Goal: Task Accomplishment & Management: Complete application form

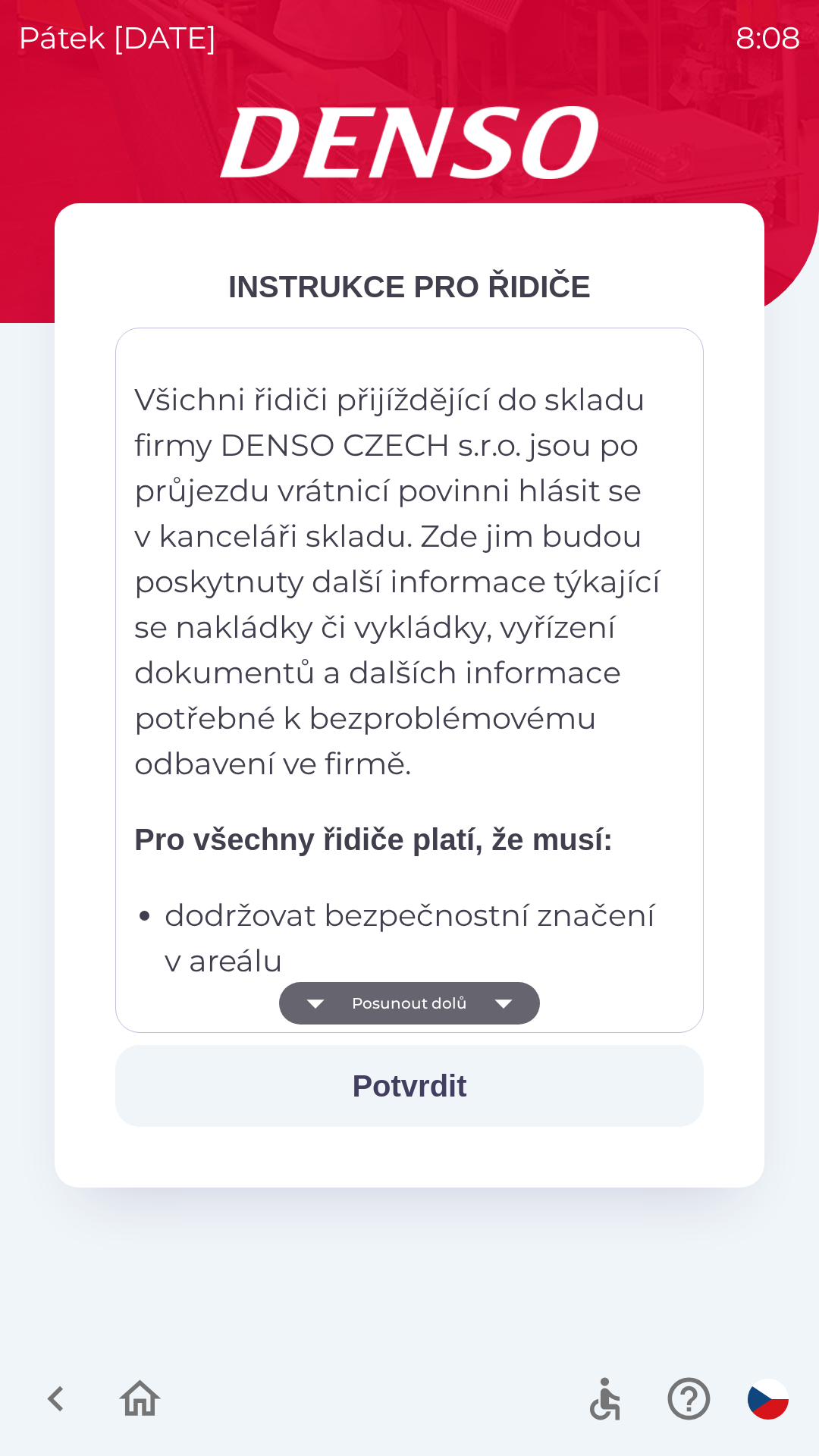
click at [508, 999] on icon "button" at bounding box center [503, 1004] width 42 height 43
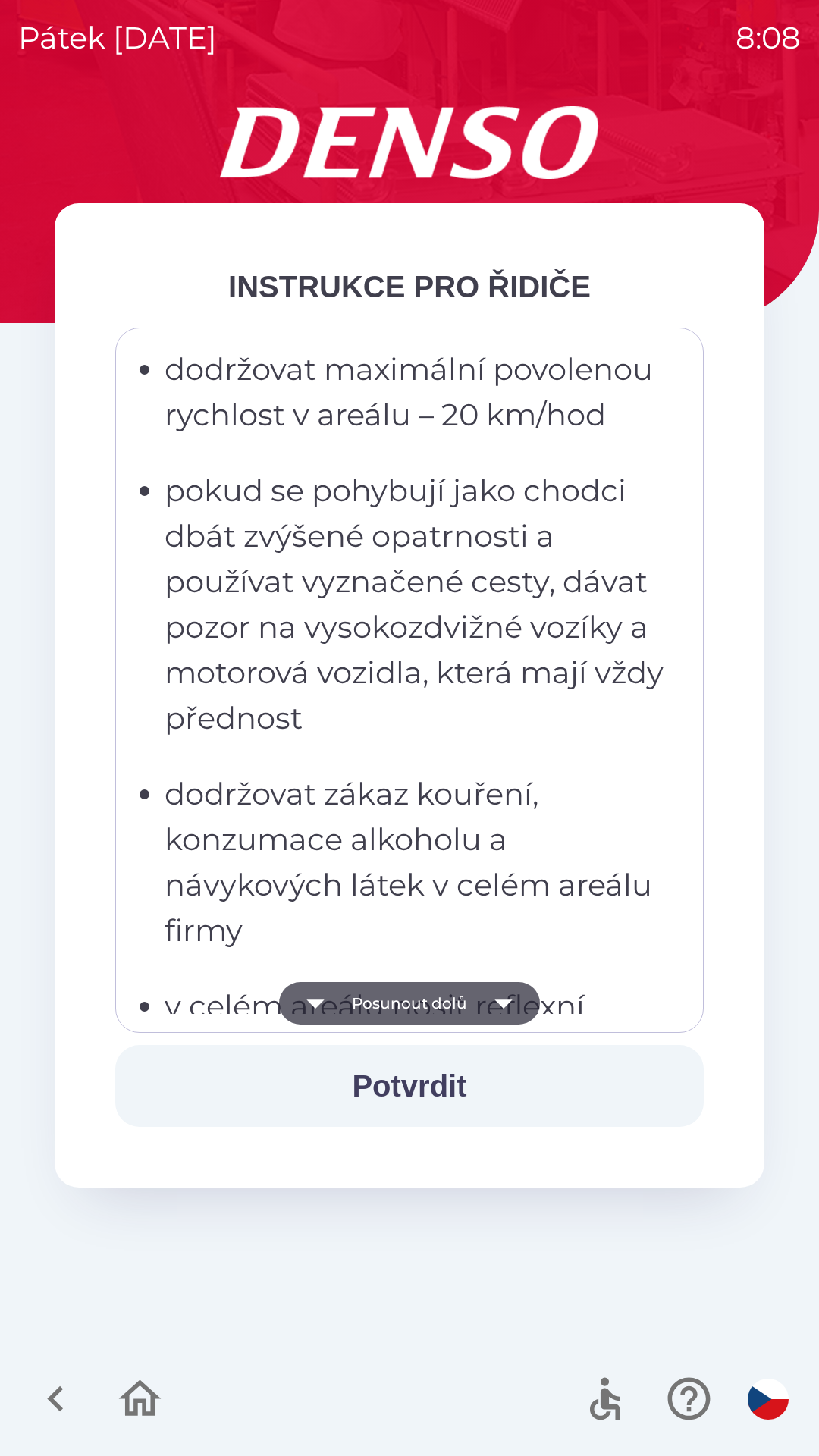
click at [506, 1002] on icon "button" at bounding box center [503, 1004] width 17 height 9
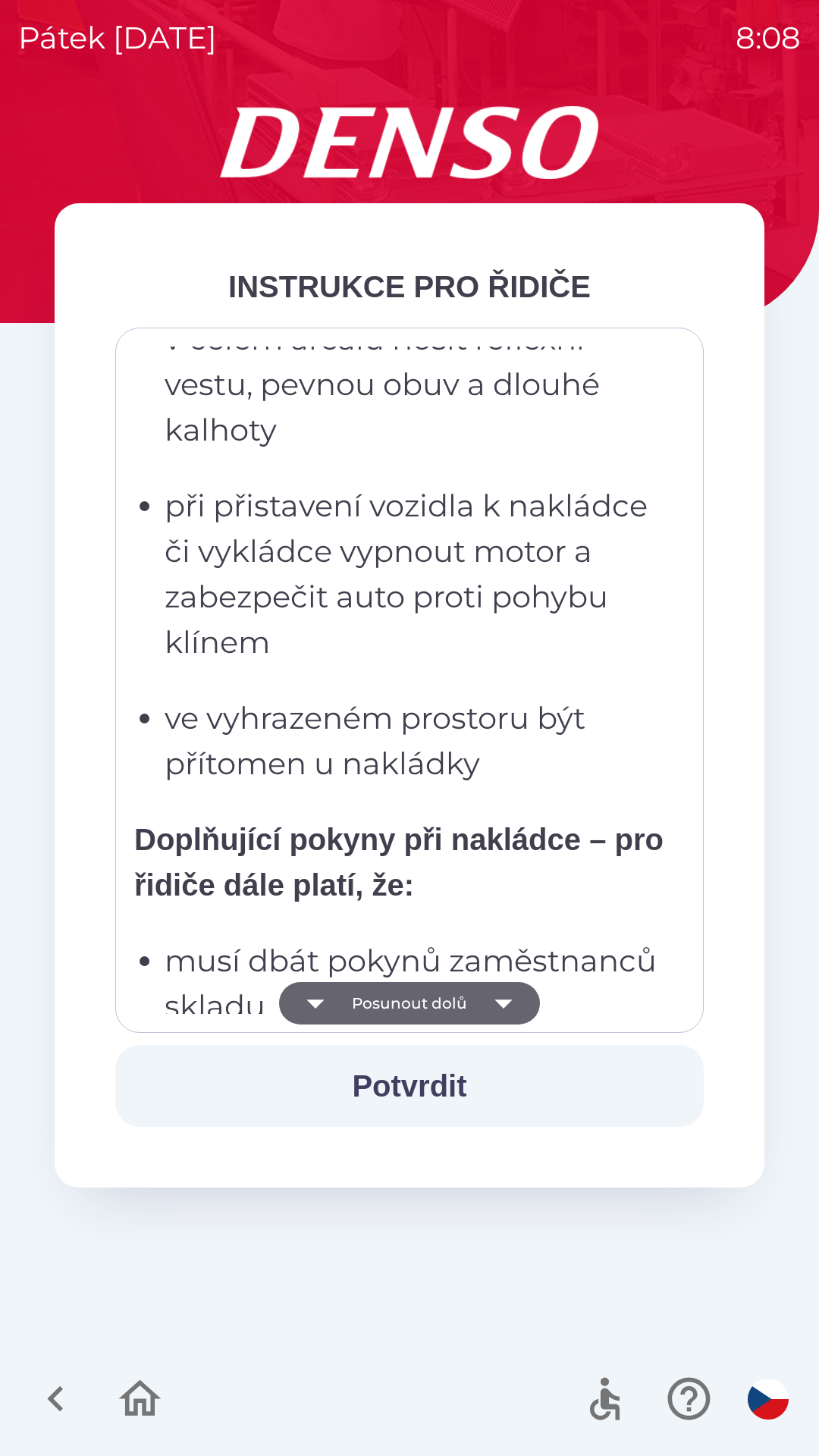
click at [503, 1001] on icon "button" at bounding box center [503, 1004] width 17 height 9
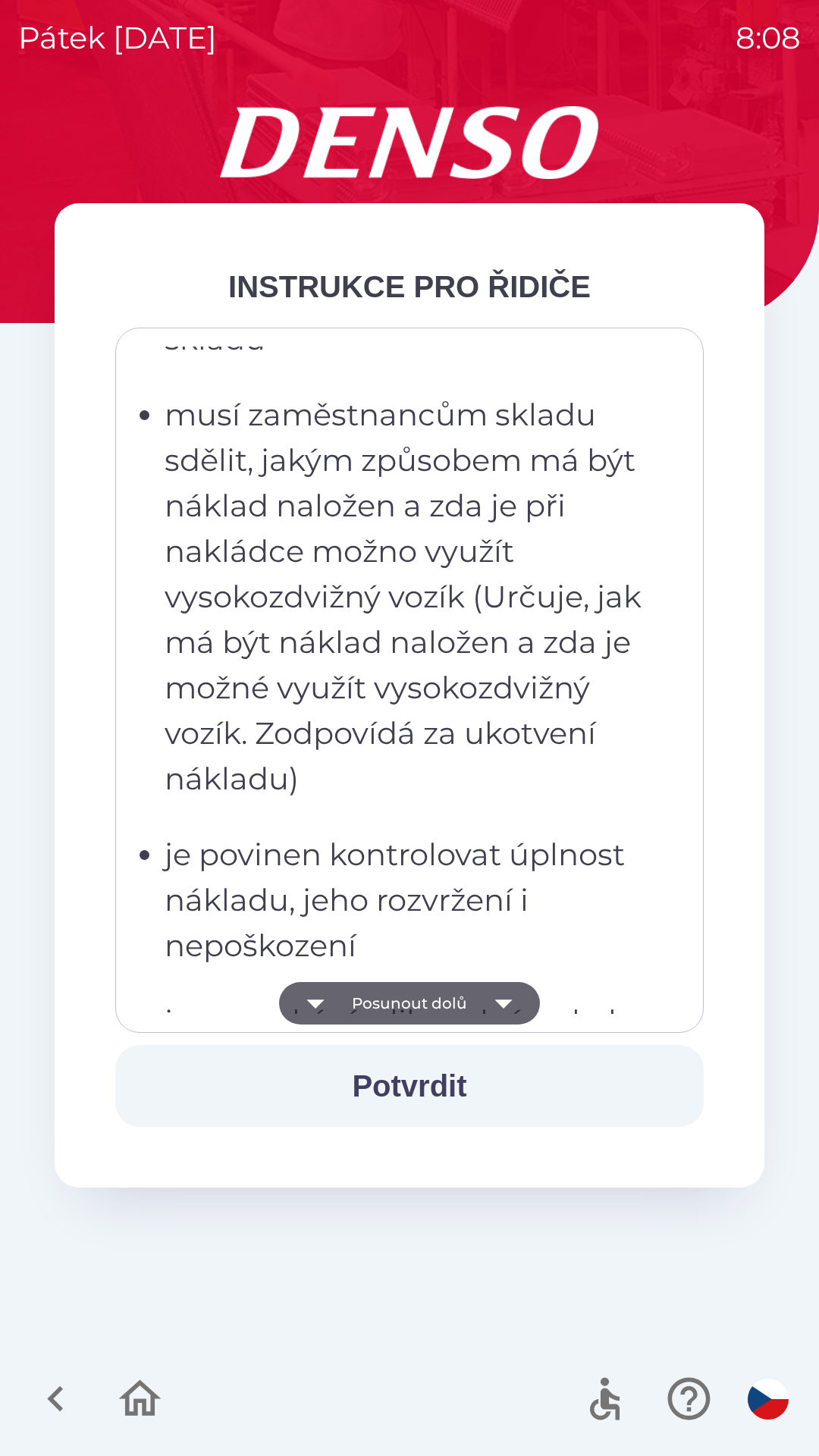
click at [431, 1088] on button "Potvrdit" at bounding box center [409, 1086] width 588 height 82
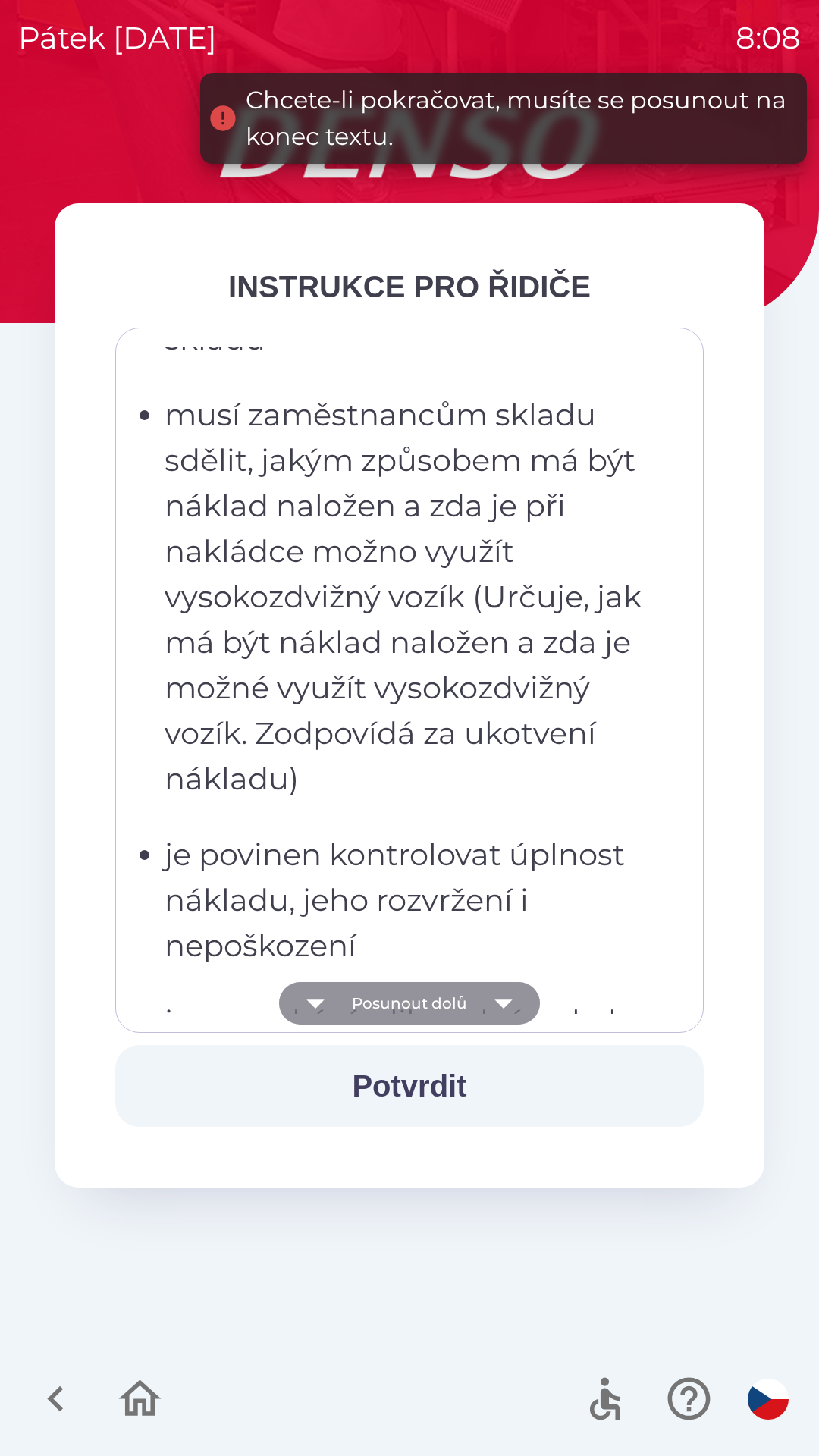
click at [510, 1002] on icon "button" at bounding box center [503, 1004] width 42 height 43
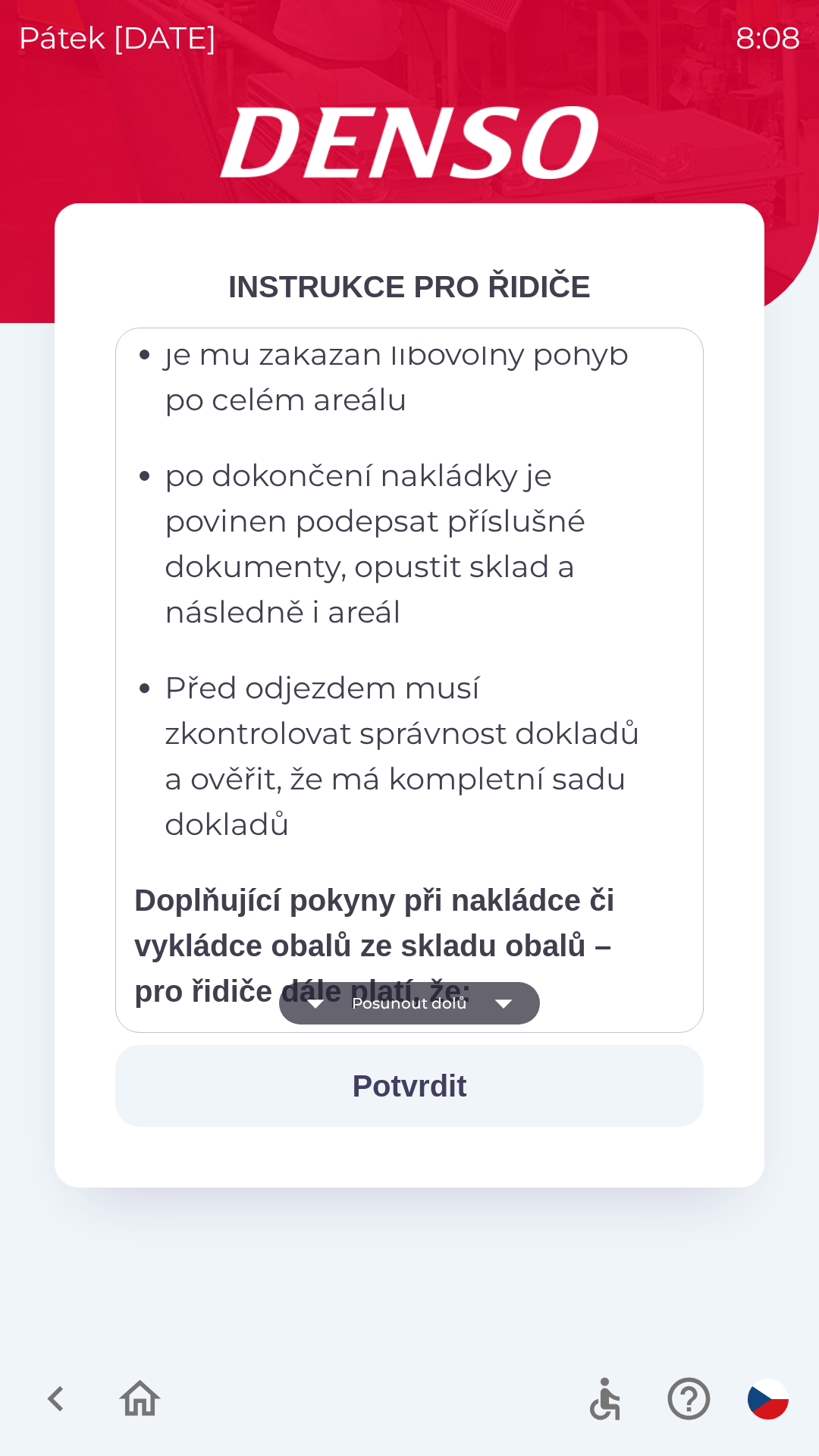
click at [508, 1006] on icon "button" at bounding box center [503, 1004] width 42 height 43
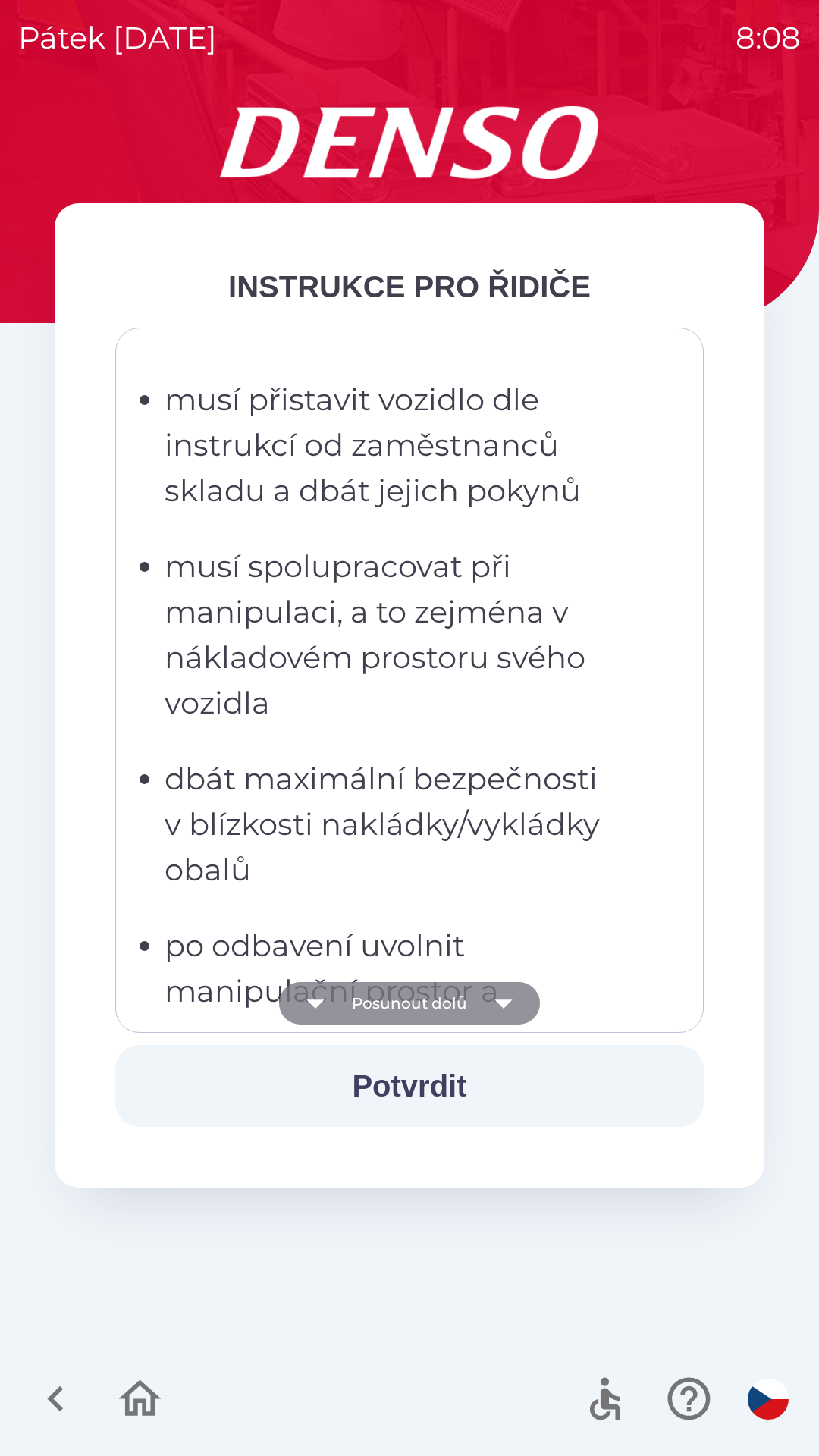
click at [505, 1004] on icon "button" at bounding box center [503, 1004] width 17 height 9
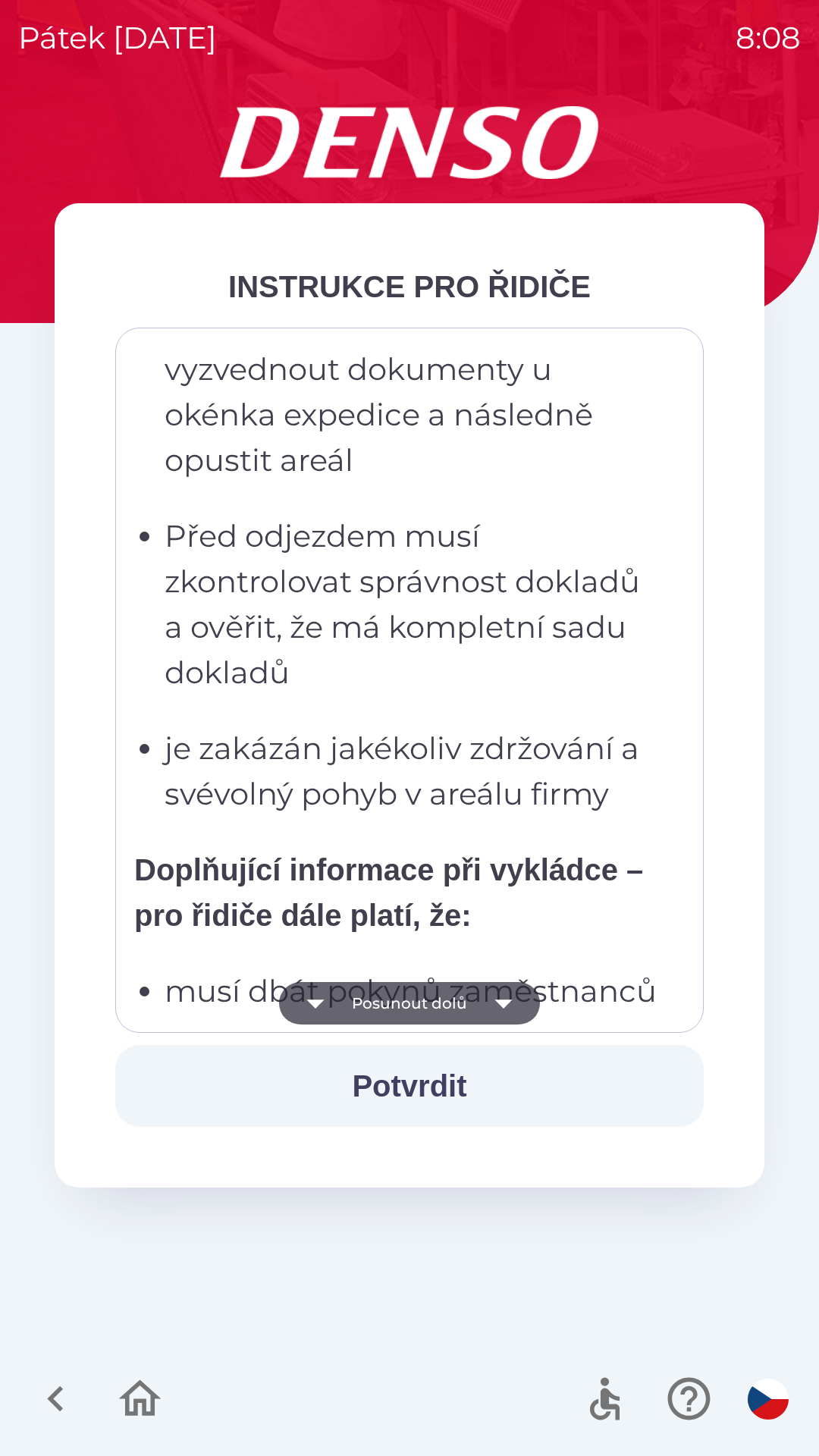
click at [505, 1004] on icon "button" at bounding box center [503, 1004] width 17 height 9
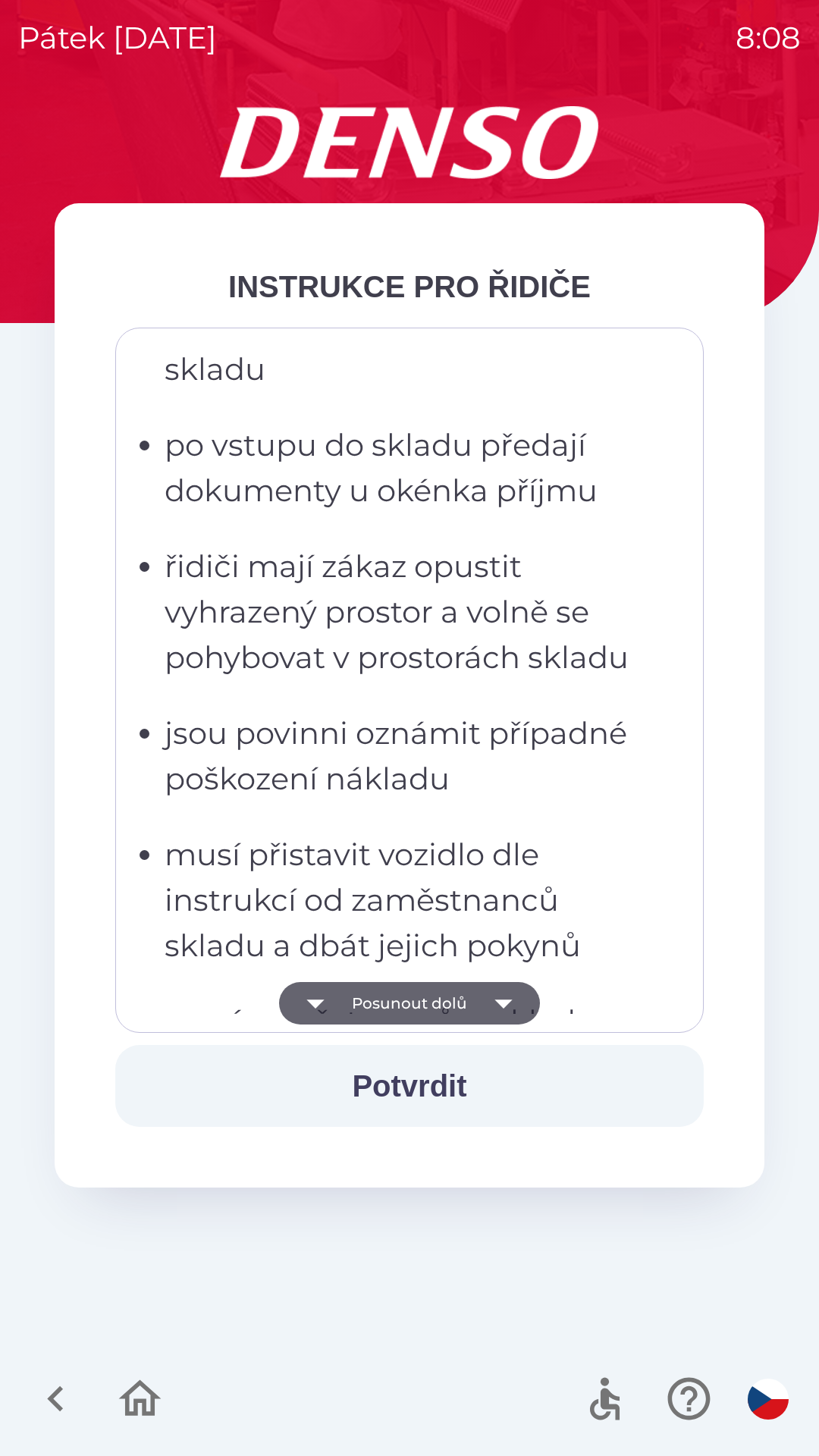
click at [504, 1012] on icon "button" at bounding box center [503, 1004] width 42 height 43
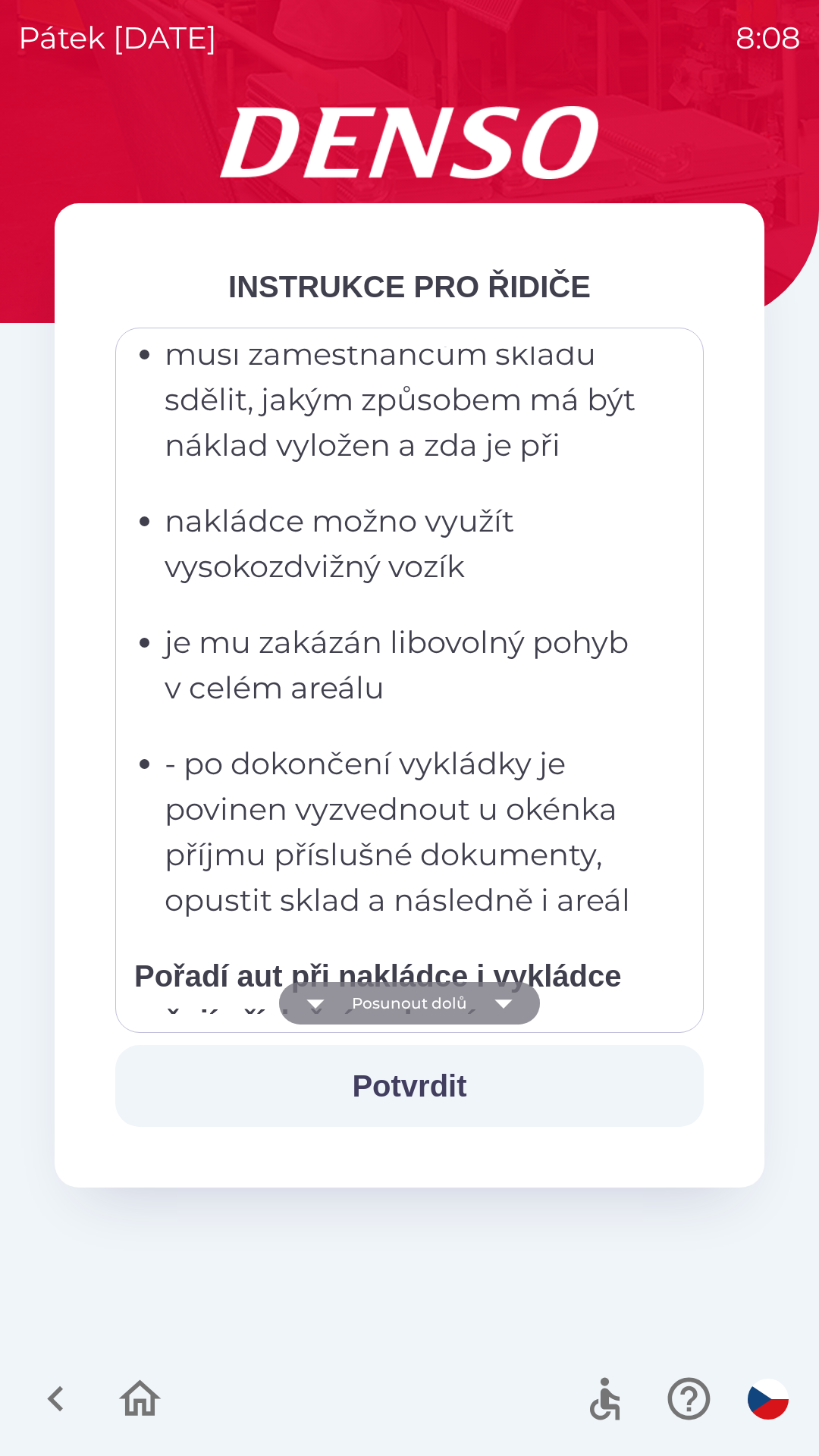
click at [502, 1010] on icon "button" at bounding box center [503, 1004] width 42 height 43
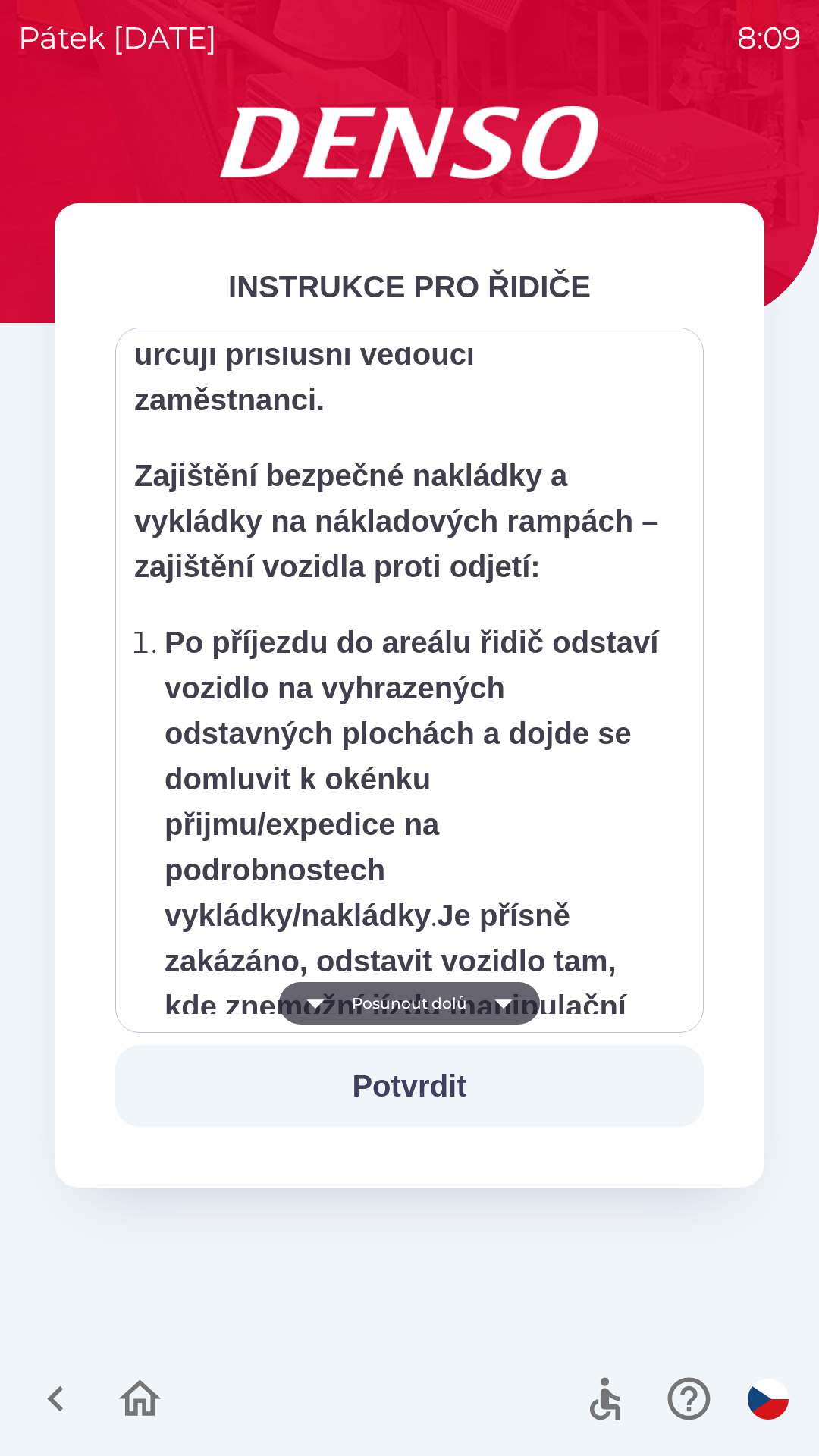
click at [506, 1010] on icon "button" at bounding box center [503, 1004] width 42 height 43
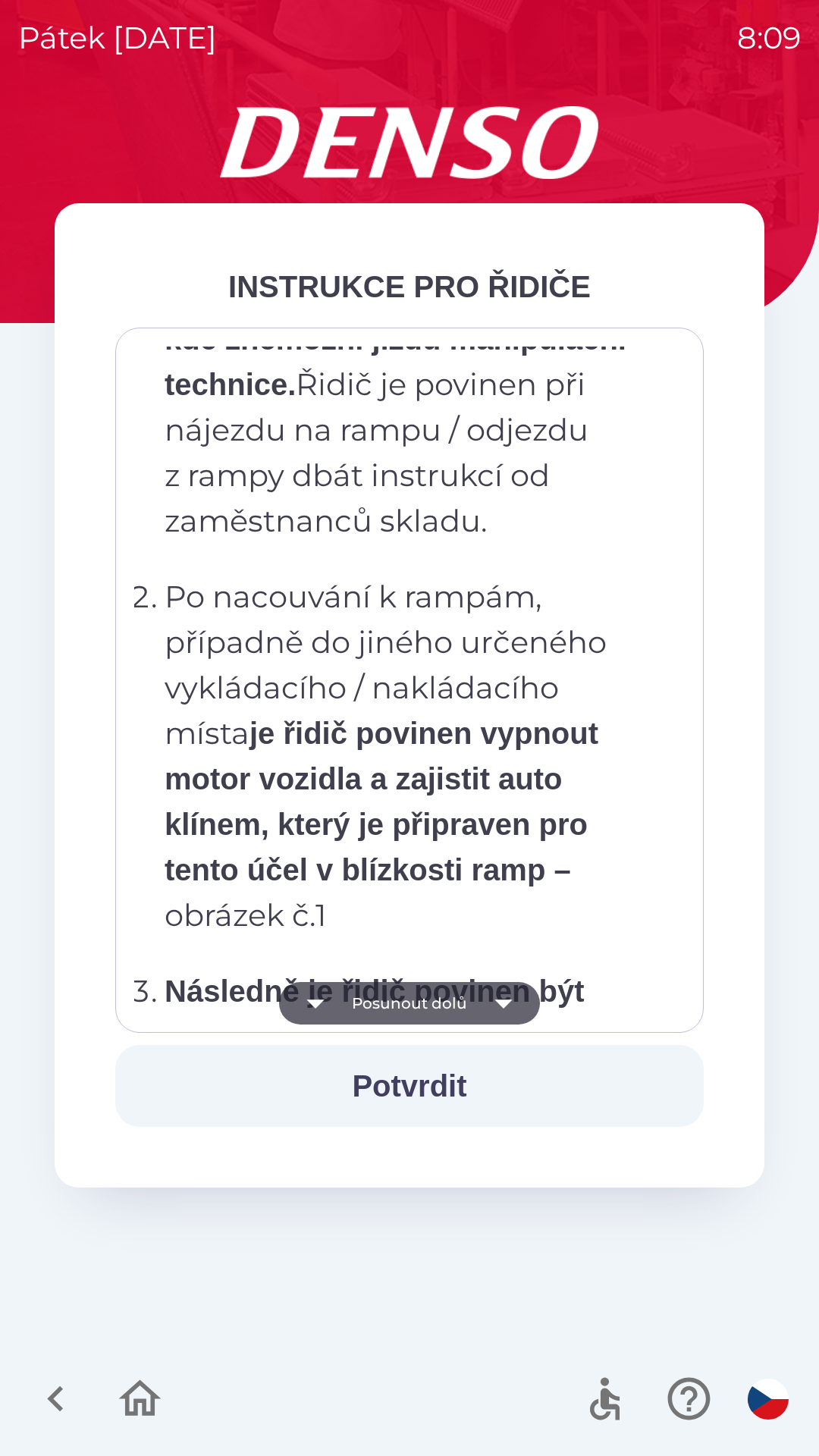
click at [505, 1011] on icon "button" at bounding box center [503, 1004] width 42 height 43
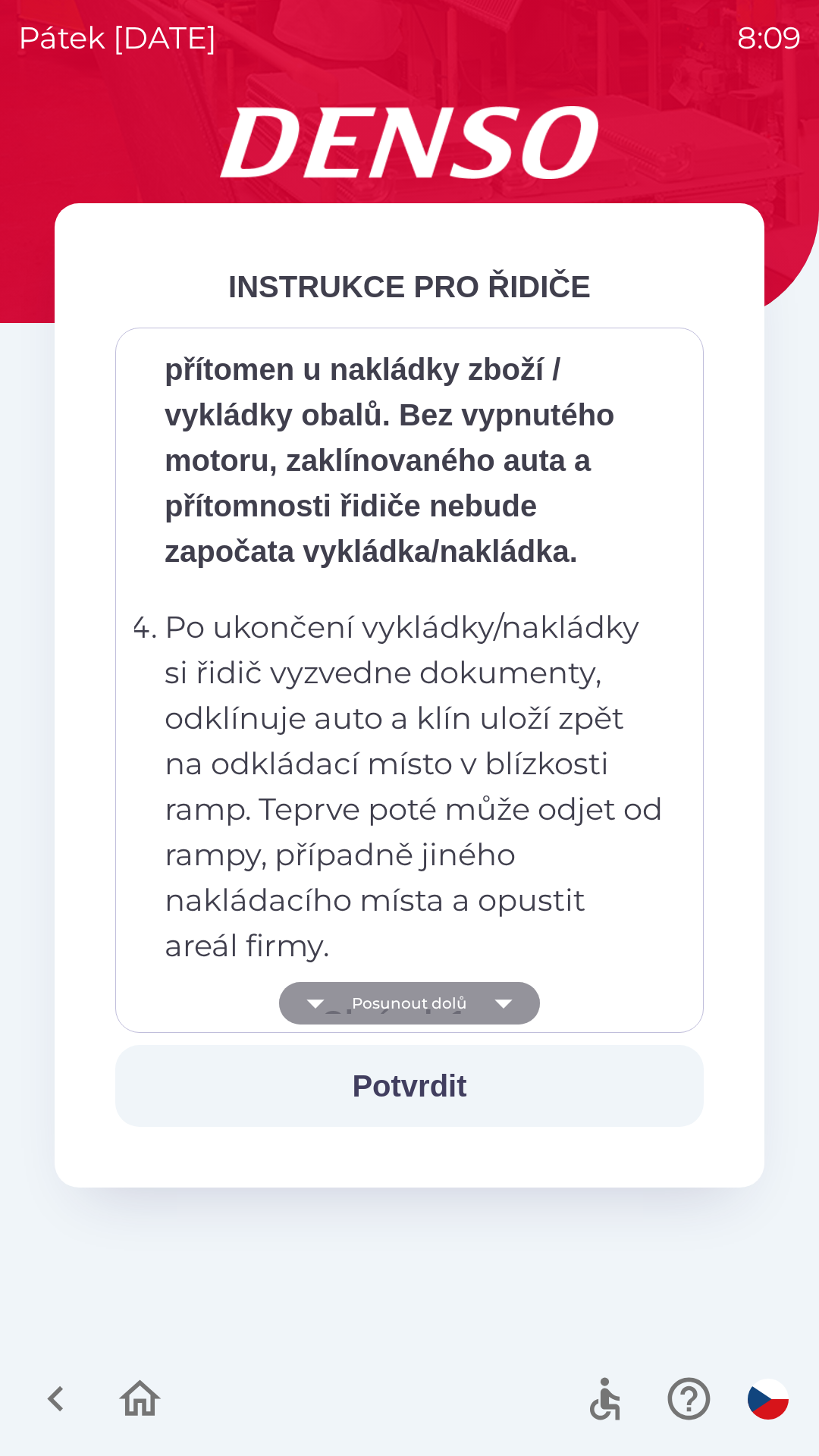
click at [501, 1005] on icon "button" at bounding box center [503, 1004] width 17 height 9
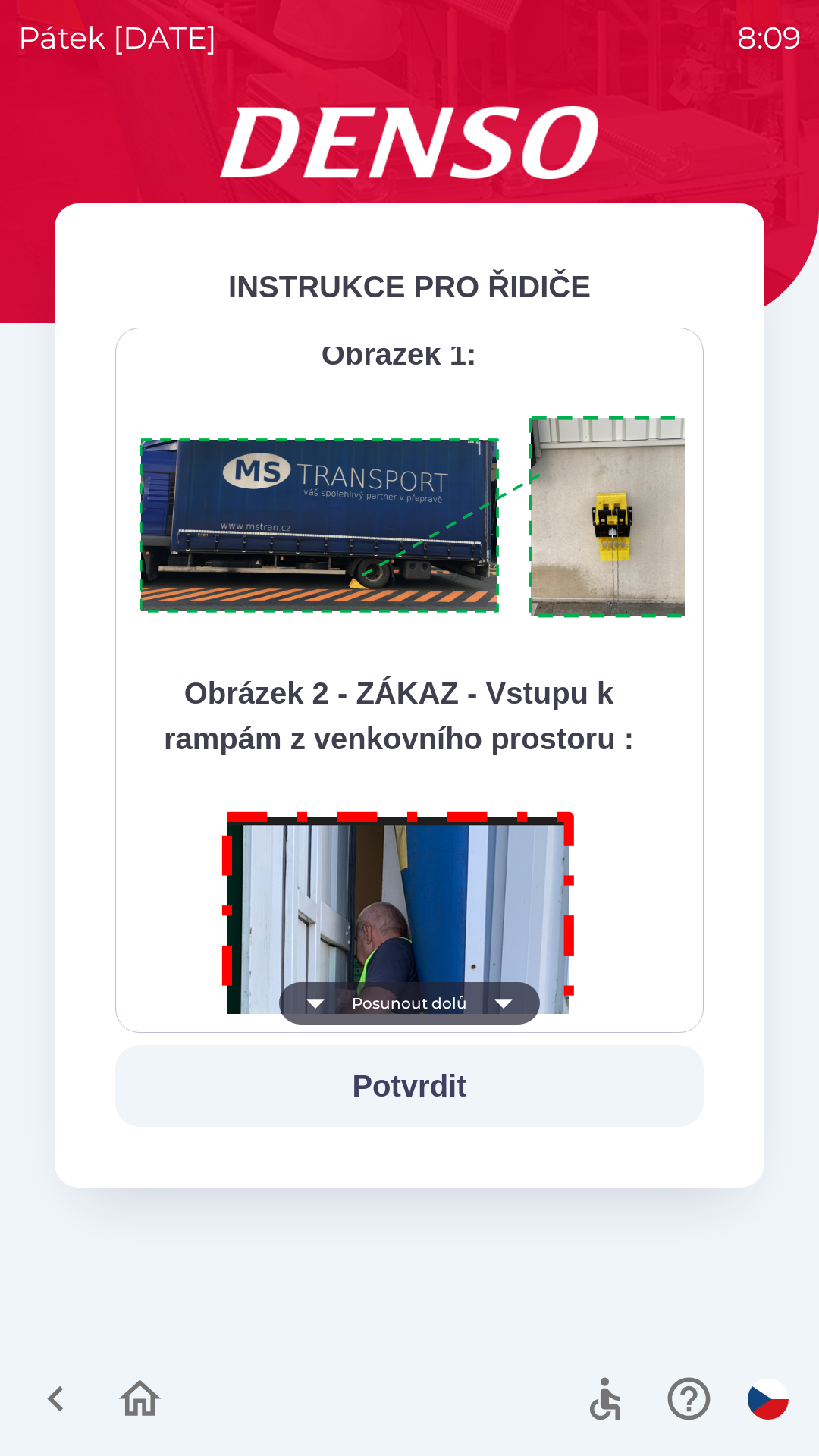
click at [508, 1005] on icon "button" at bounding box center [503, 1004] width 42 height 43
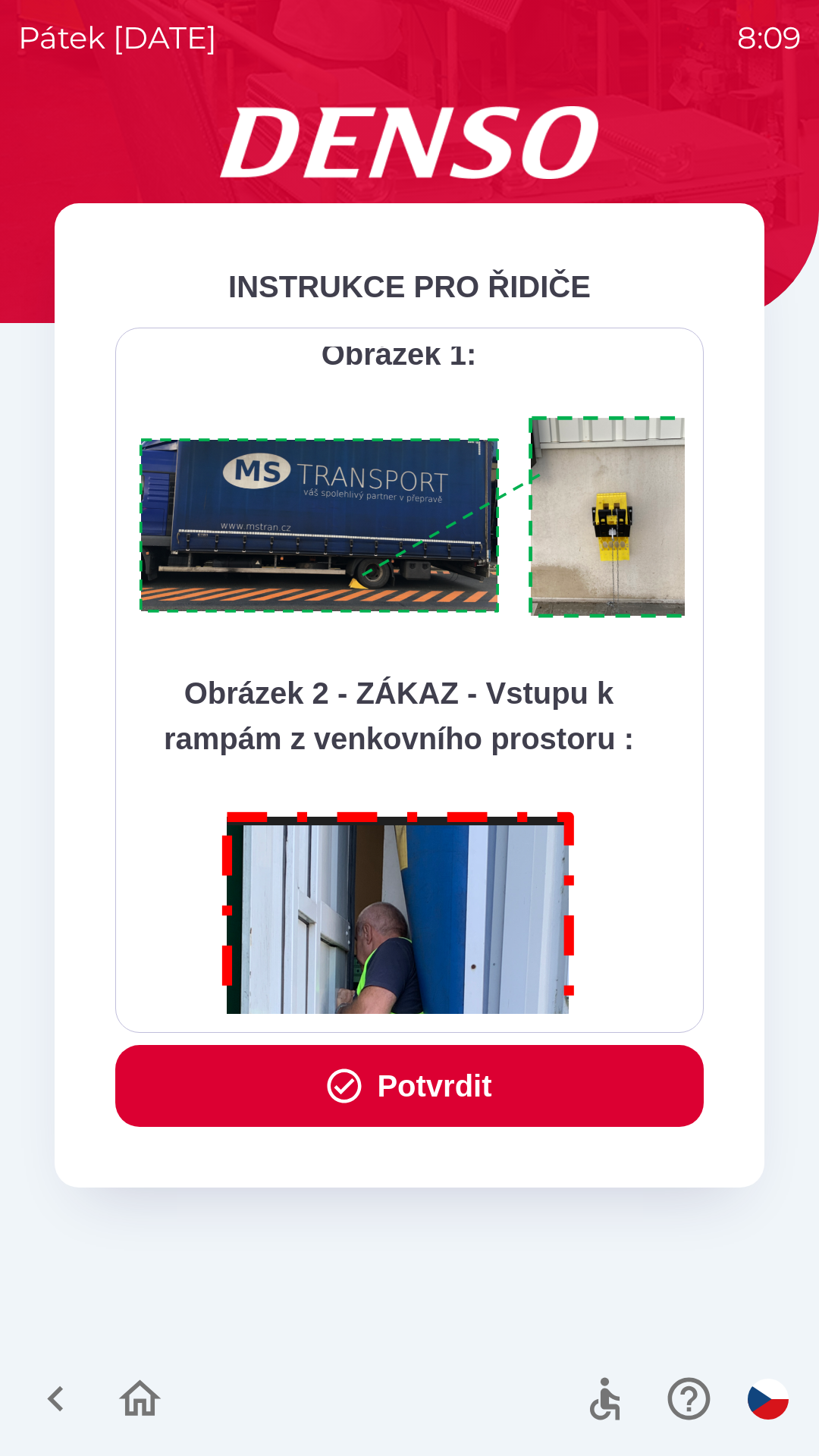
scroll to position [8524, 0]
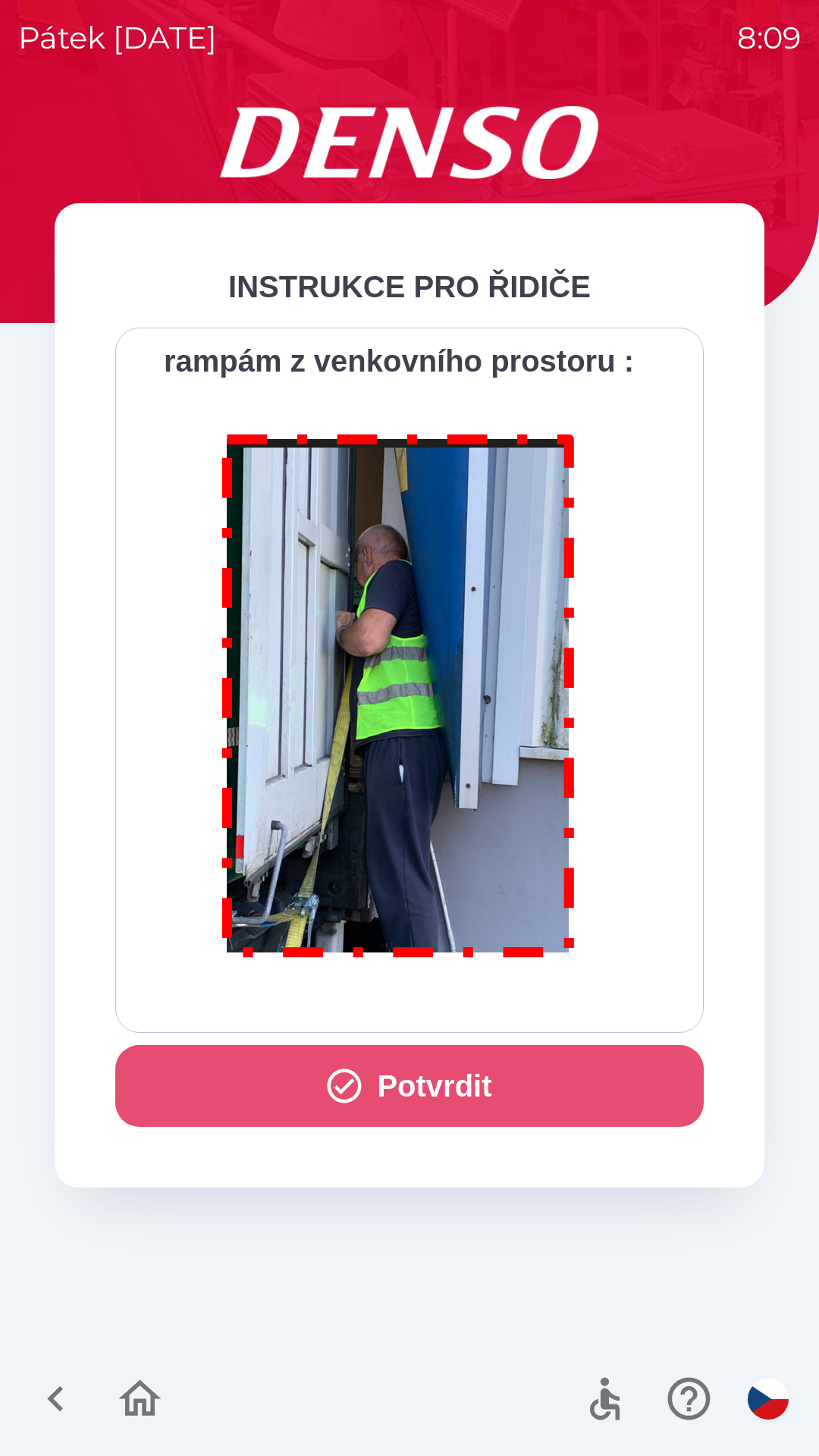
click at [341, 1096] on icon "button" at bounding box center [344, 1086] width 41 height 41
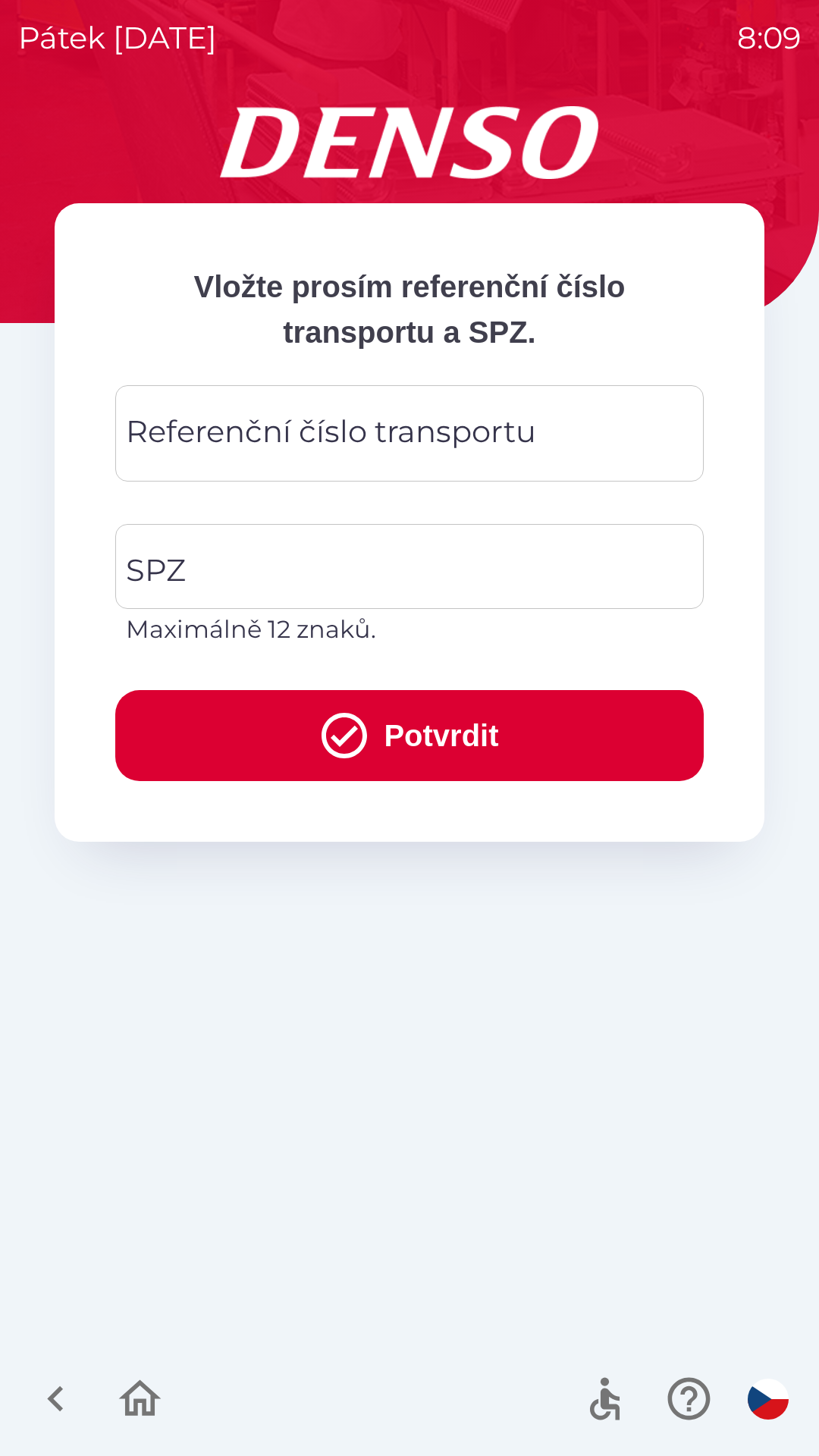
click at [322, 425] on div "Referenční číslo transportu Referenční číslo transportu" at bounding box center [409, 434] width 588 height 97
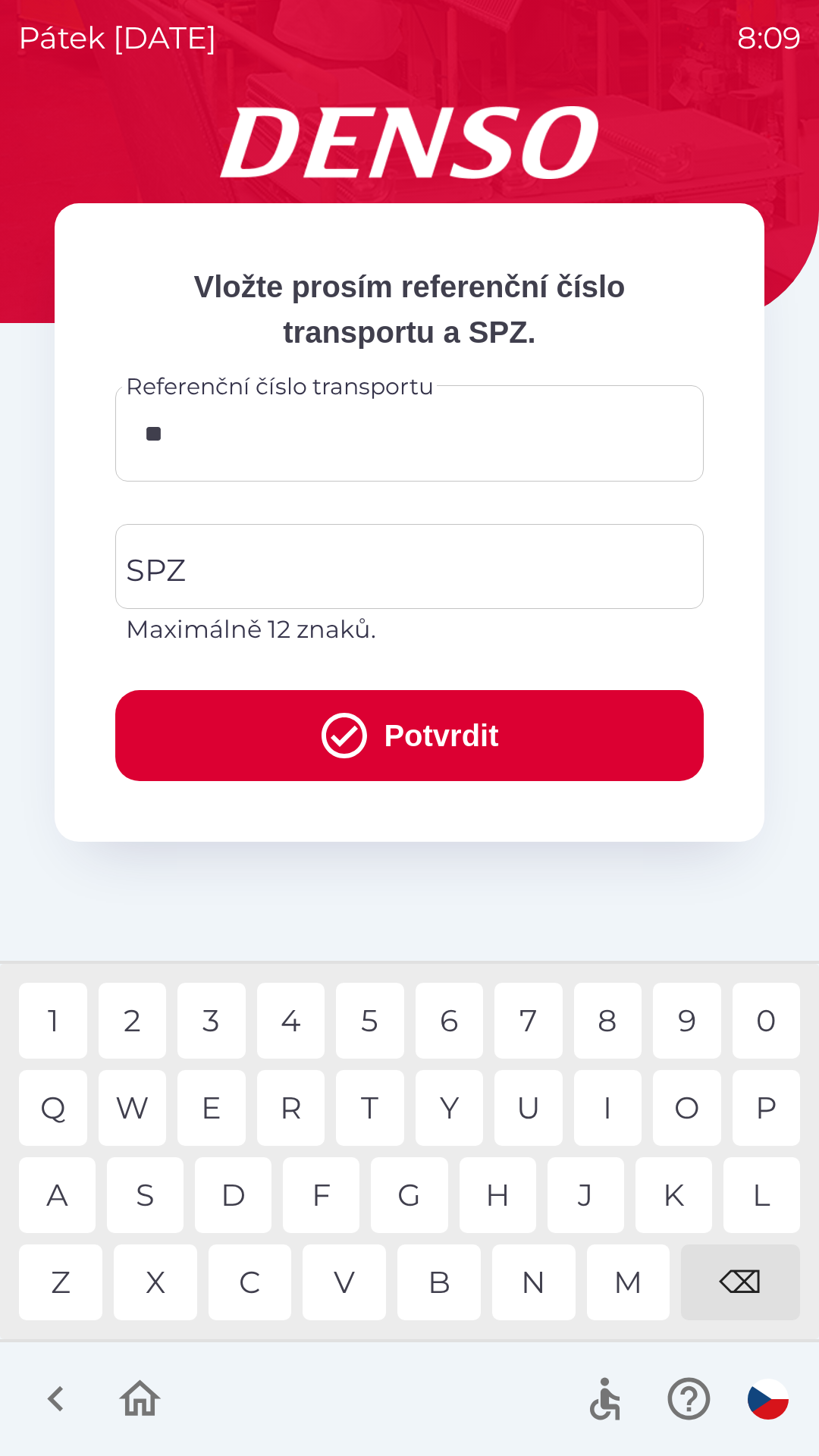
click at [291, 1030] on div "4" at bounding box center [291, 1020] width 69 height 76
click at [515, 1012] on div "7" at bounding box center [528, 1020] width 69 height 76
type input "******"
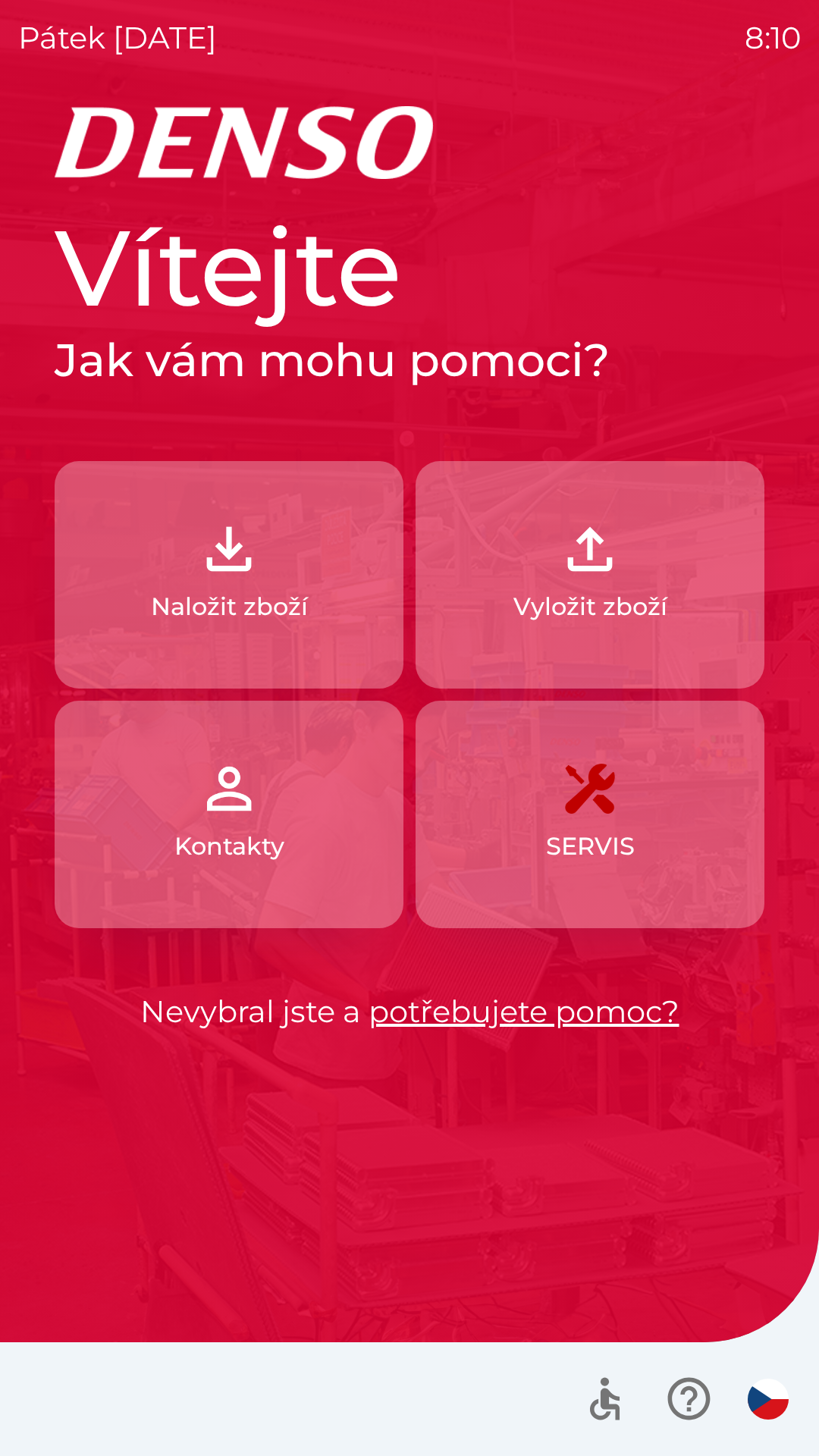
click at [259, 597] on p "Naložit zboží" at bounding box center [229, 607] width 157 height 37
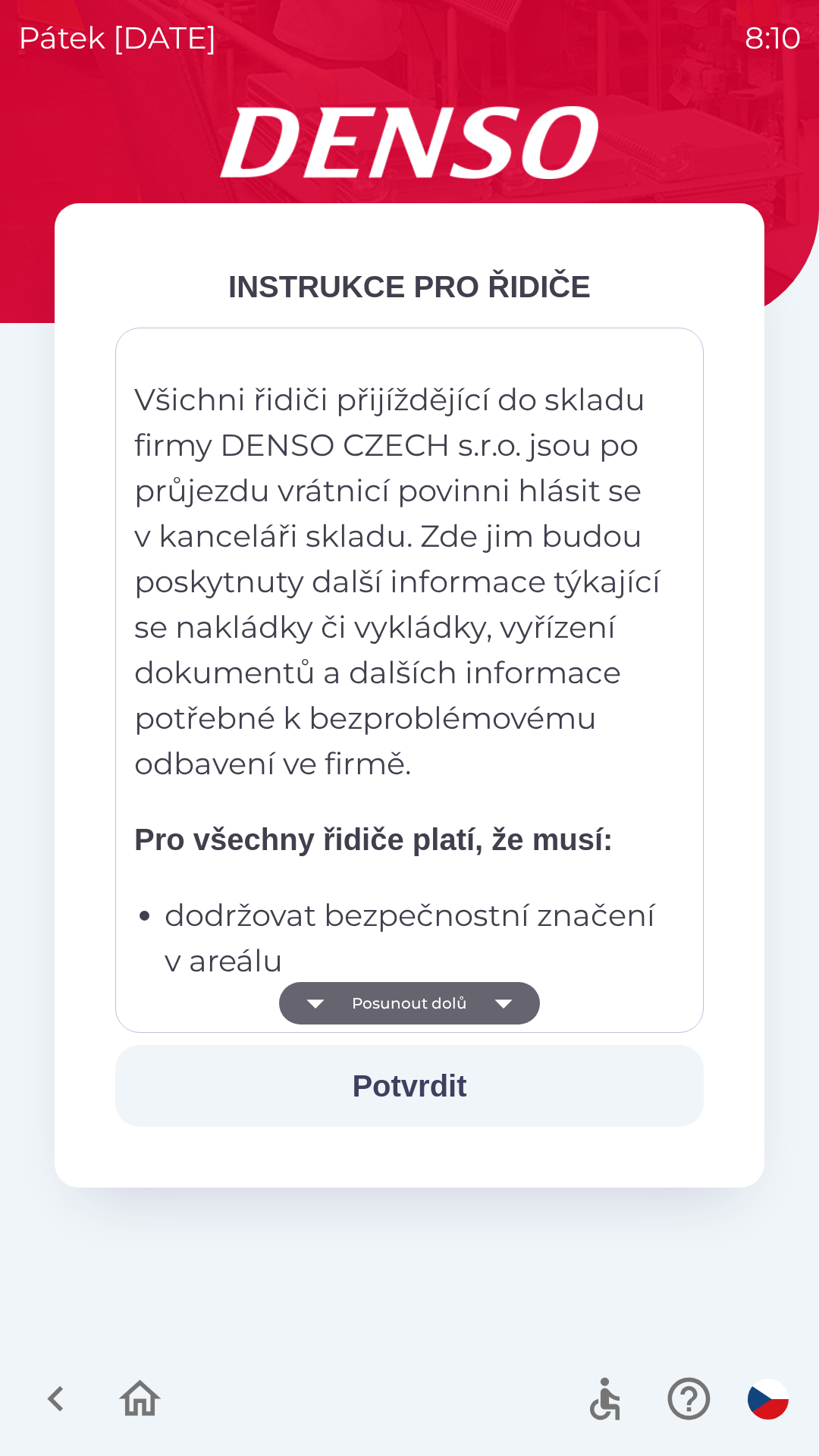
click at [503, 1004] on icon "button" at bounding box center [503, 1004] width 17 height 9
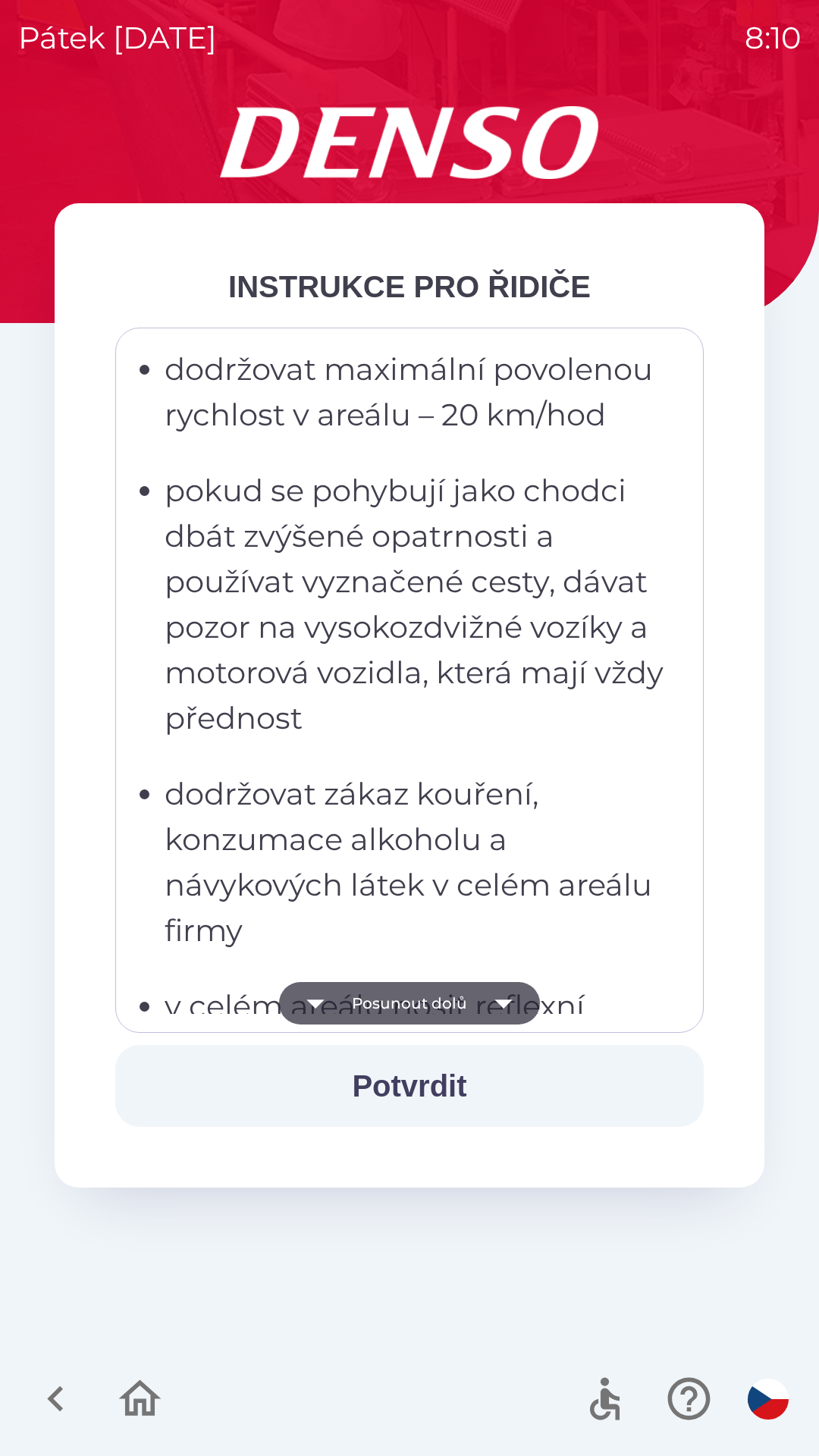
click at [510, 1001] on icon "button" at bounding box center [503, 1004] width 17 height 9
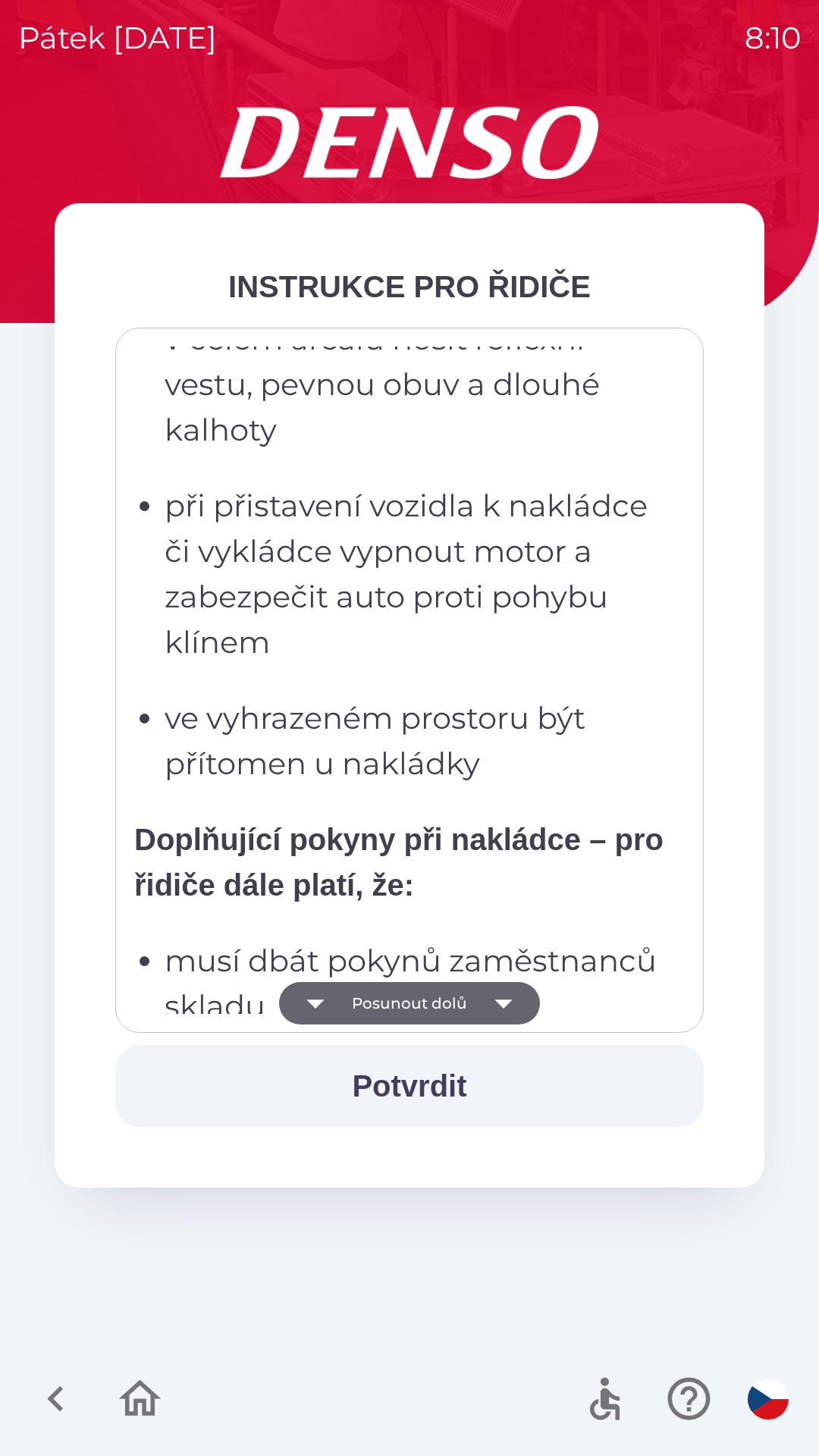
click at [512, 1001] on icon "button" at bounding box center [503, 1004] width 42 height 43
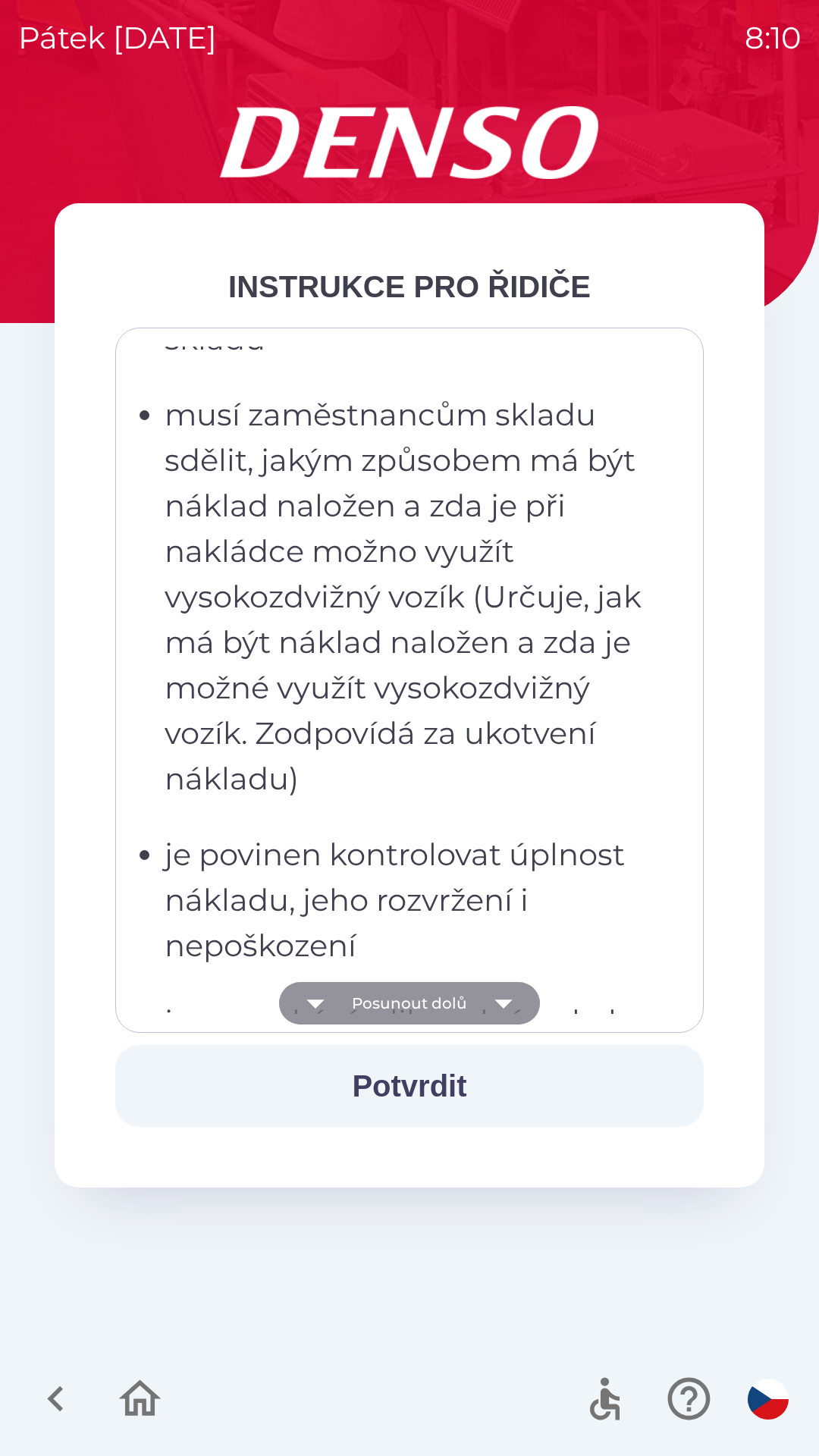
click at [513, 998] on icon "button" at bounding box center [503, 1004] width 42 height 43
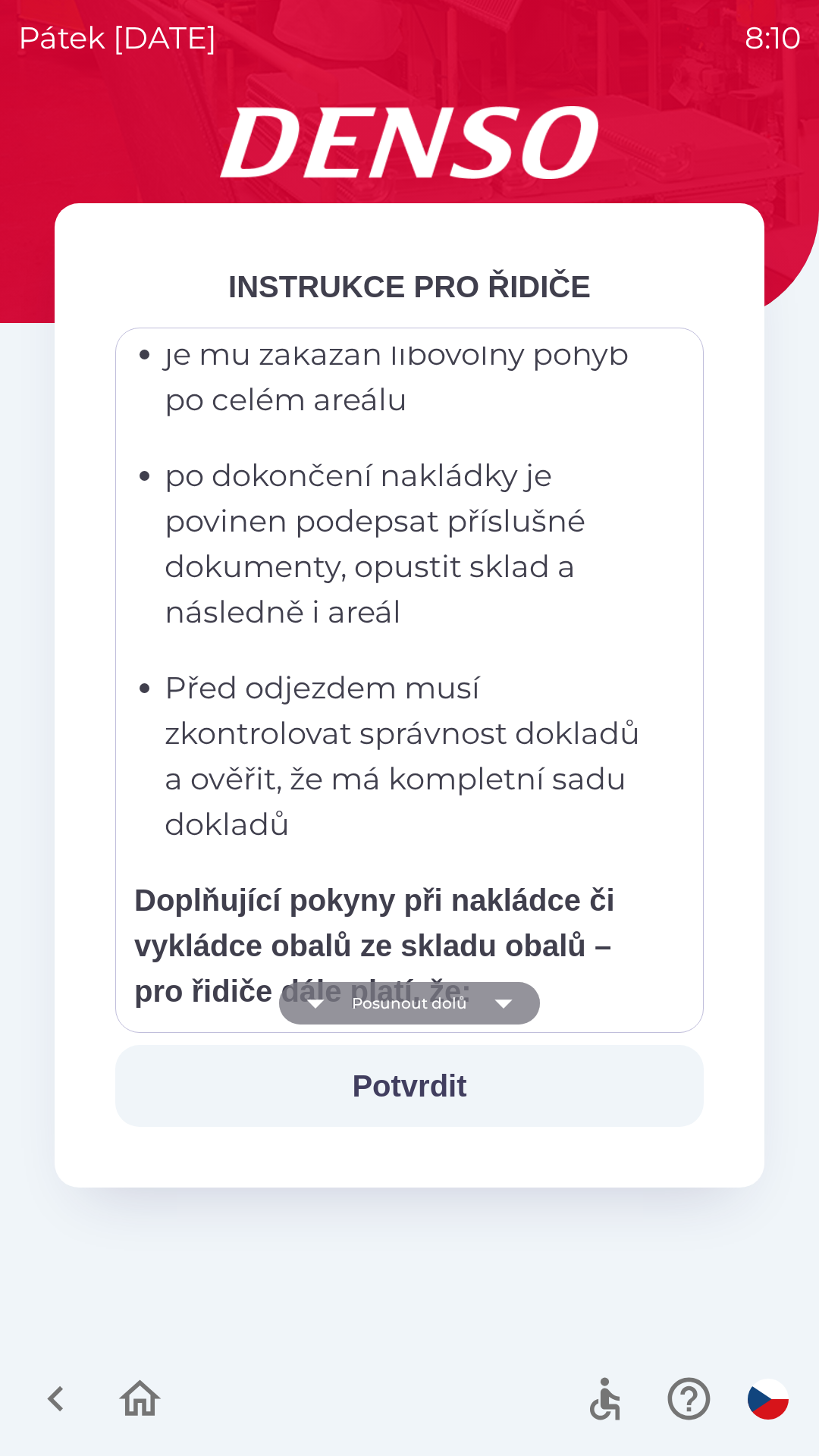
click at [512, 1002] on icon "button" at bounding box center [503, 1004] width 42 height 43
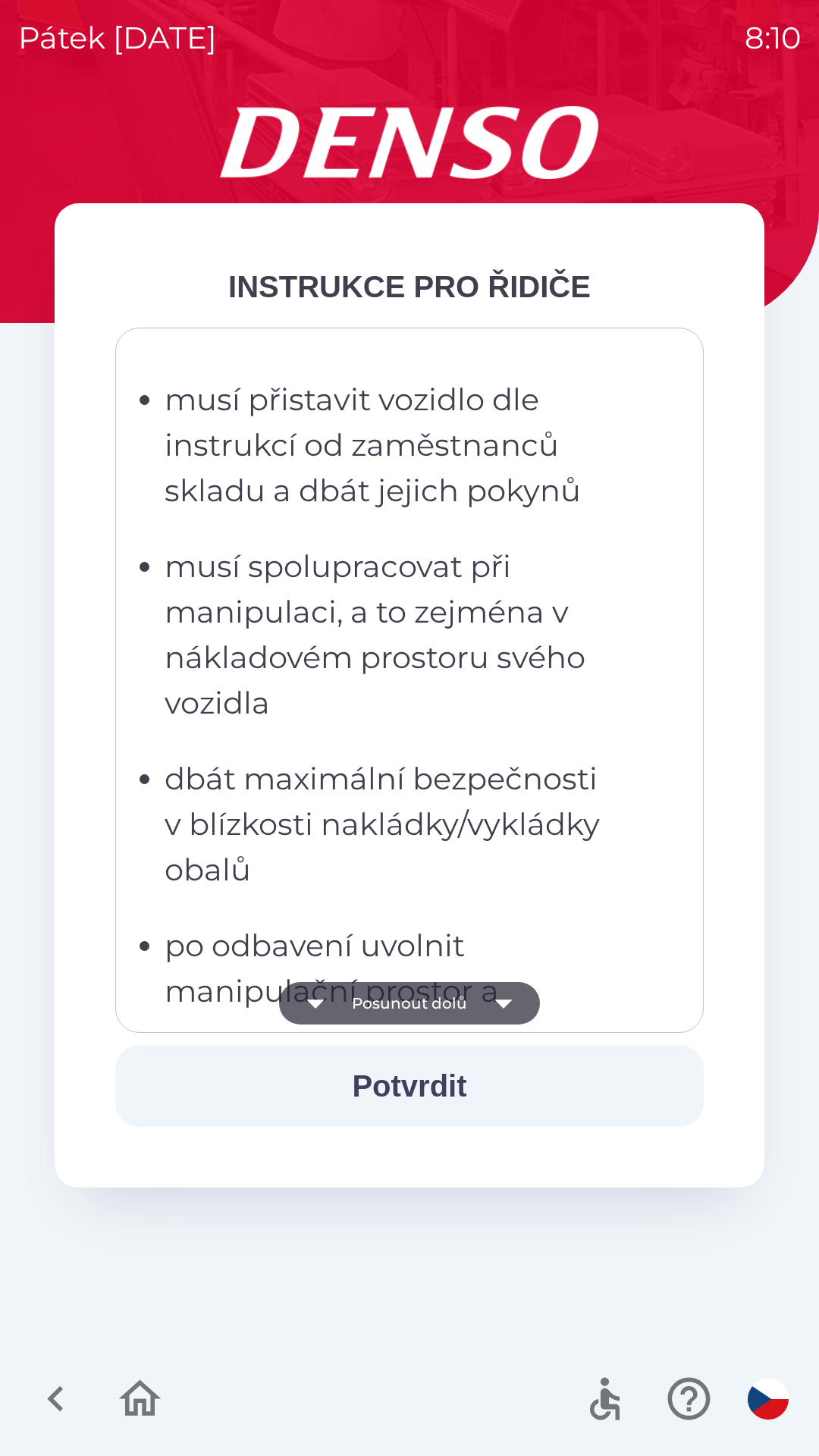
click at [512, 999] on icon "button" at bounding box center [503, 1004] width 42 height 43
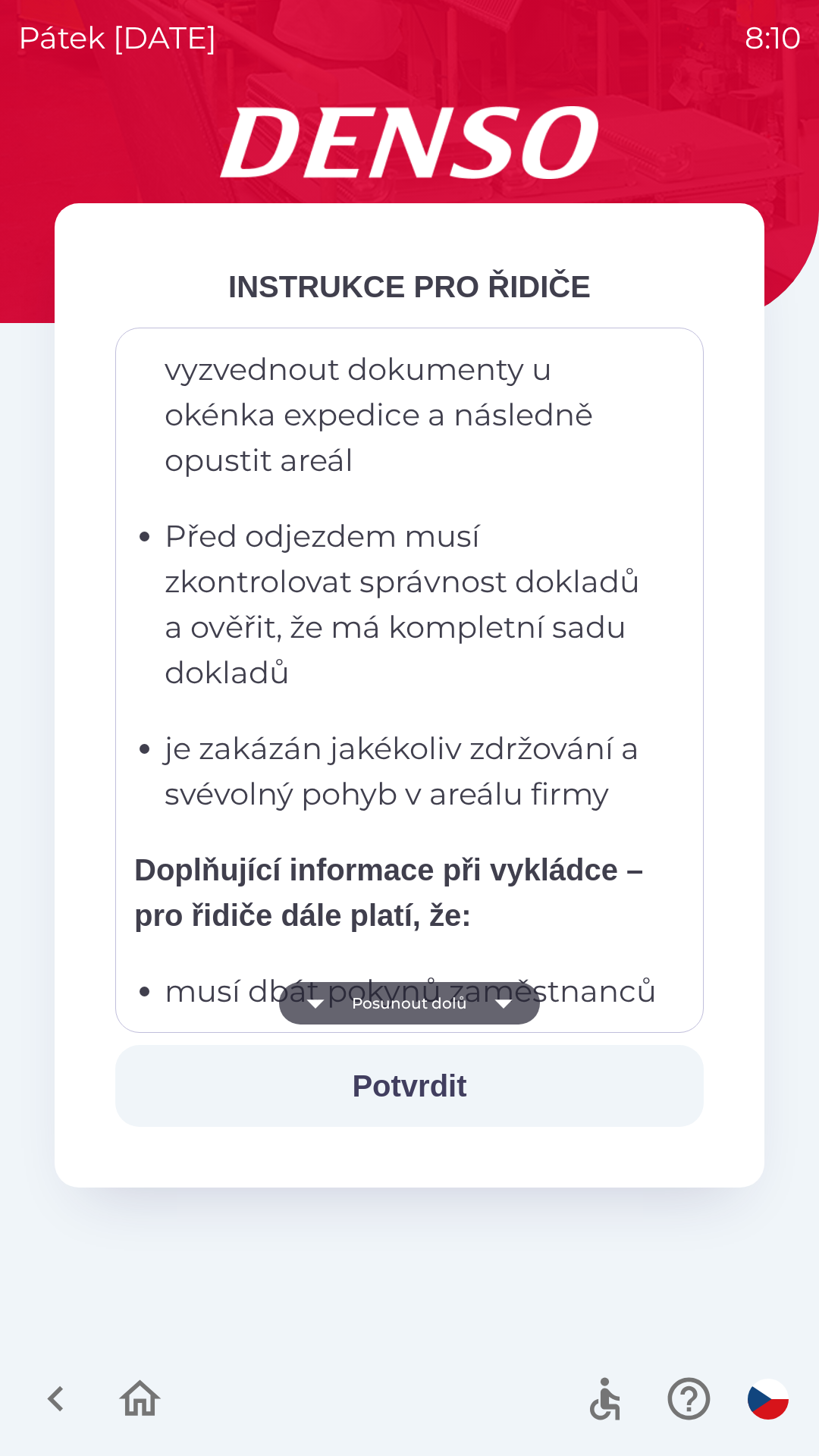
click at [512, 997] on icon "button" at bounding box center [503, 1004] width 42 height 43
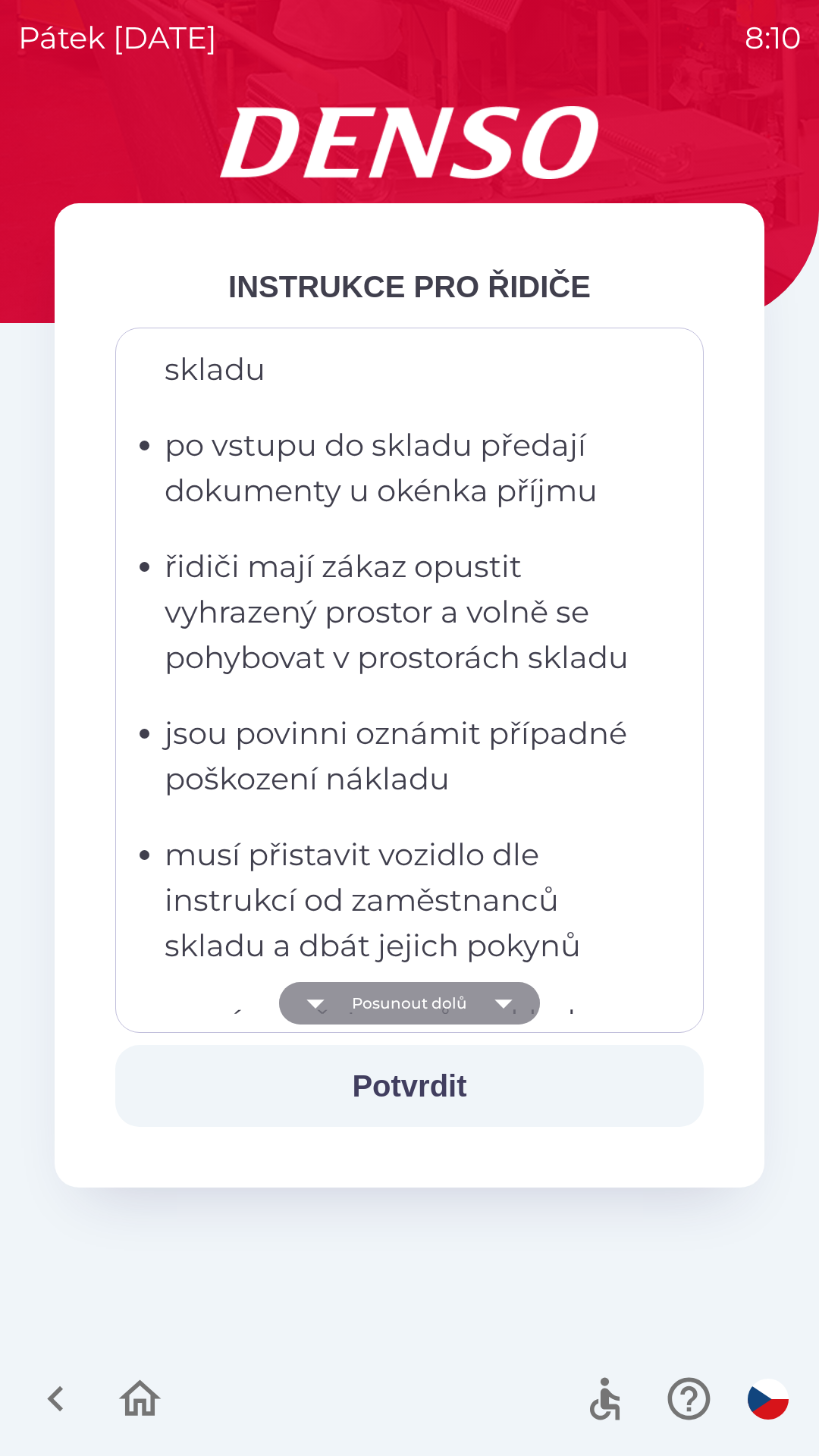
click at [510, 995] on icon "button" at bounding box center [503, 1004] width 42 height 43
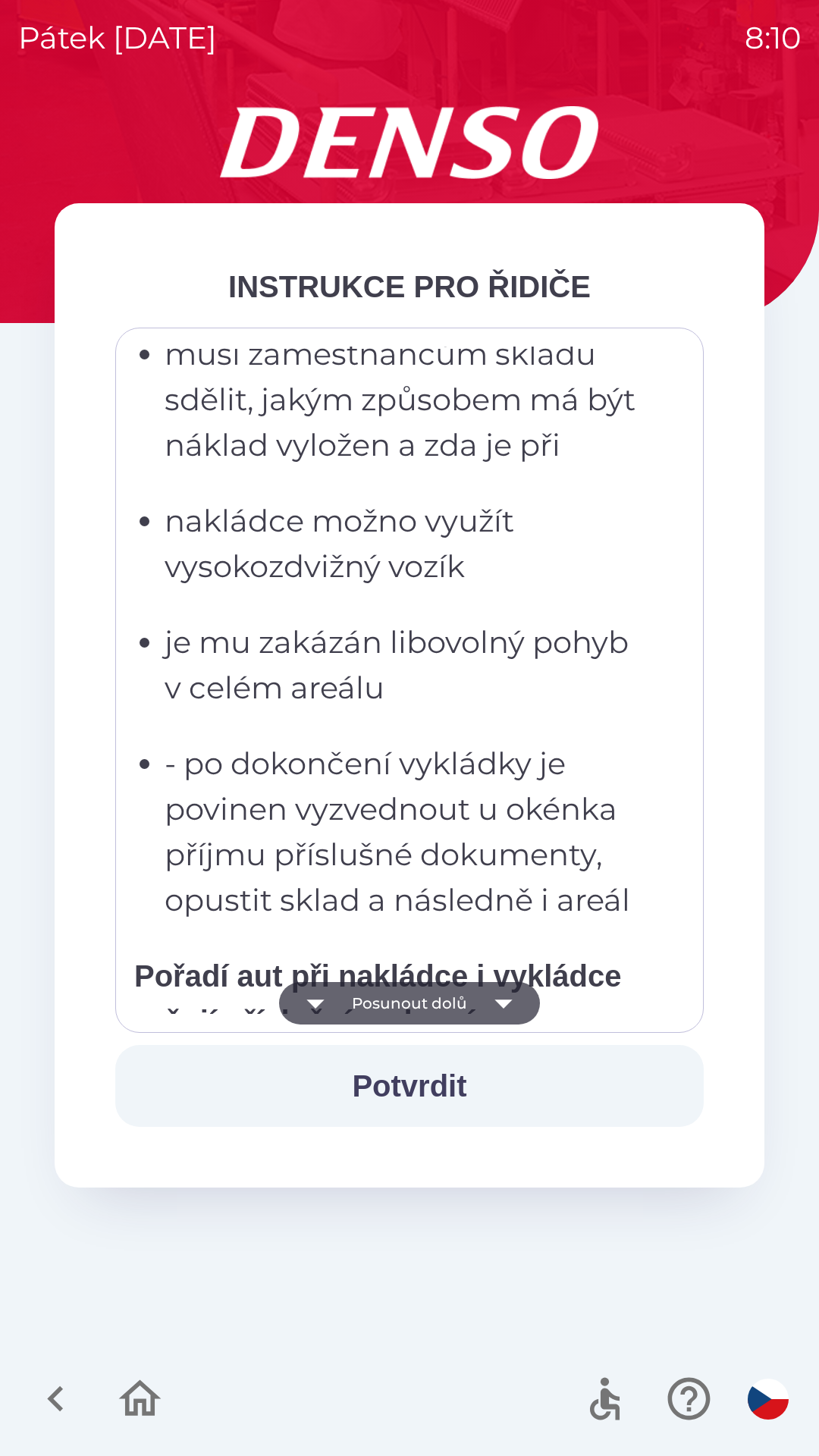
click at [511, 993] on icon "button" at bounding box center [503, 1004] width 42 height 43
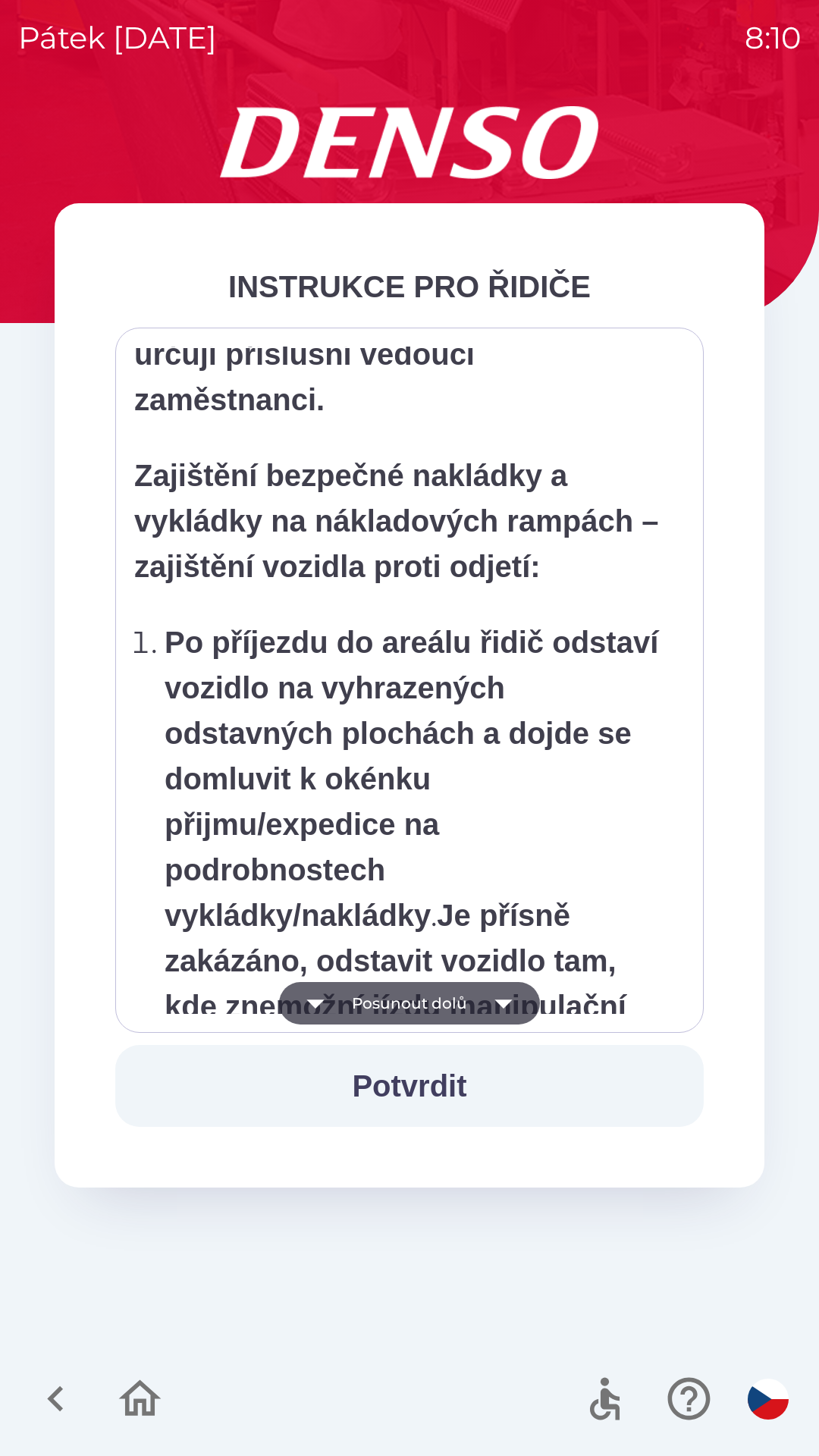
click at [509, 994] on icon "button" at bounding box center [503, 1004] width 42 height 43
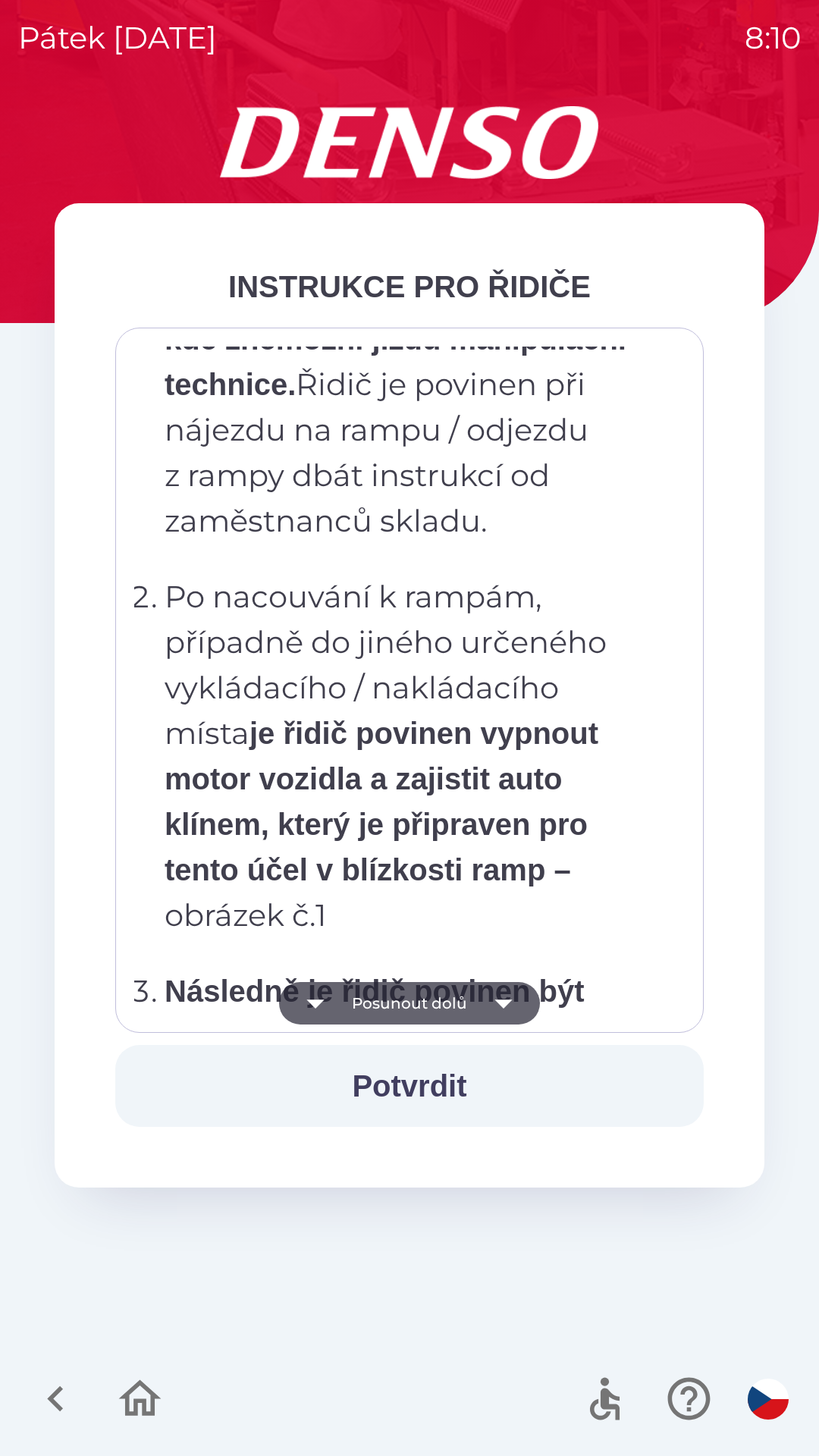
click at [509, 997] on icon "button" at bounding box center [503, 1004] width 42 height 43
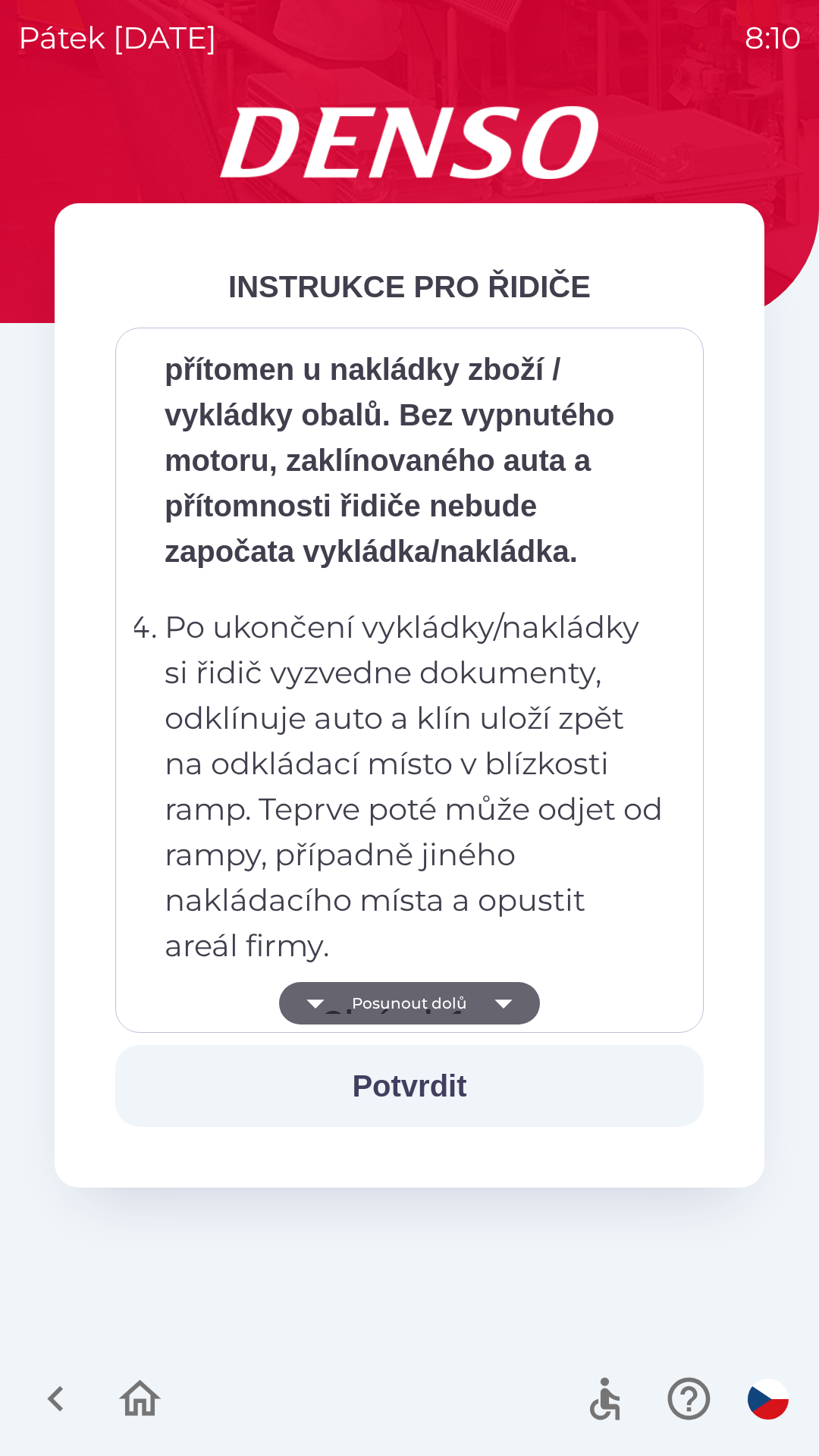
click at [509, 996] on icon "button" at bounding box center [503, 1004] width 42 height 43
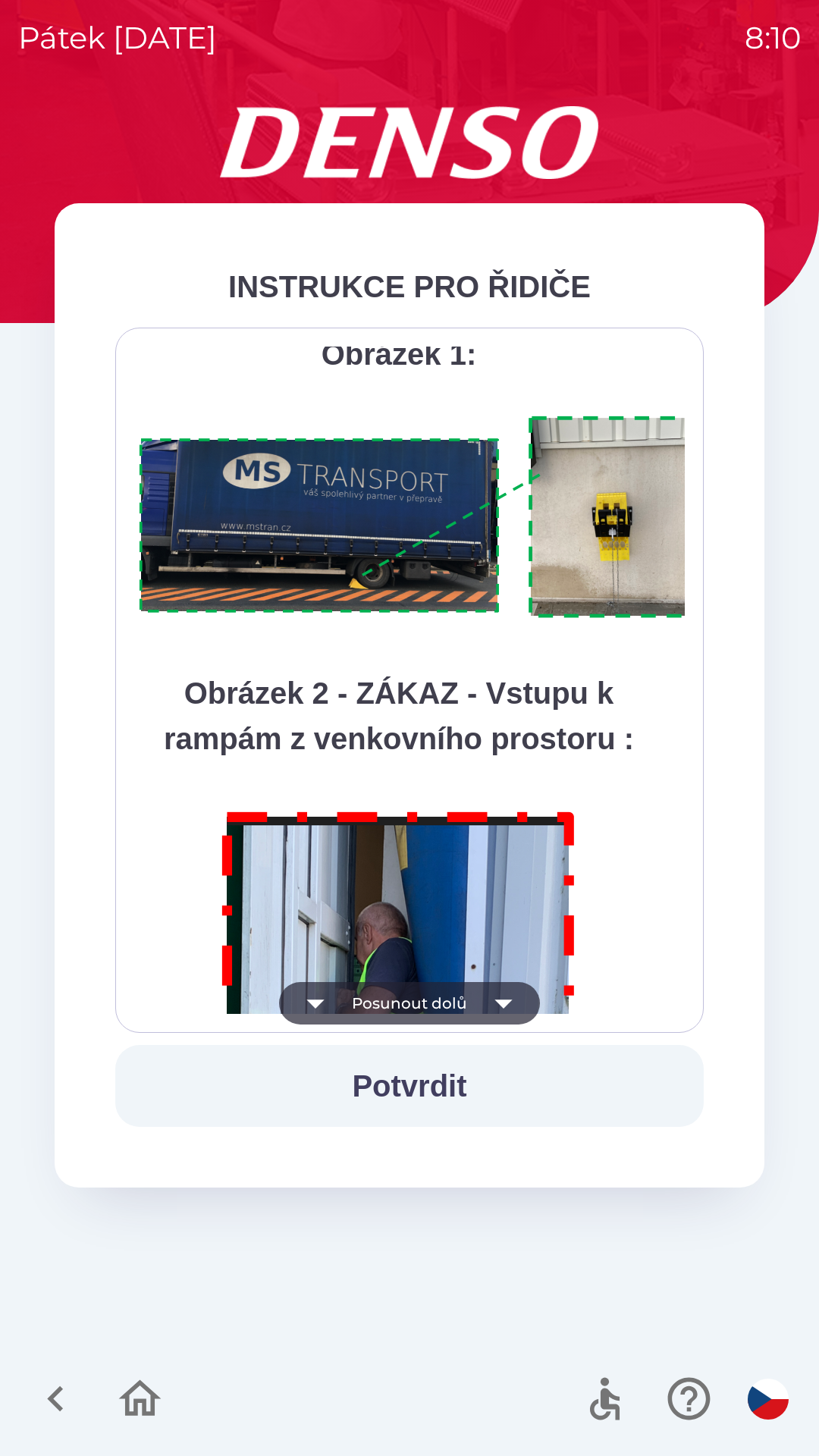
click at [513, 996] on icon "button" at bounding box center [503, 1004] width 42 height 43
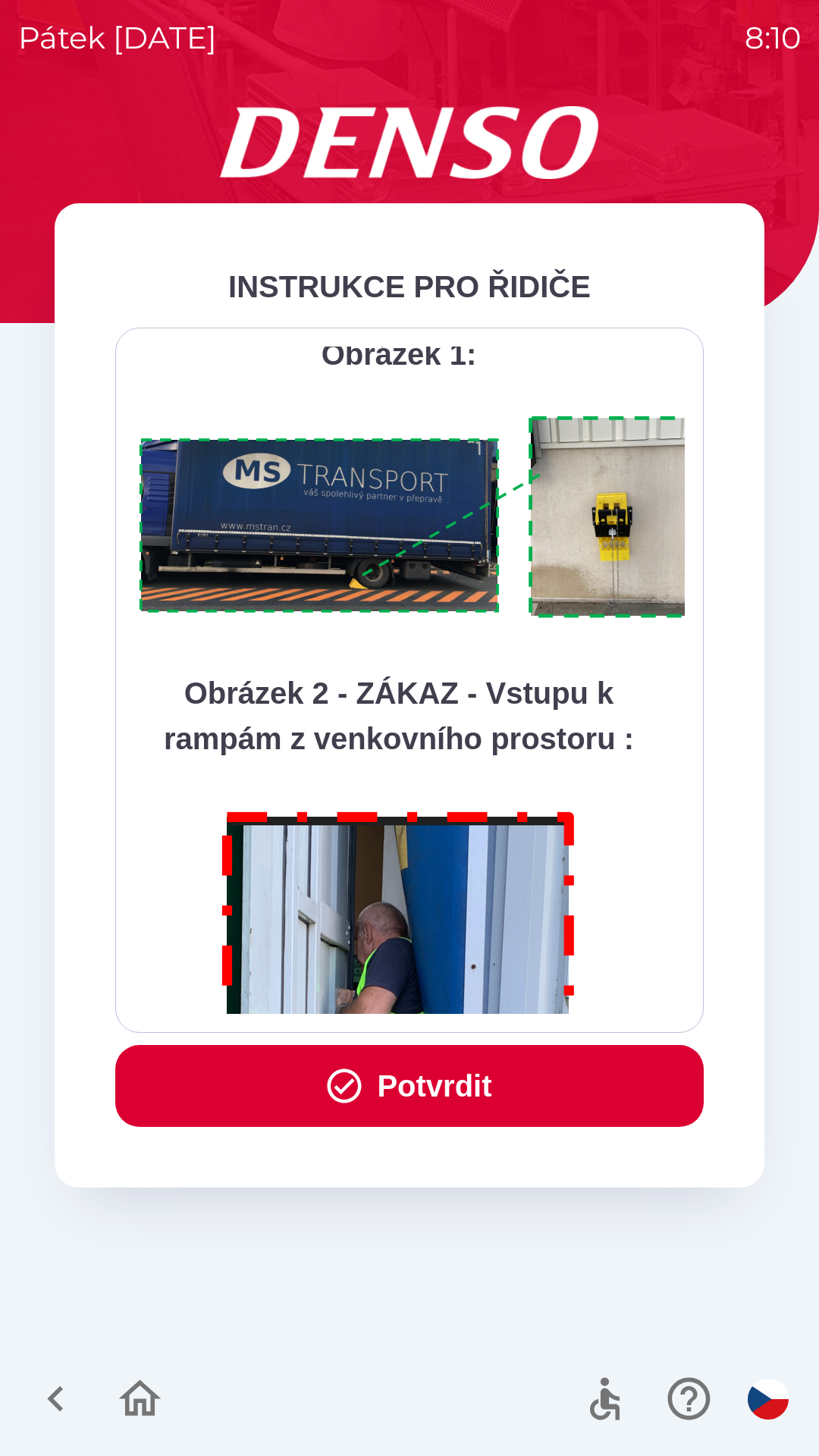
scroll to position [8524, 0]
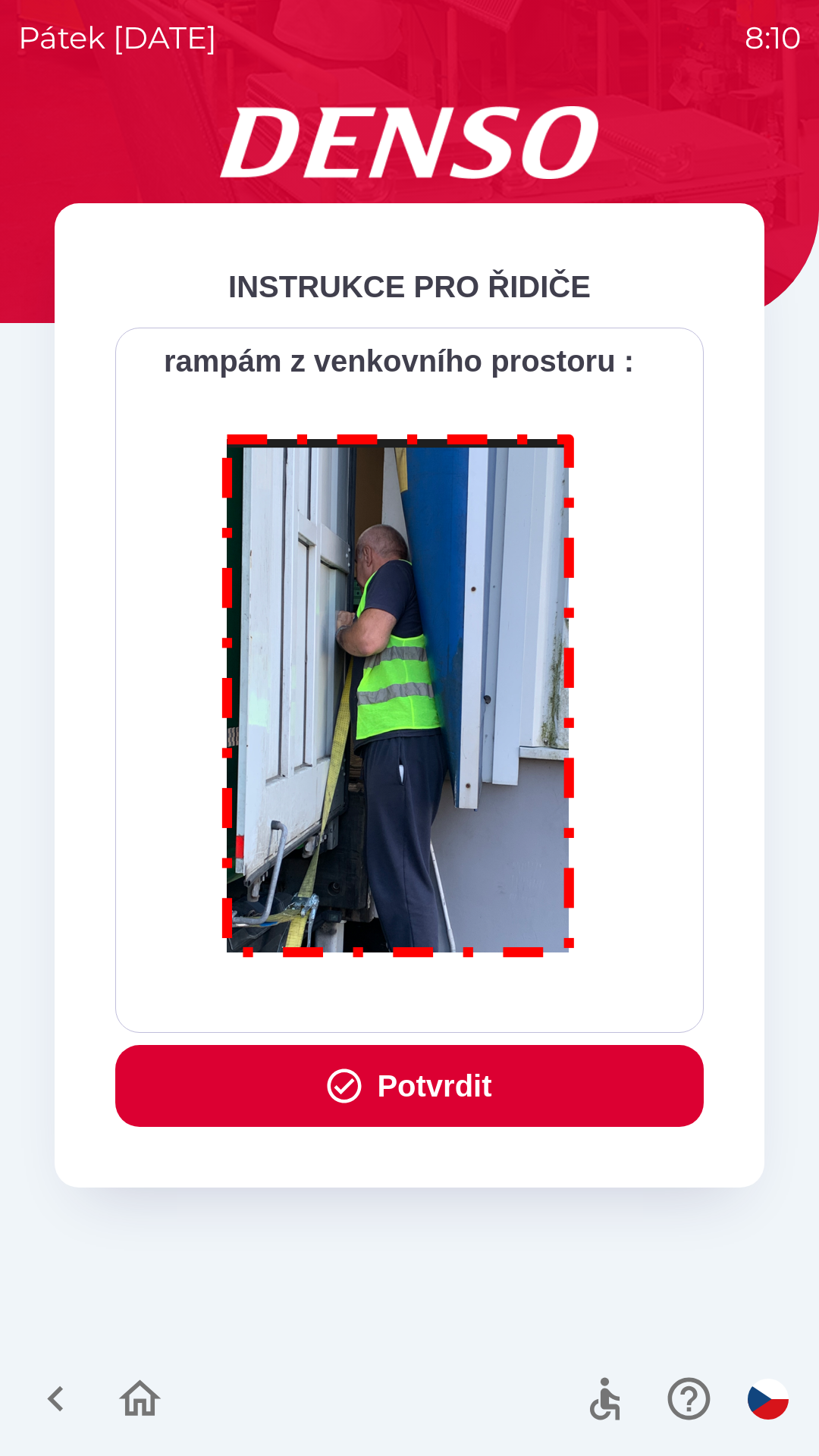
click at [478, 1081] on button "Potvrdit" at bounding box center [409, 1086] width 588 height 82
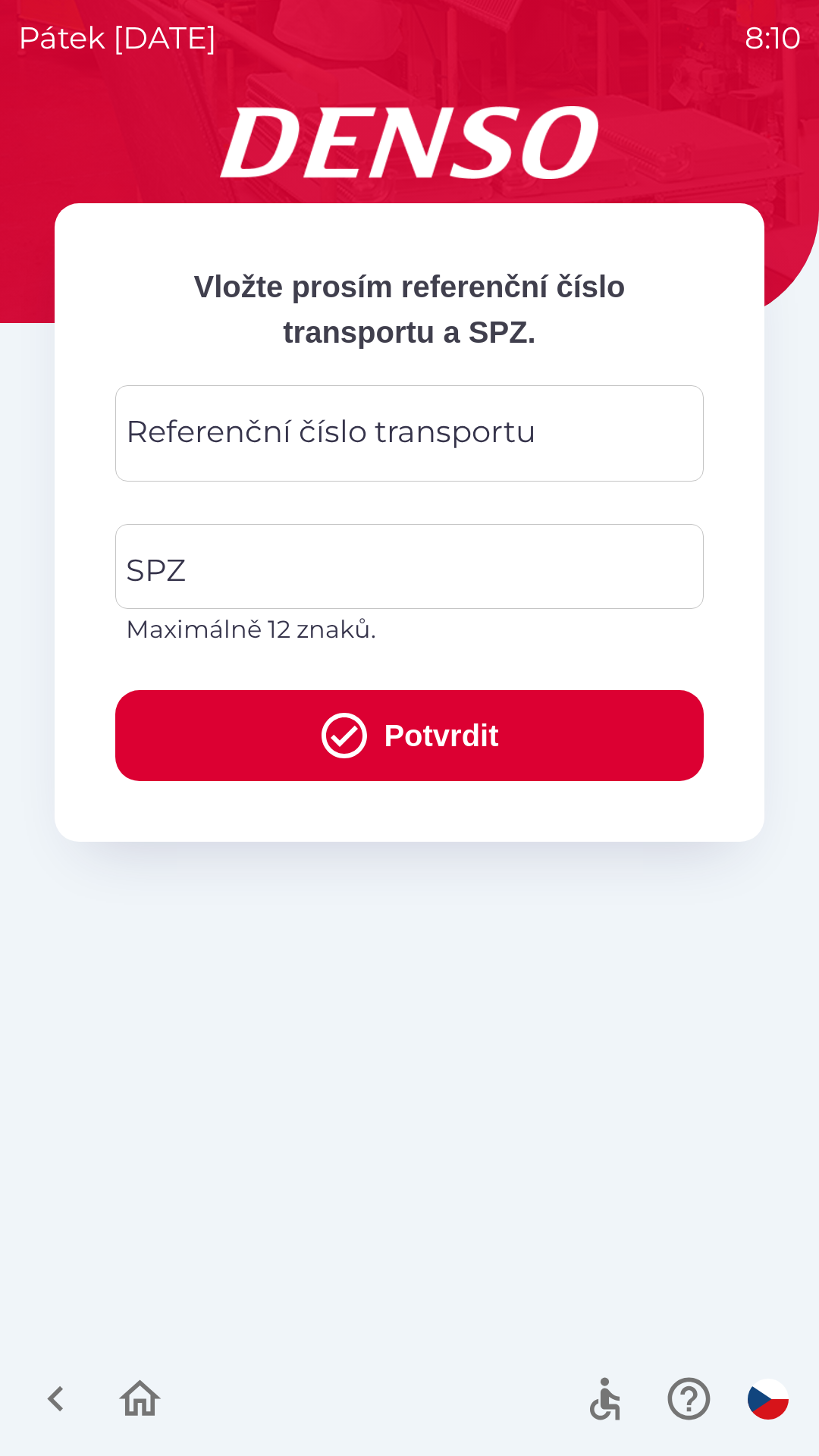
click at [318, 431] on div "Referenční číslo transportu Referenční číslo transportu" at bounding box center [409, 434] width 588 height 97
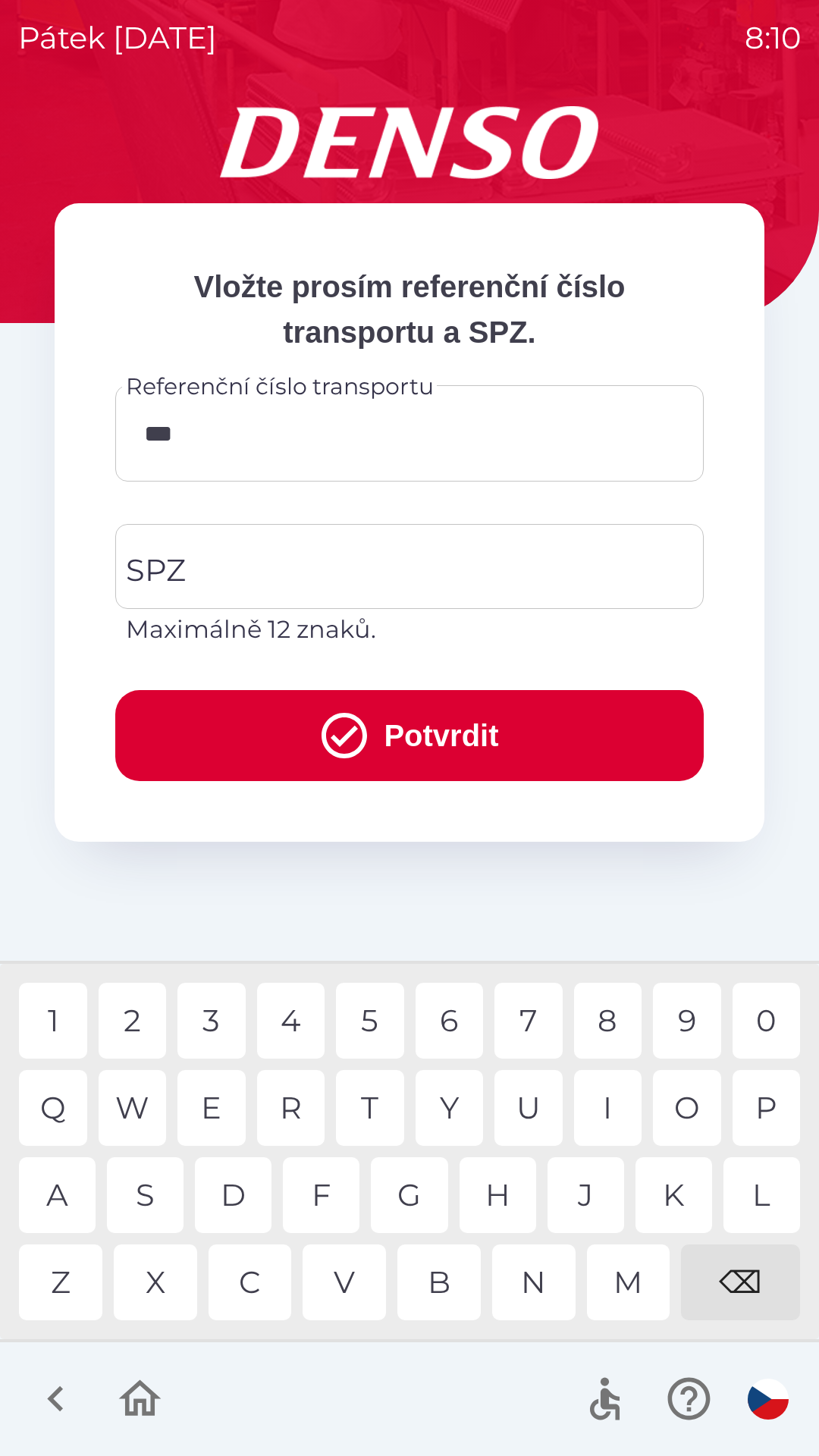
click at [522, 1012] on div "7" at bounding box center [528, 1020] width 69 height 76
click at [688, 1019] on div "9" at bounding box center [687, 1020] width 69 height 76
type input "******"
click at [234, 566] on input "SPZ" at bounding box center [398, 567] width 552 height 71
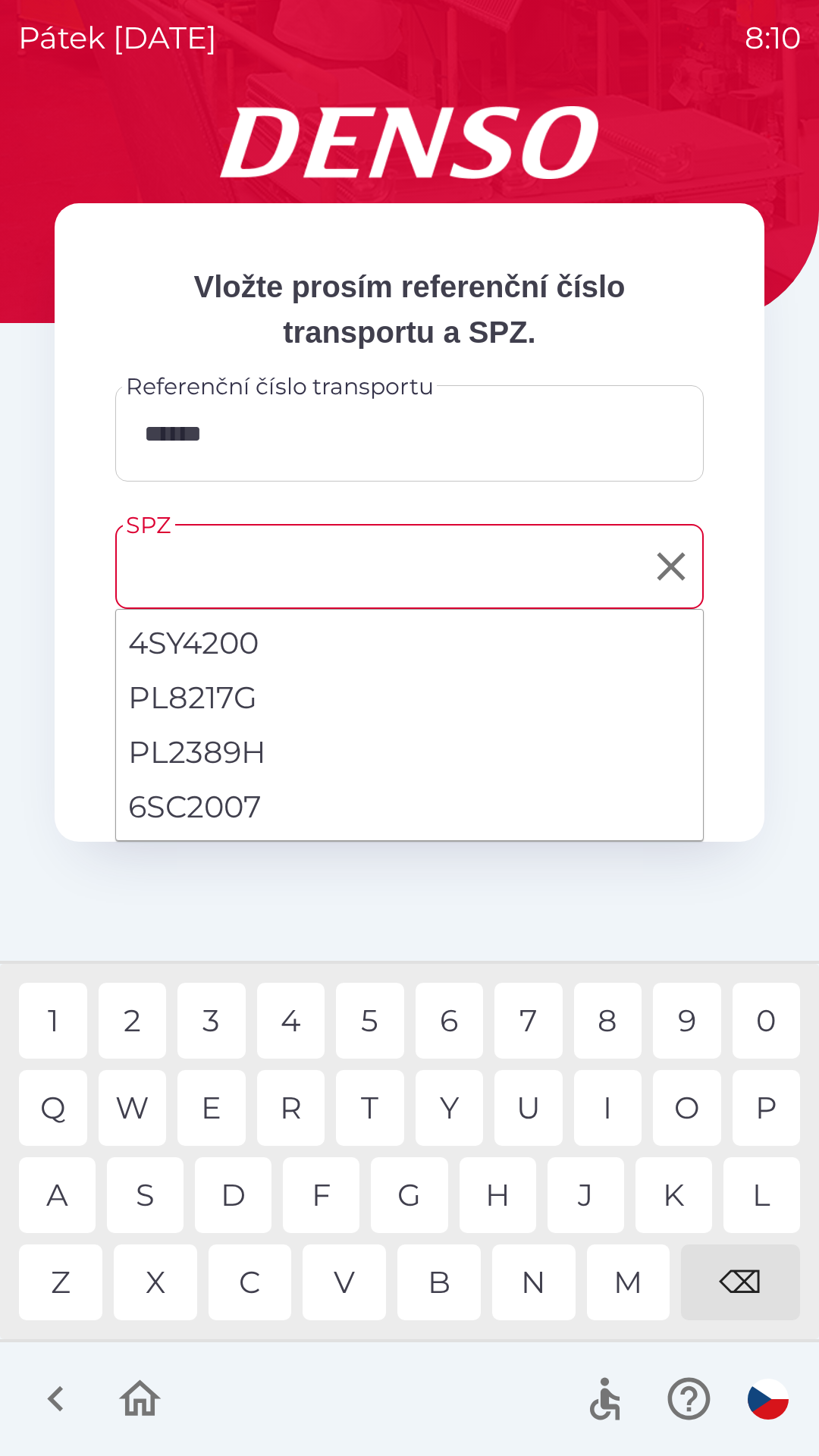
click at [189, 810] on li "6SC2007" at bounding box center [410, 807] width 587 height 55
type input "*******"
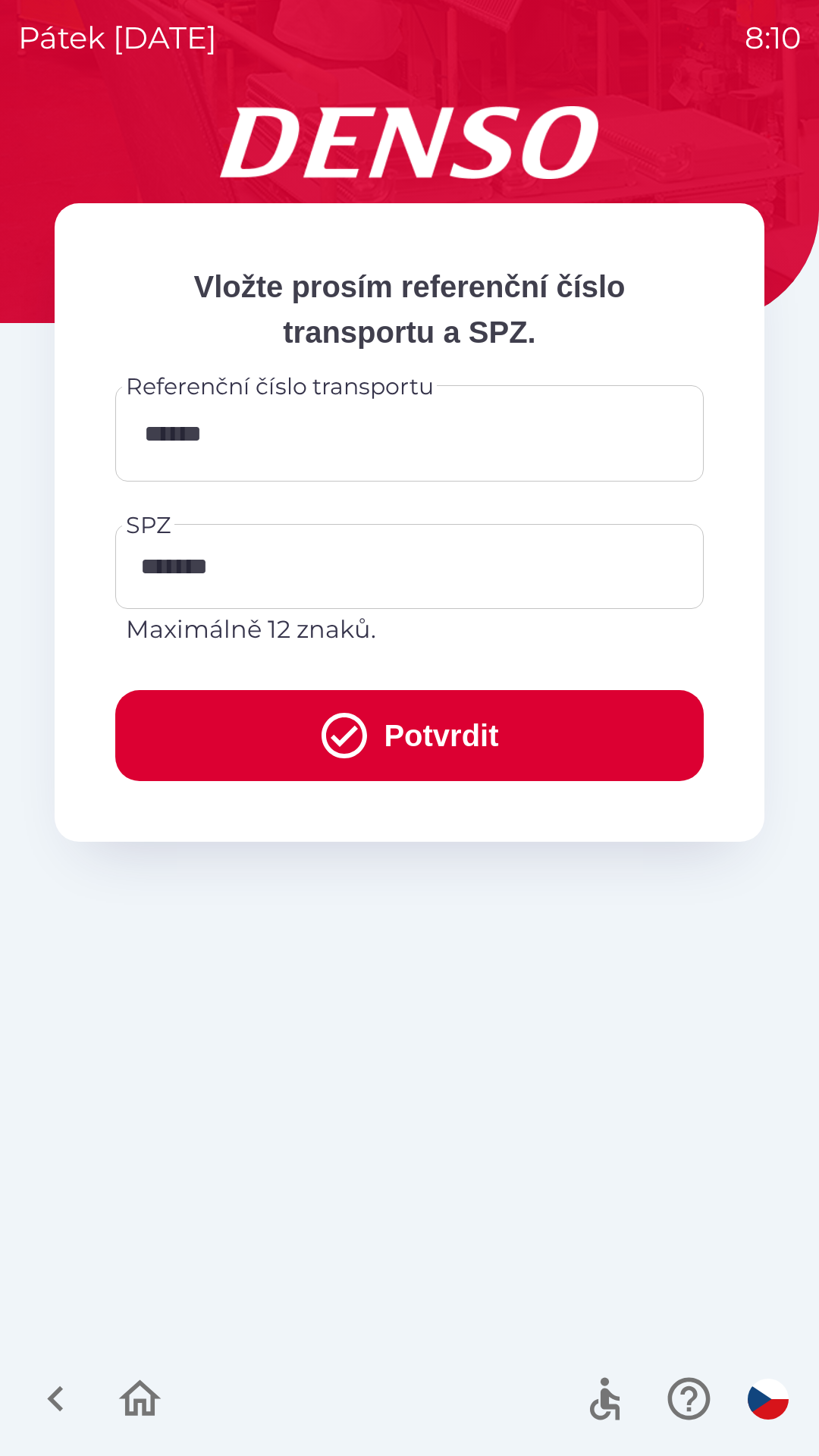
click at [310, 441] on input "******" at bounding box center [410, 434] width 552 height 60
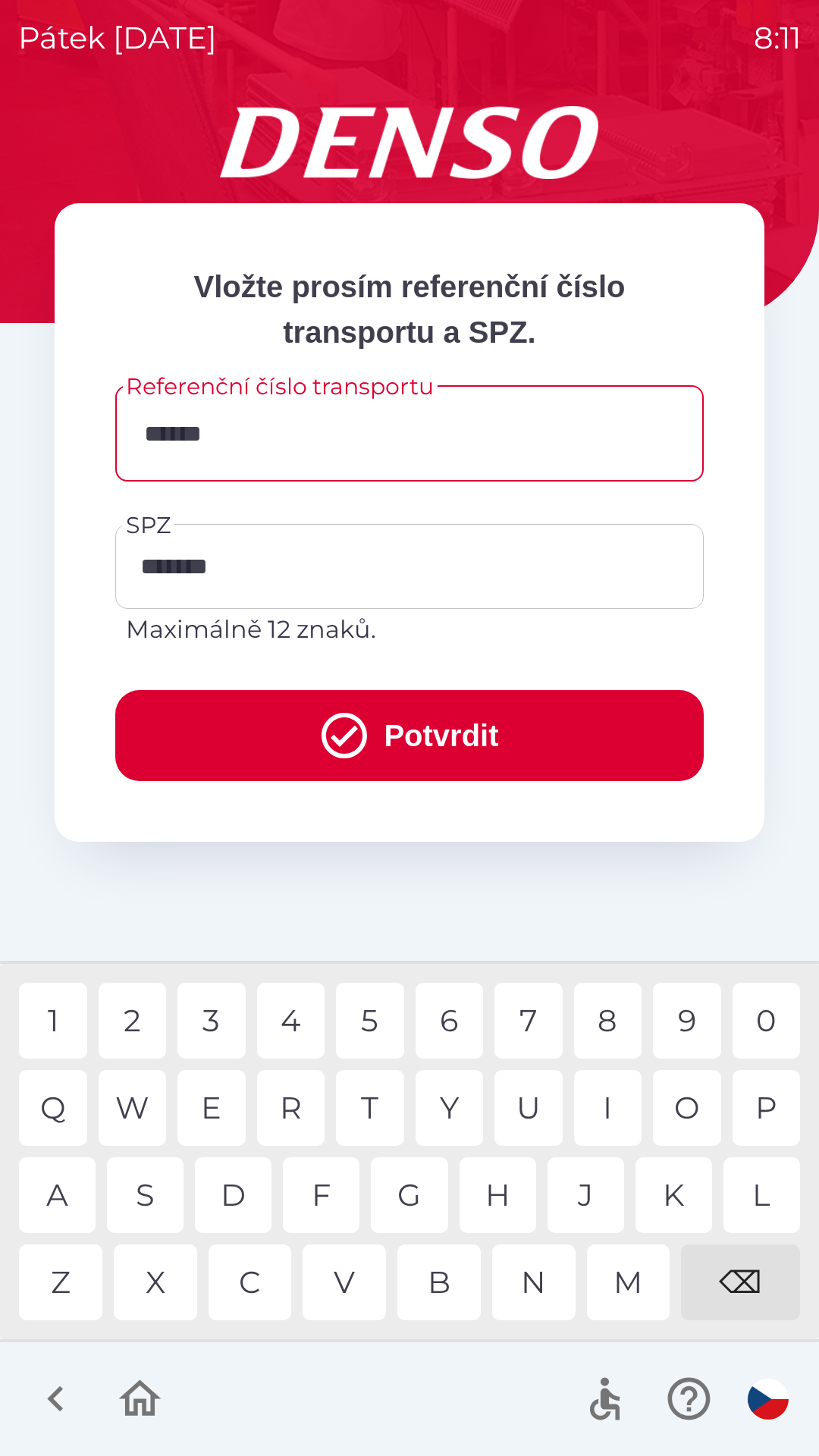
click at [273, 440] on input "******" at bounding box center [410, 434] width 552 height 60
click at [253, 433] on input "******" at bounding box center [410, 434] width 552 height 60
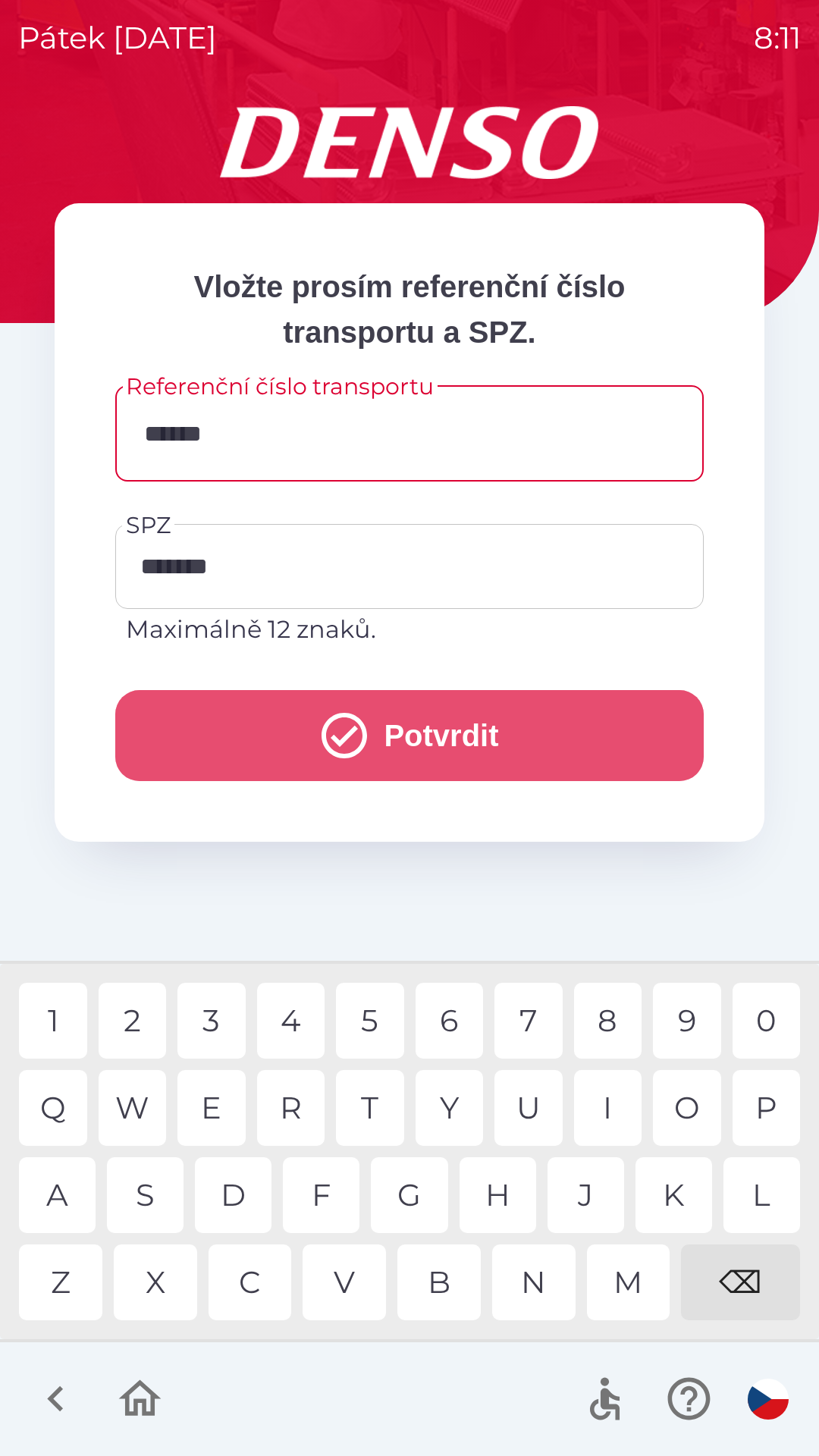
click at [341, 755] on icon "submit" at bounding box center [344, 735] width 45 height 45
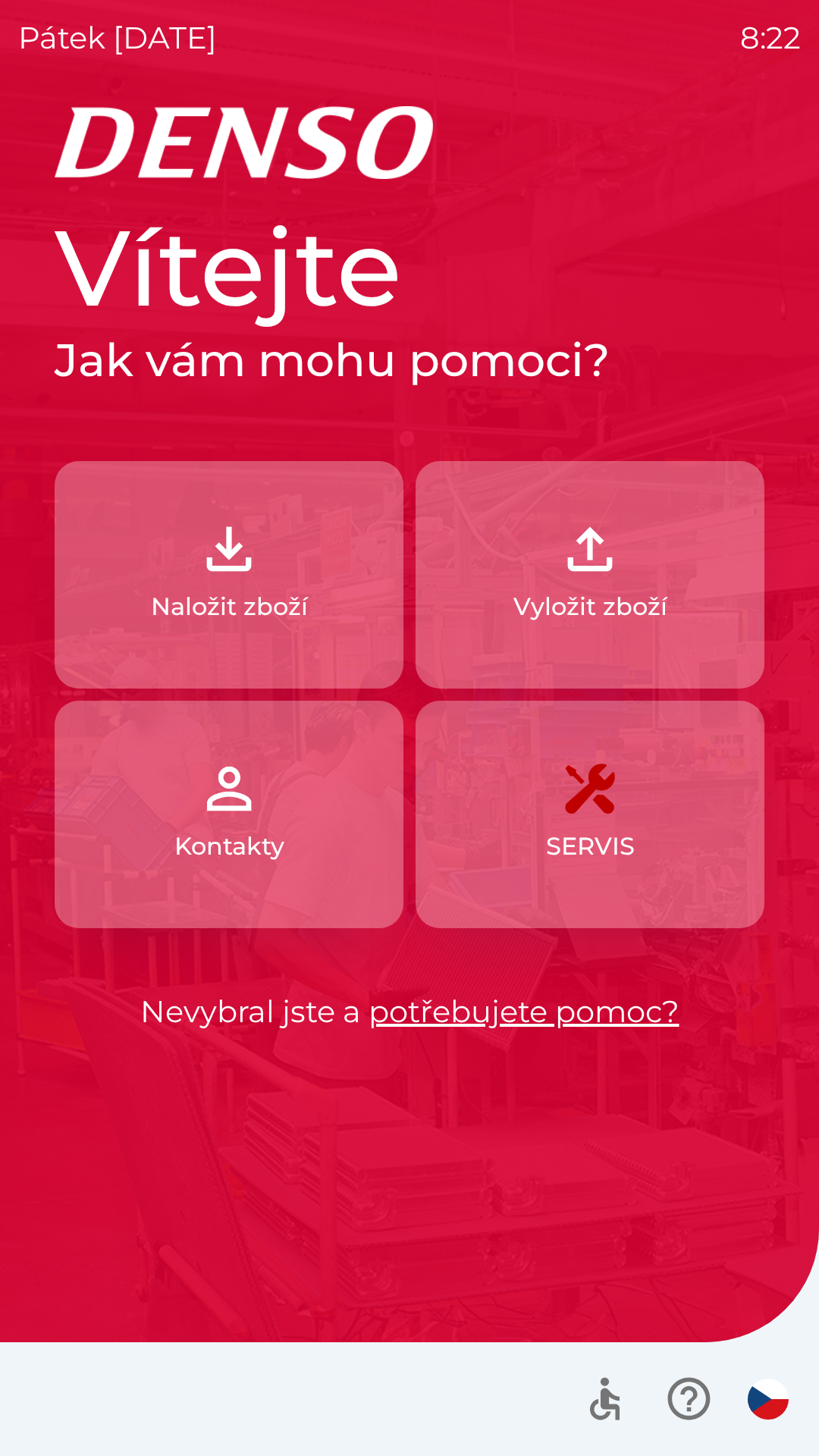
click at [240, 598] on p "Naložit zboží" at bounding box center [229, 607] width 157 height 37
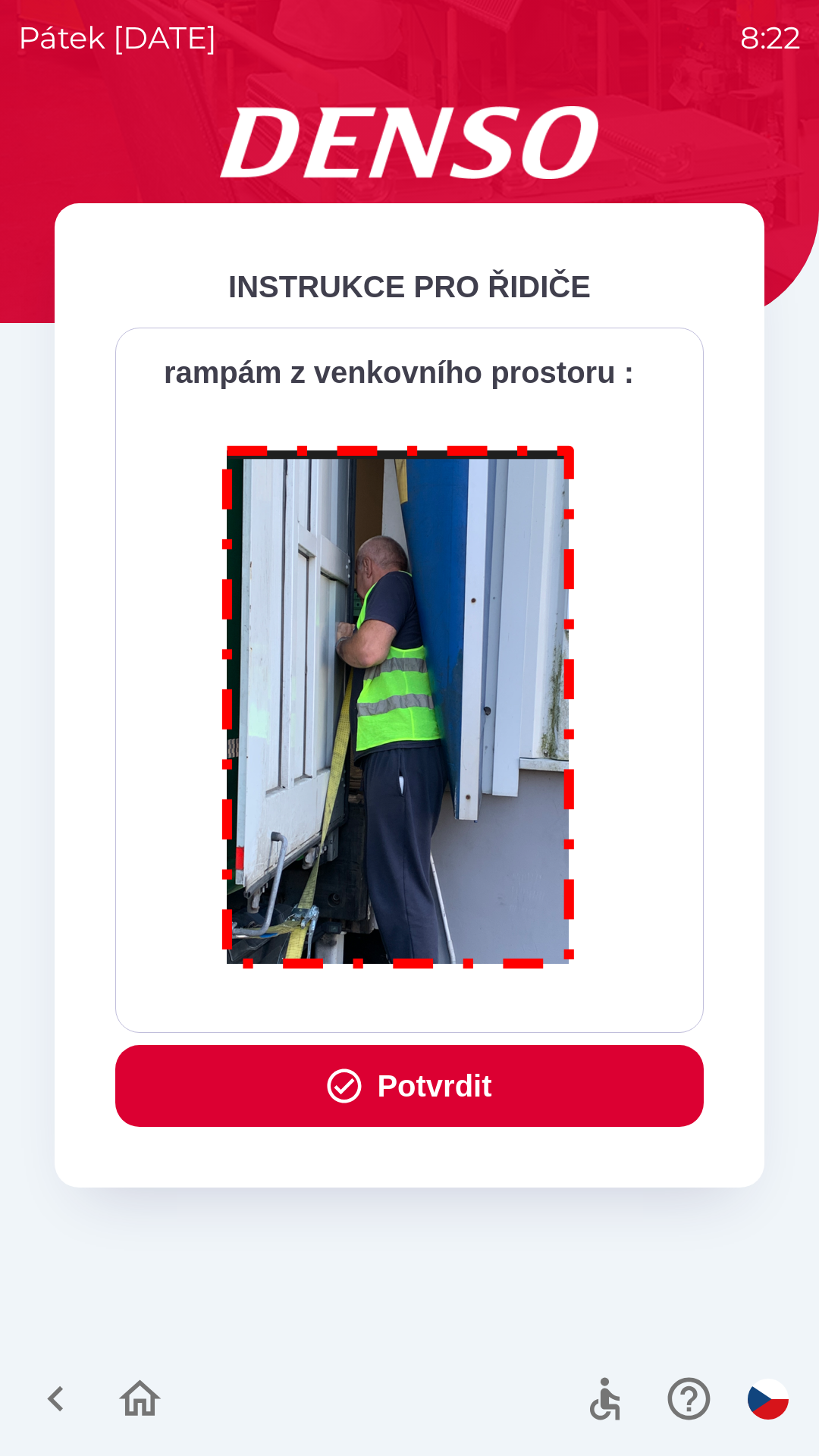
scroll to position [8524, 0]
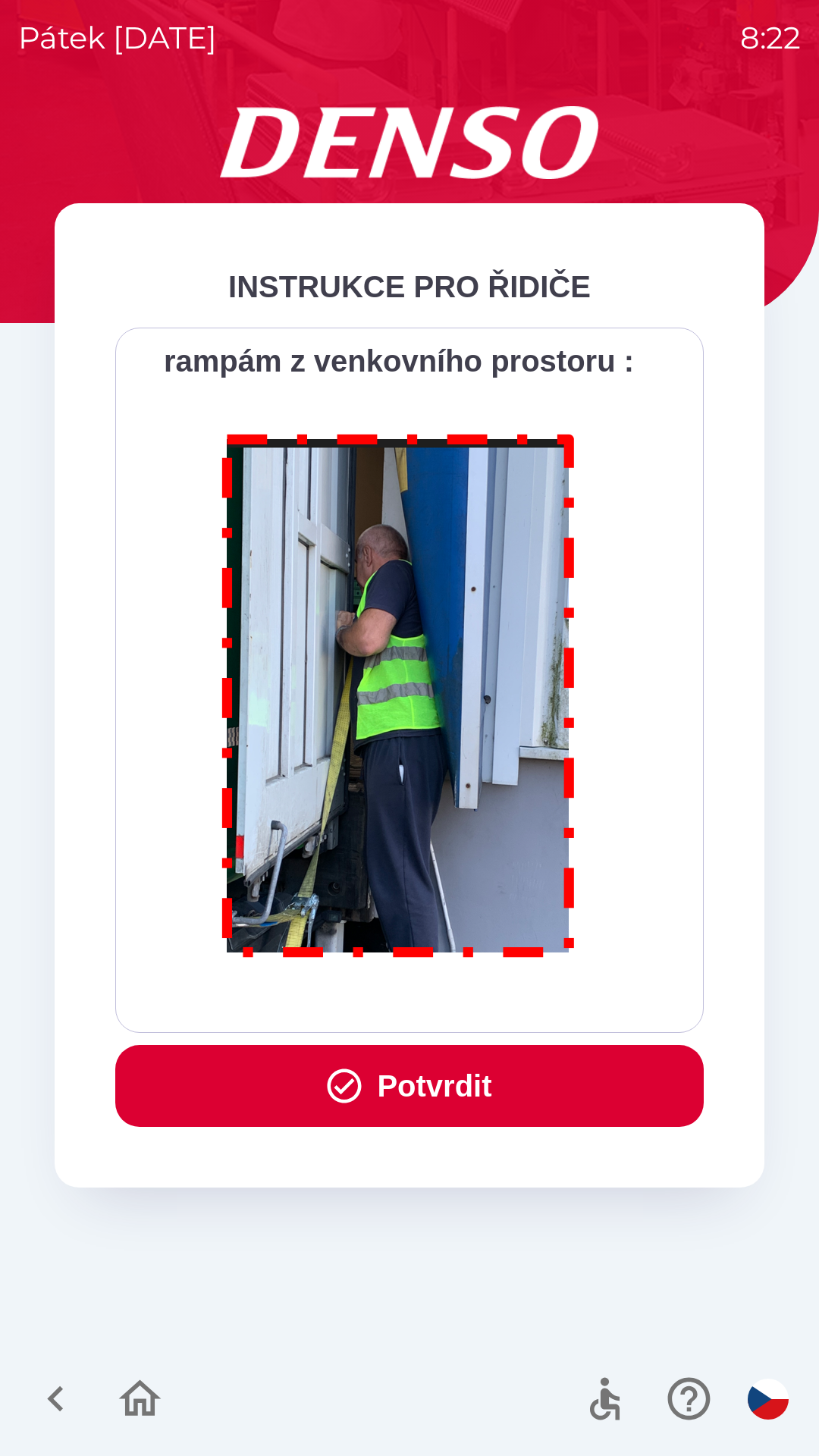
click at [523, 1071] on button "Potvrdit" at bounding box center [409, 1086] width 588 height 82
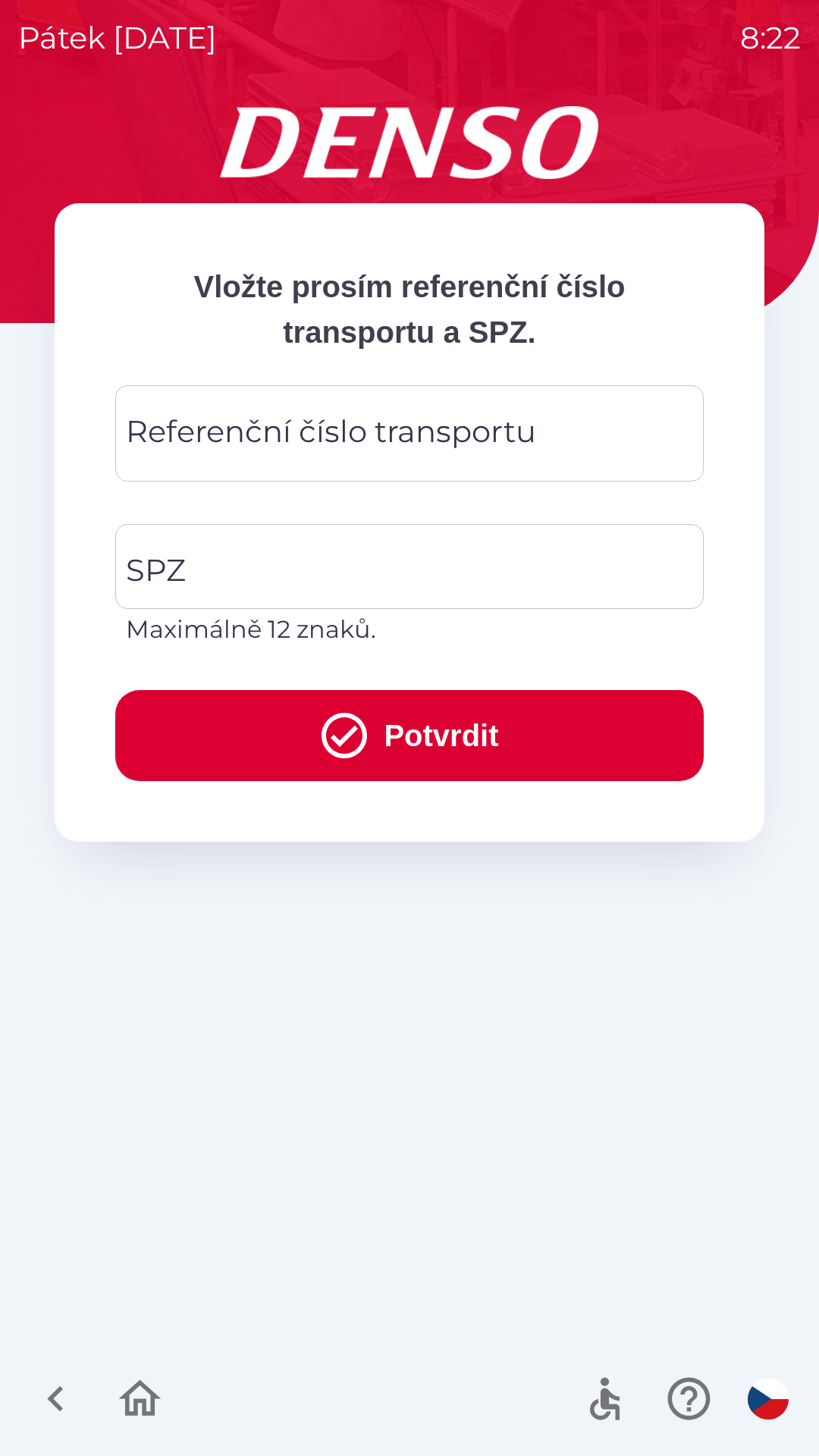
click at [79, 1406] on icon "button" at bounding box center [55, 1399] width 51 height 51
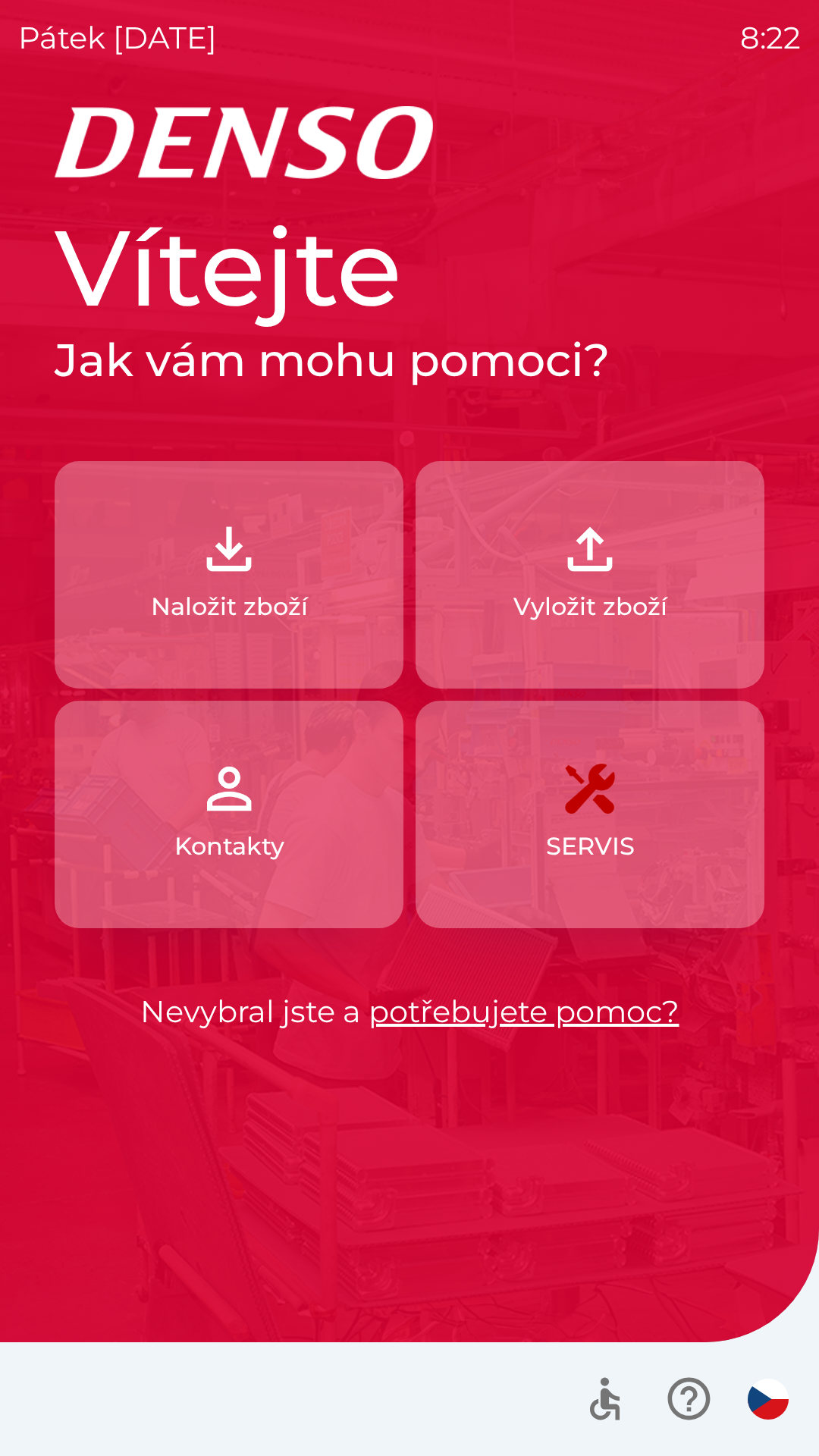
click at [288, 817] on button "Kontakty" at bounding box center [229, 814] width 349 height 228
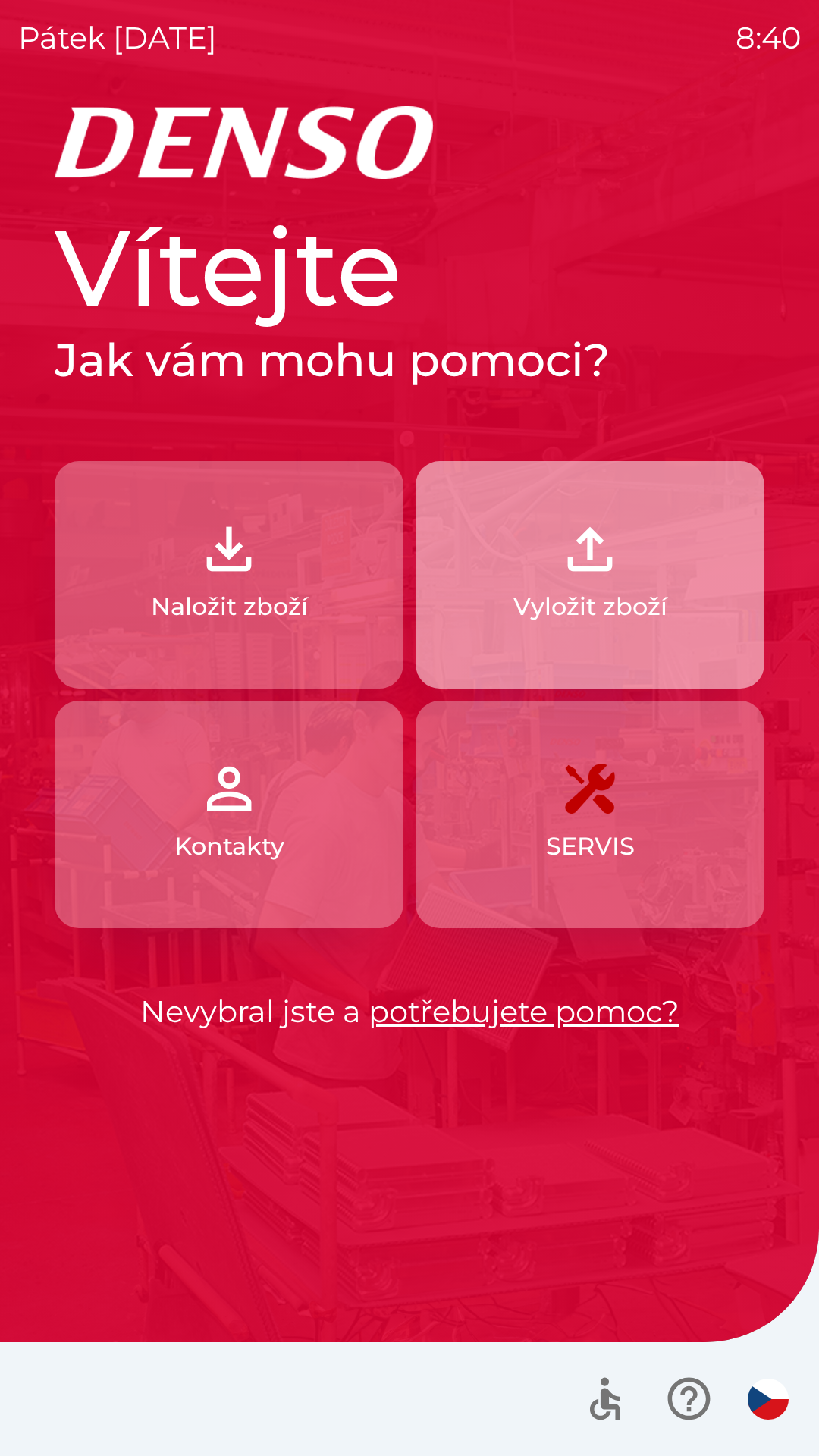
click at [631, 615] on p "Vyložit zboží" at bounding box center [590, 607] width 154 height 37
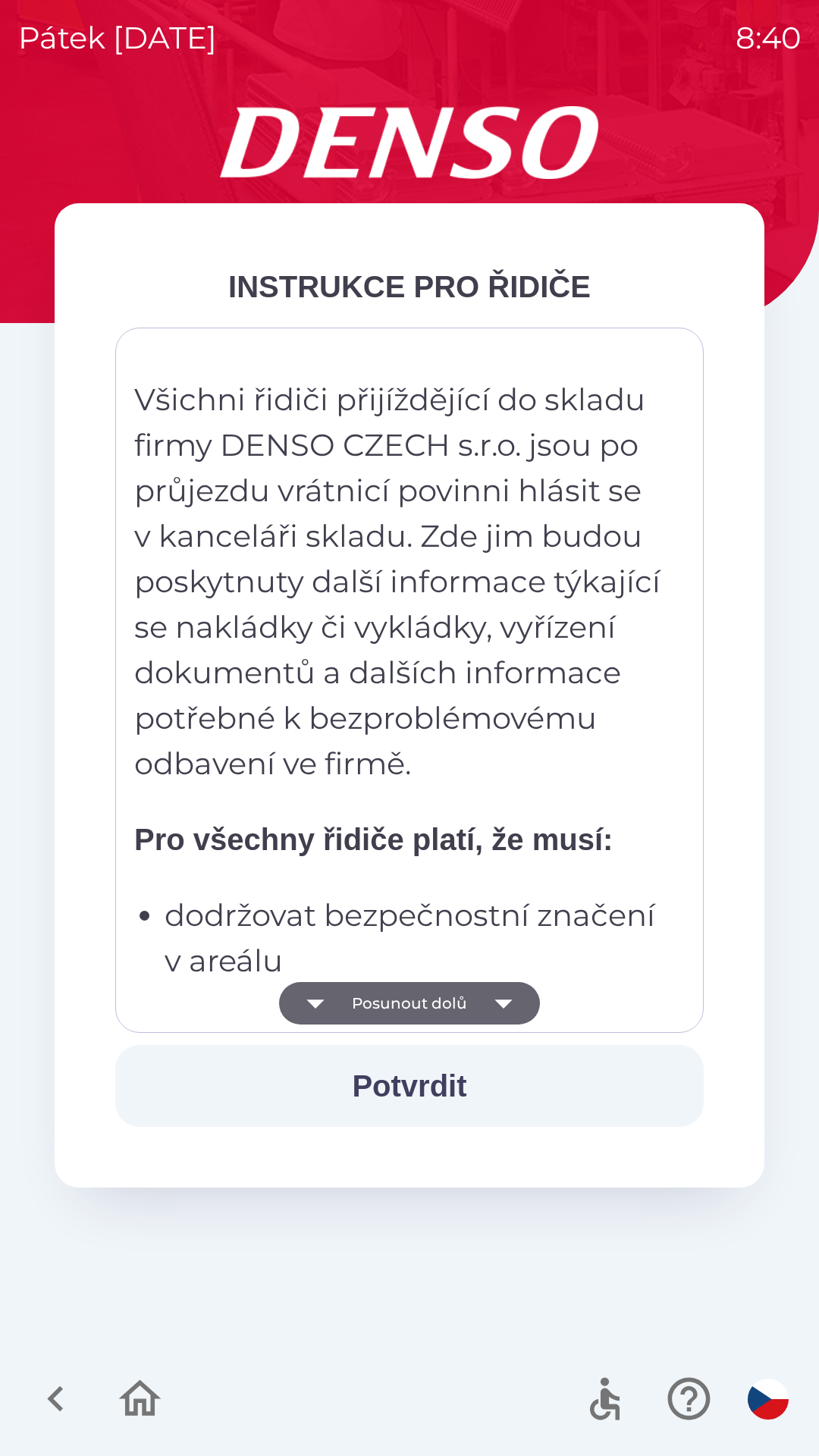
click at [414, 1082] on button "Potvrdit" at bounding box center [409, 1086] width 588 height 82
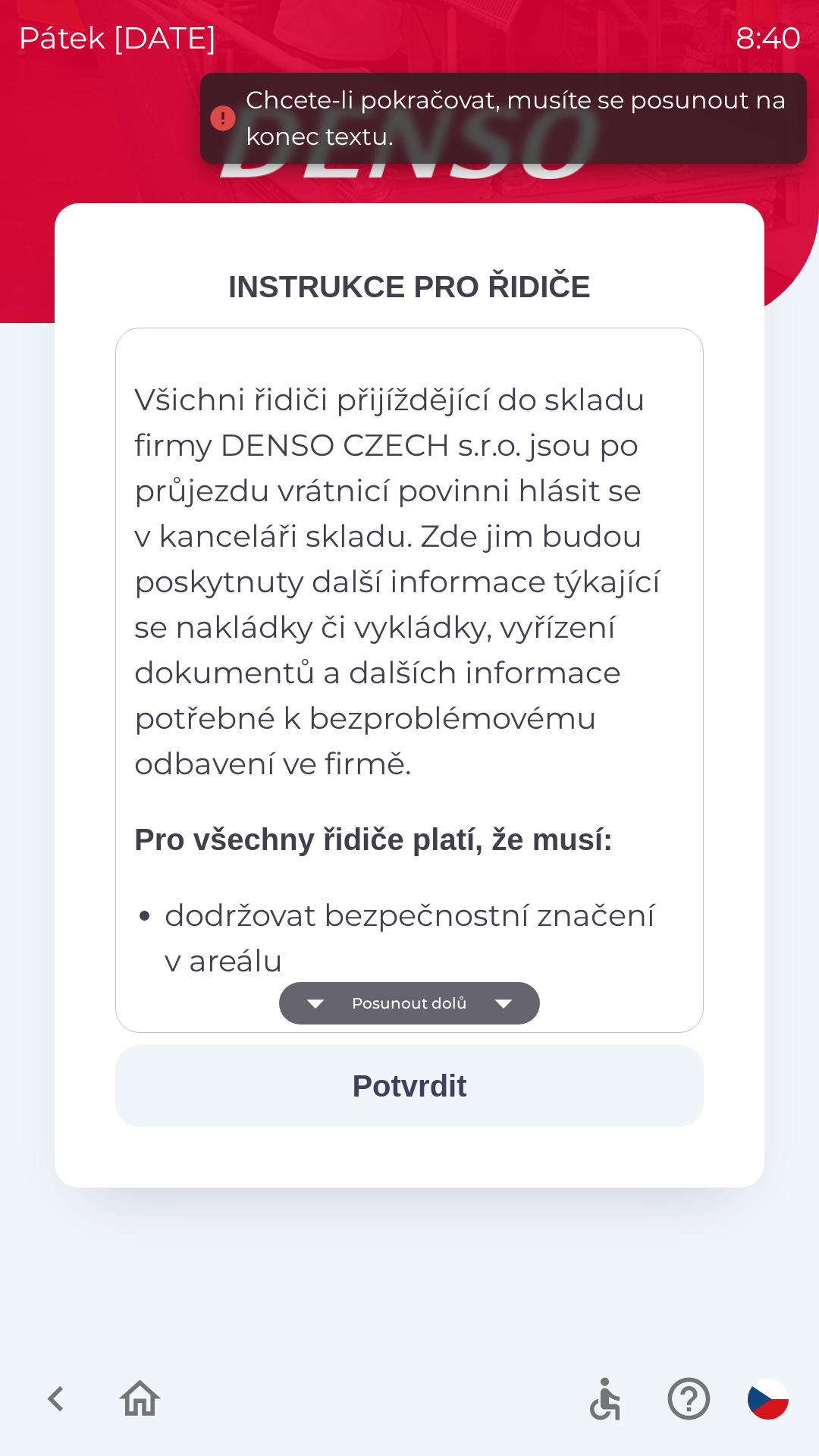
click at [426, 1002] on button "Posunout dolů" at bounding box center [410, 1004] width 261 height 43
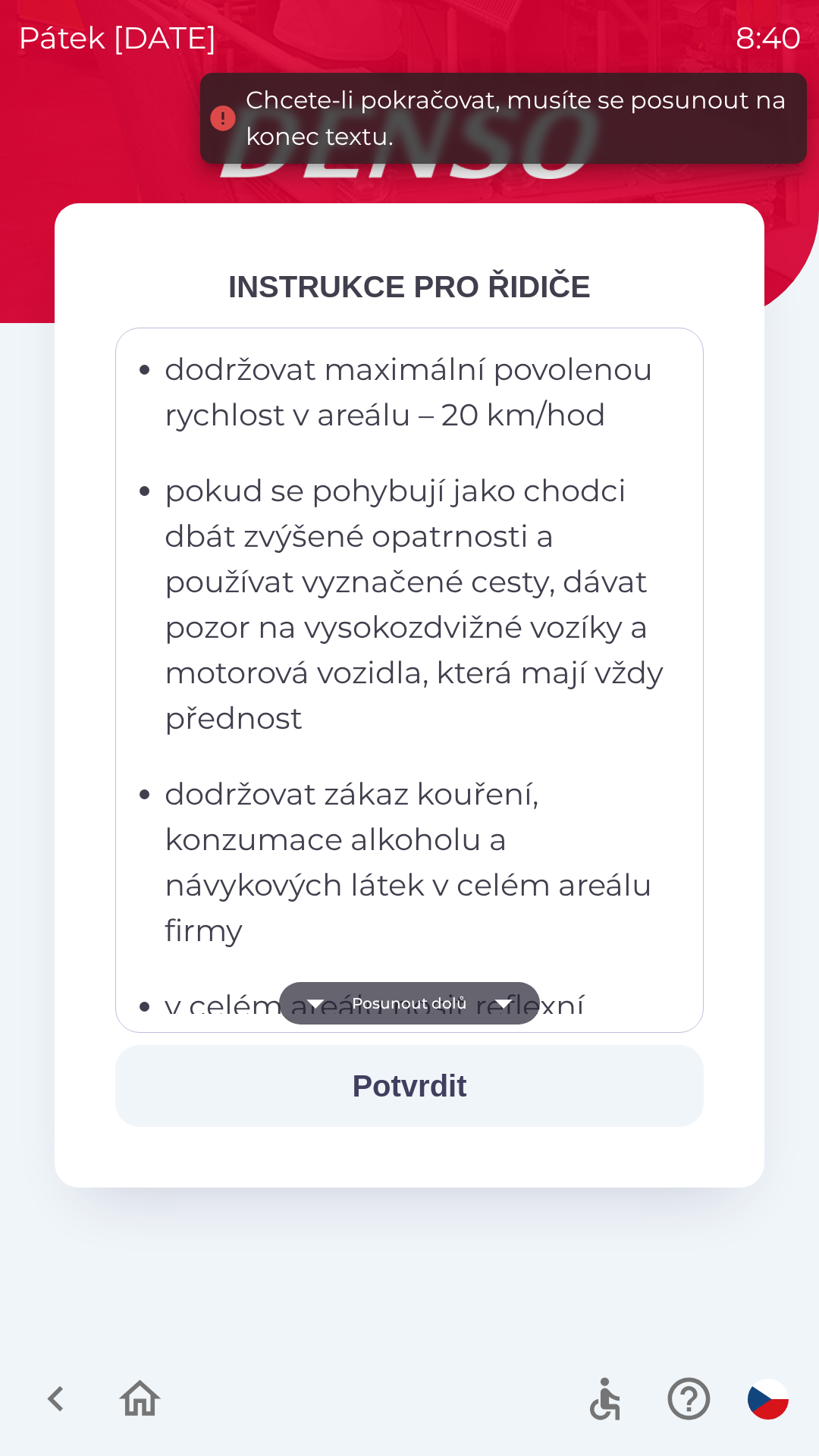
click at [419, 1001] on button "Posunout dolů" at bounding box center [410, 1004] width 261 height 43
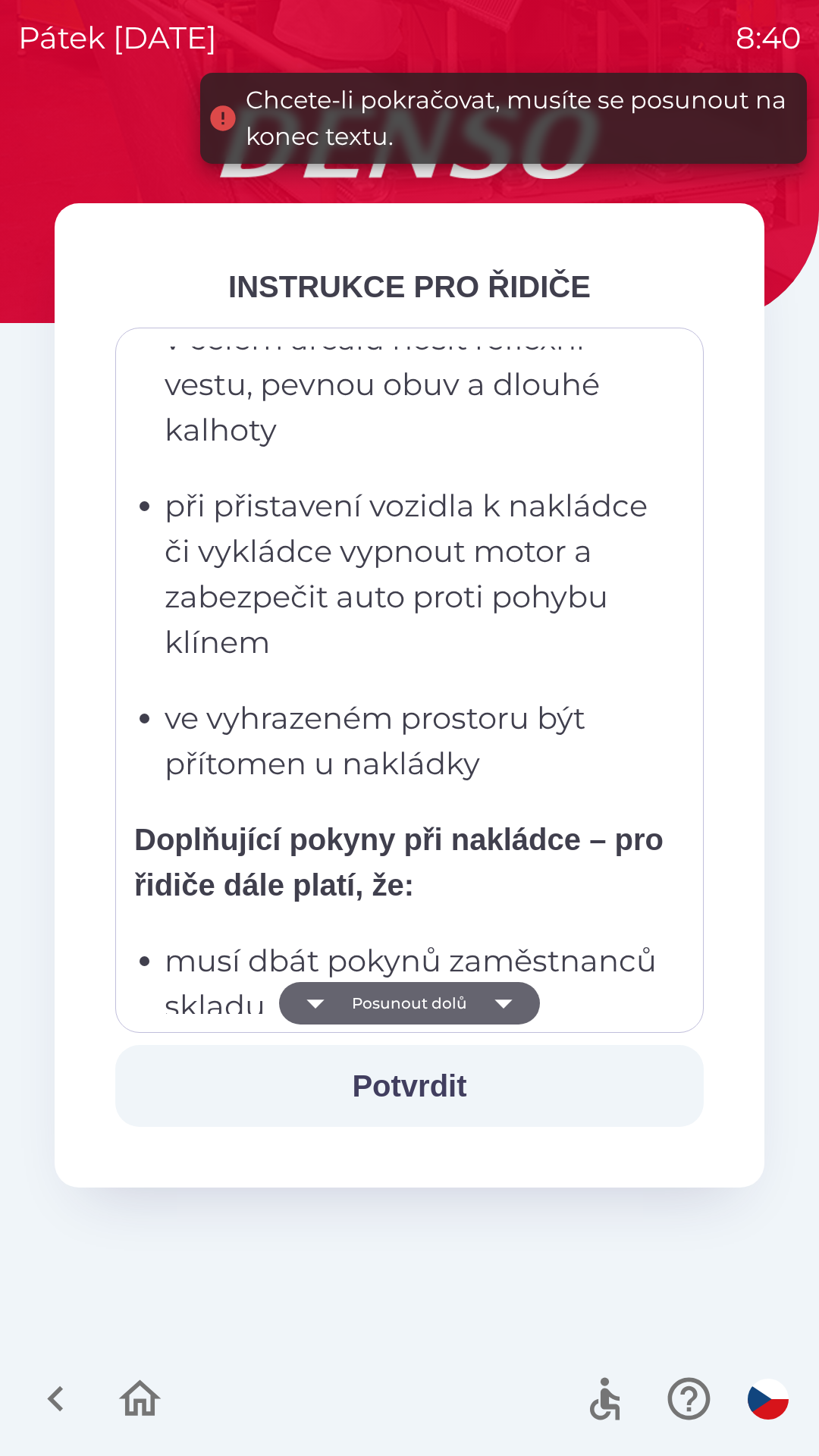
click at [415, 1001] on button "Posunout dolů" at bounding box center [410, 1004] width 261 height 43
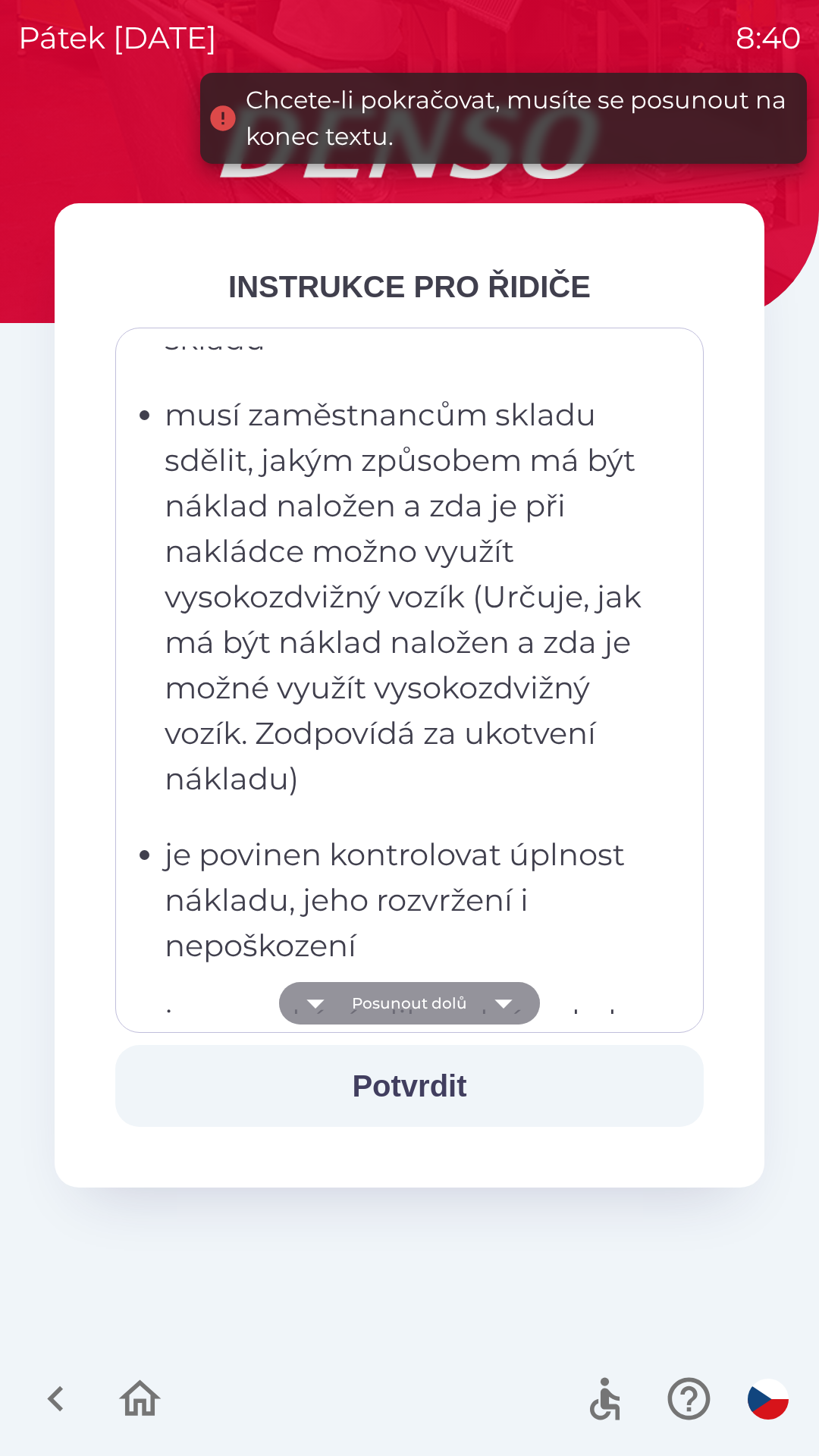
click at [429, 993] on button "Posunout dolů" at bounding box center [410, 1004] width 261 height 43
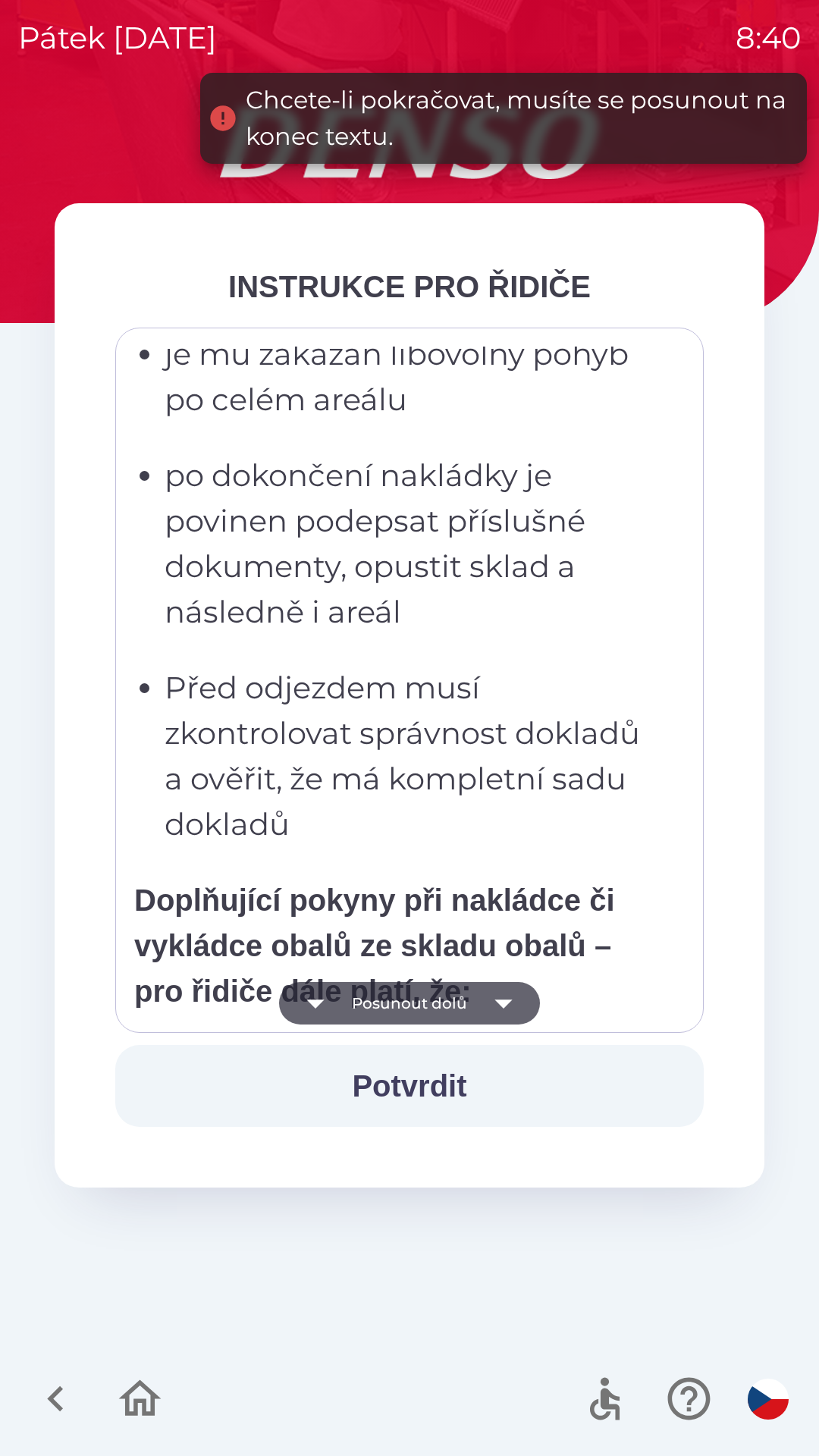
click at [434, 1007] on button "Posunout dolů" at bounding box center [410, 1004] width 261 height 43
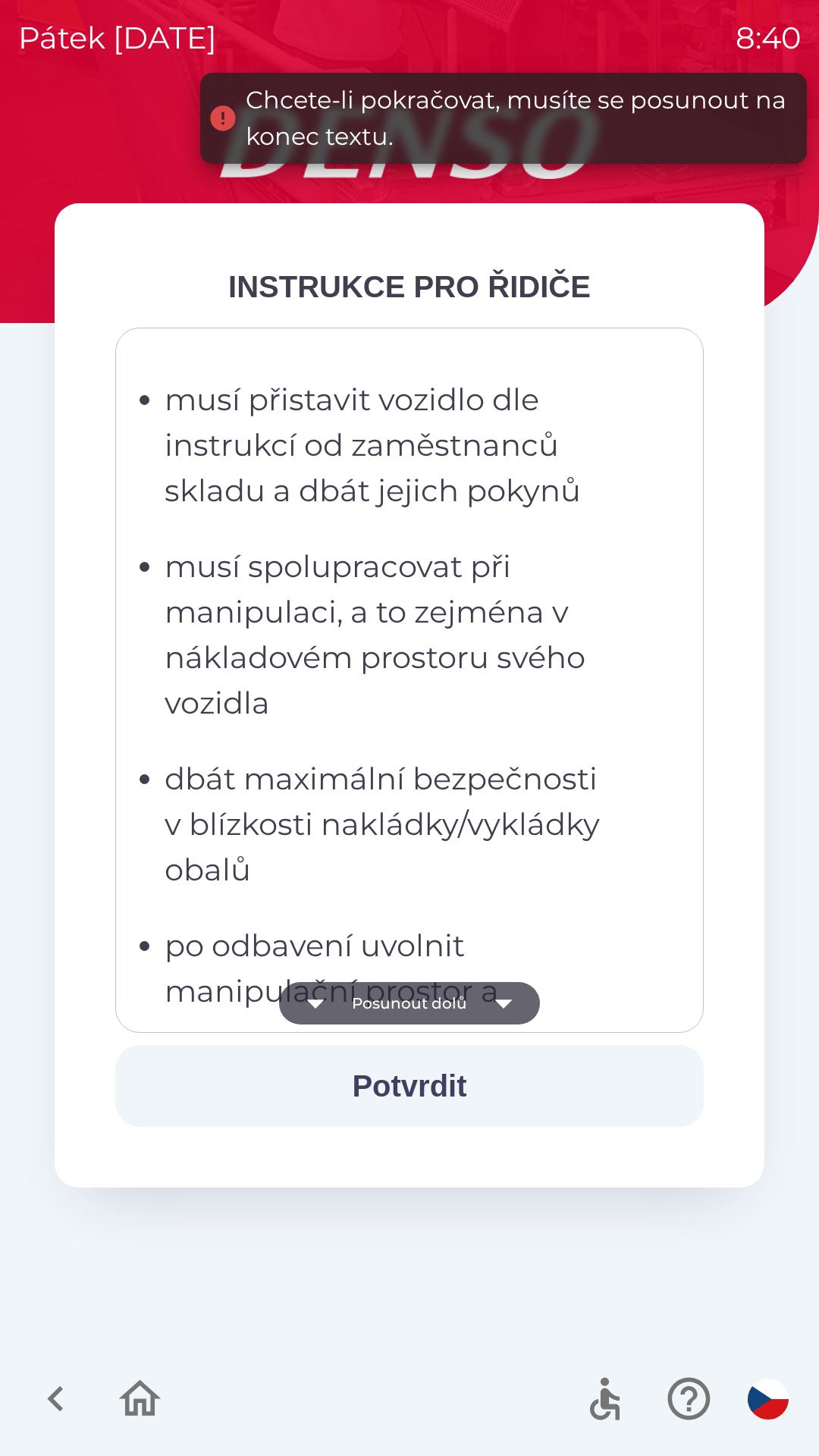
click at [430, 1008] on button "Posunout dolů" at bounding box center [410, 1004] width 261 height 43
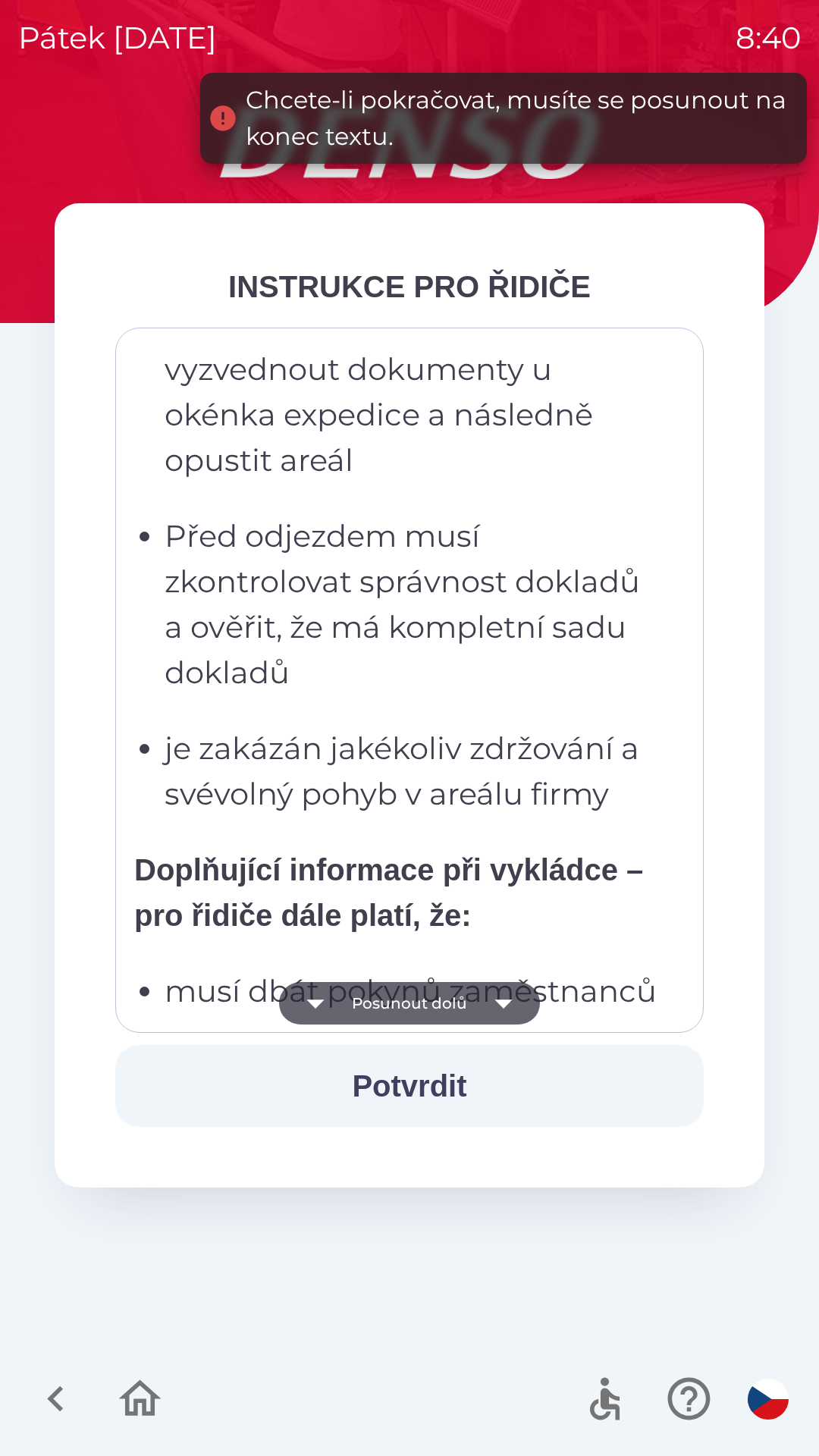
click at [418, 1010] on button "Posunout dolů" at bounding box center [410, 1004] width 261 height 43
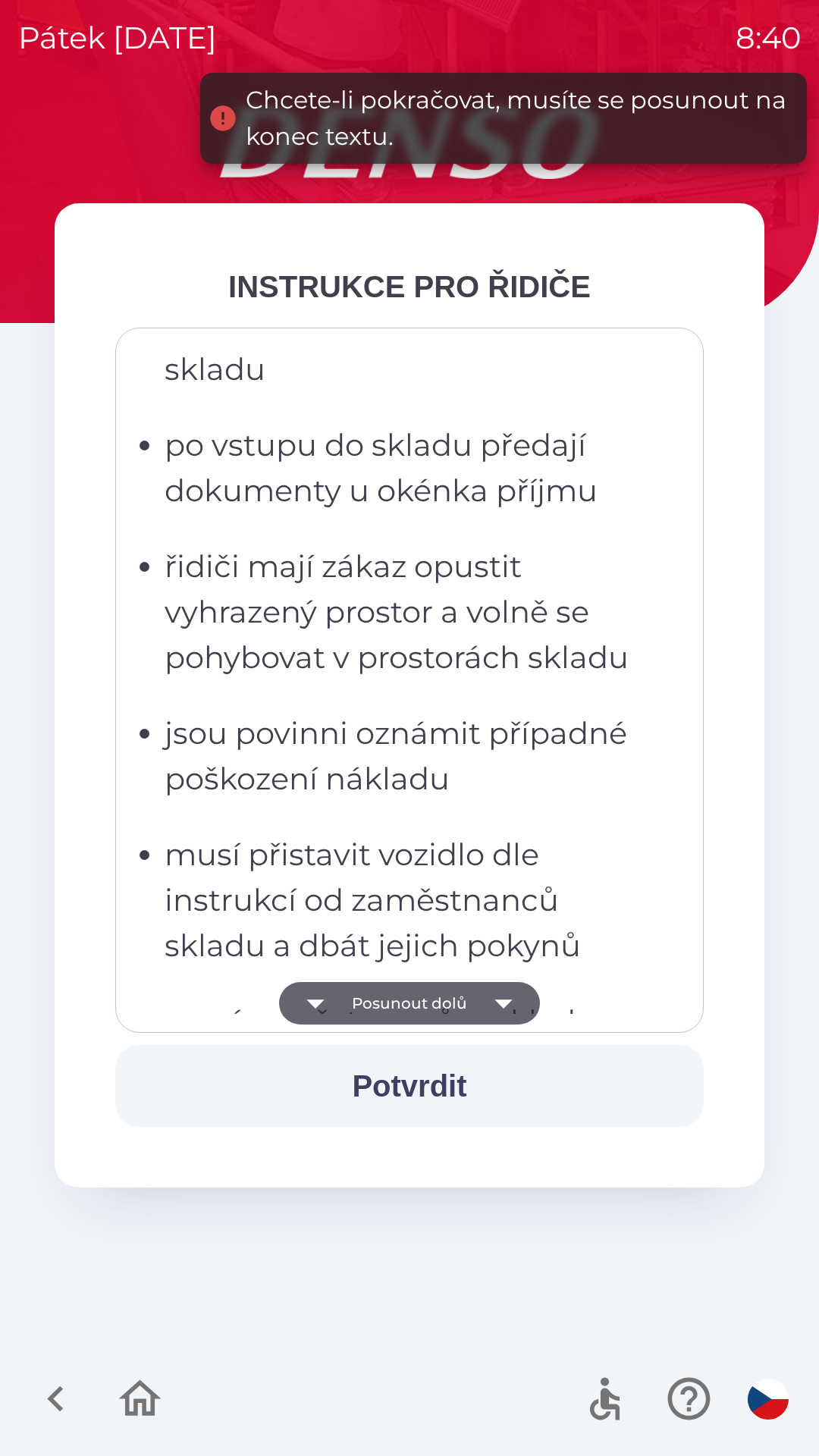
click at [419, 995] on button "Posunout dolů" at bounding box center [410, 1004] width 261 height 43
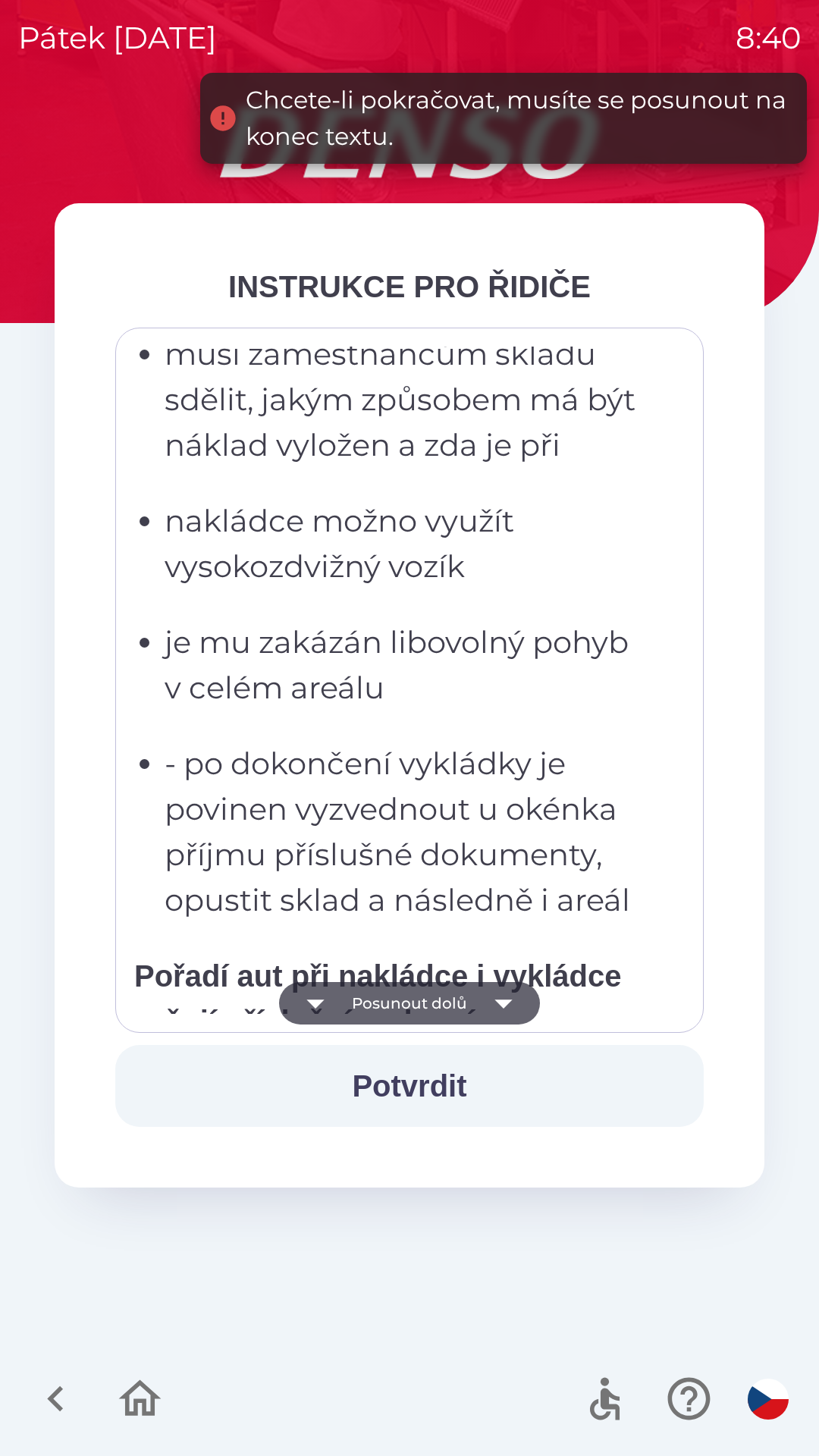
click at [424, 995] on button "Posunout dolů" at bounding box center [410, 1004] width 261 height 43
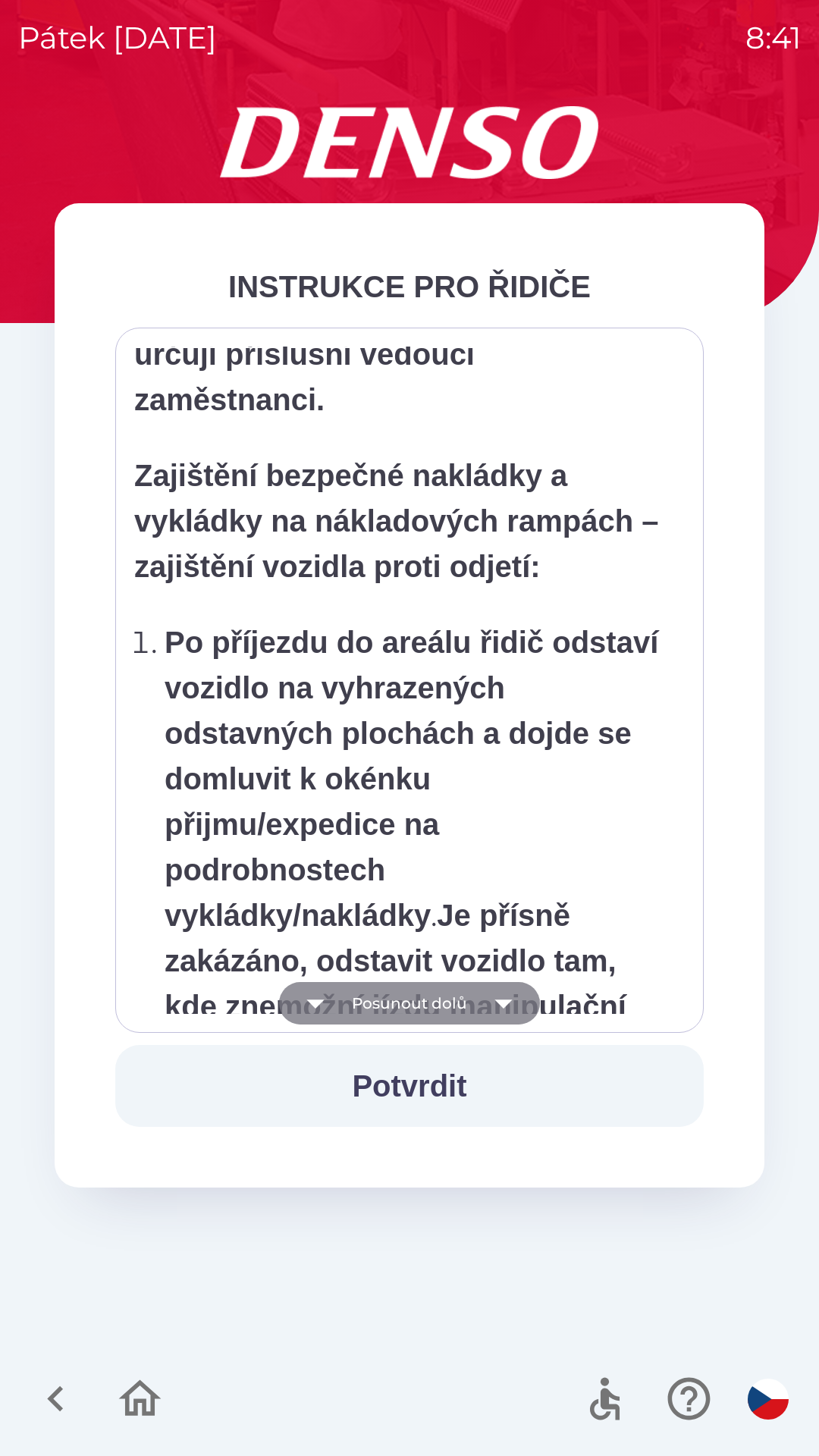
click at [429, 1004] on button "Posunout dolů" at bounding box center [410, 1004] width 261 height 43
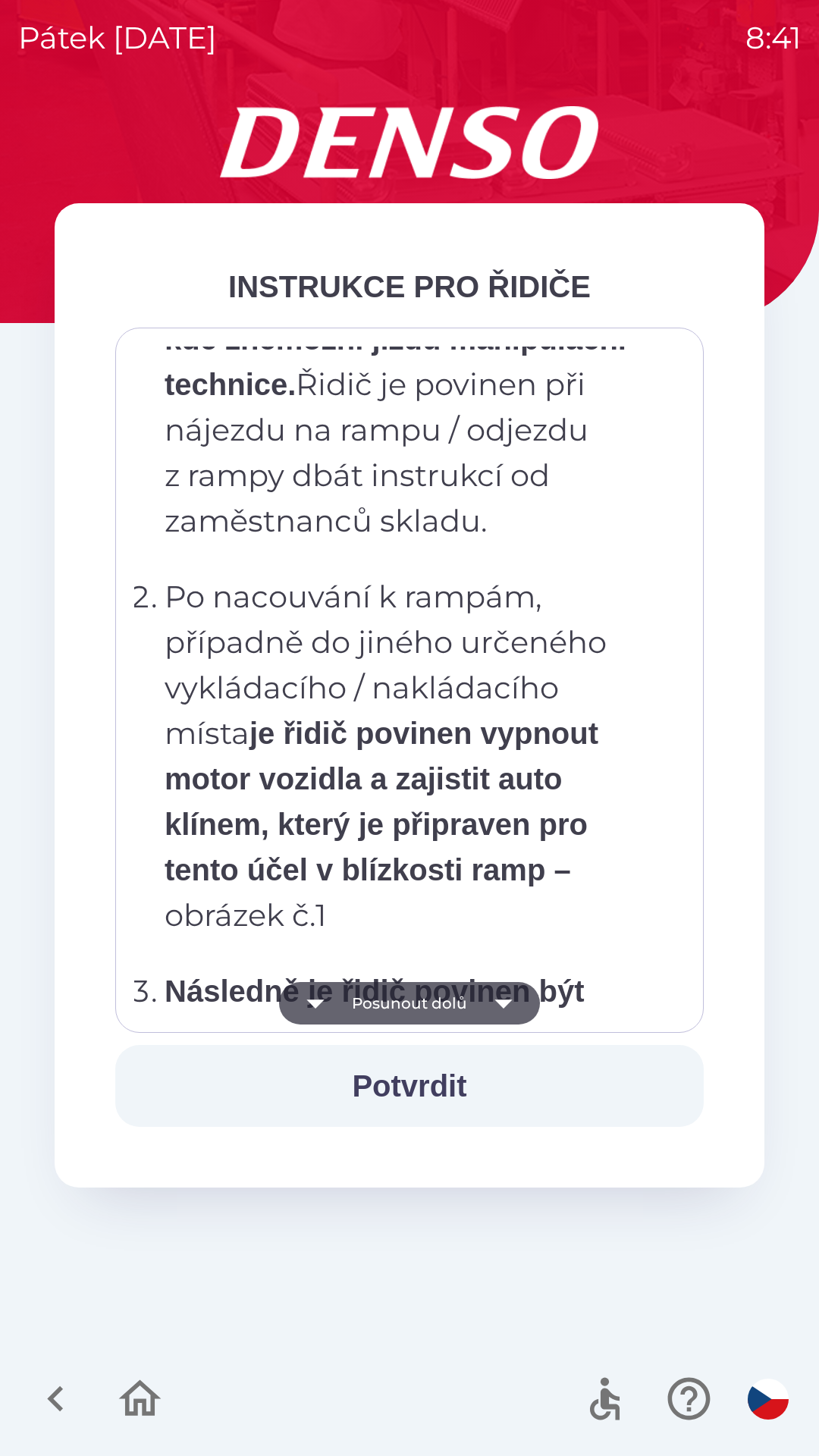
click at [433, 1004] on button "Posunout dolů" at bounding box center [410, 1004] width 261 height 43
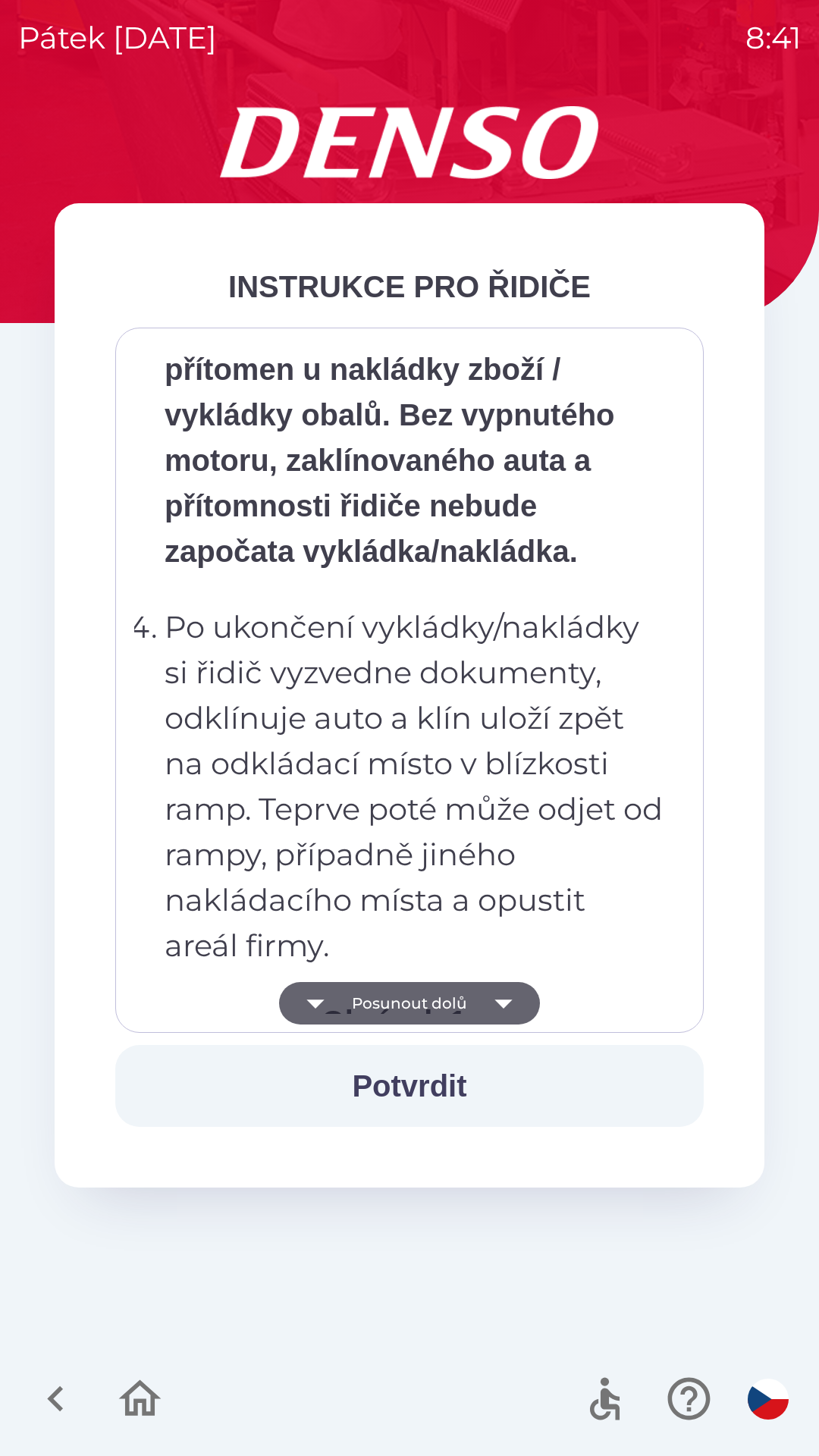
click at [438, 1001] on button "Posunout dolů" at bounding box center [410, 1004] width 261 height 43
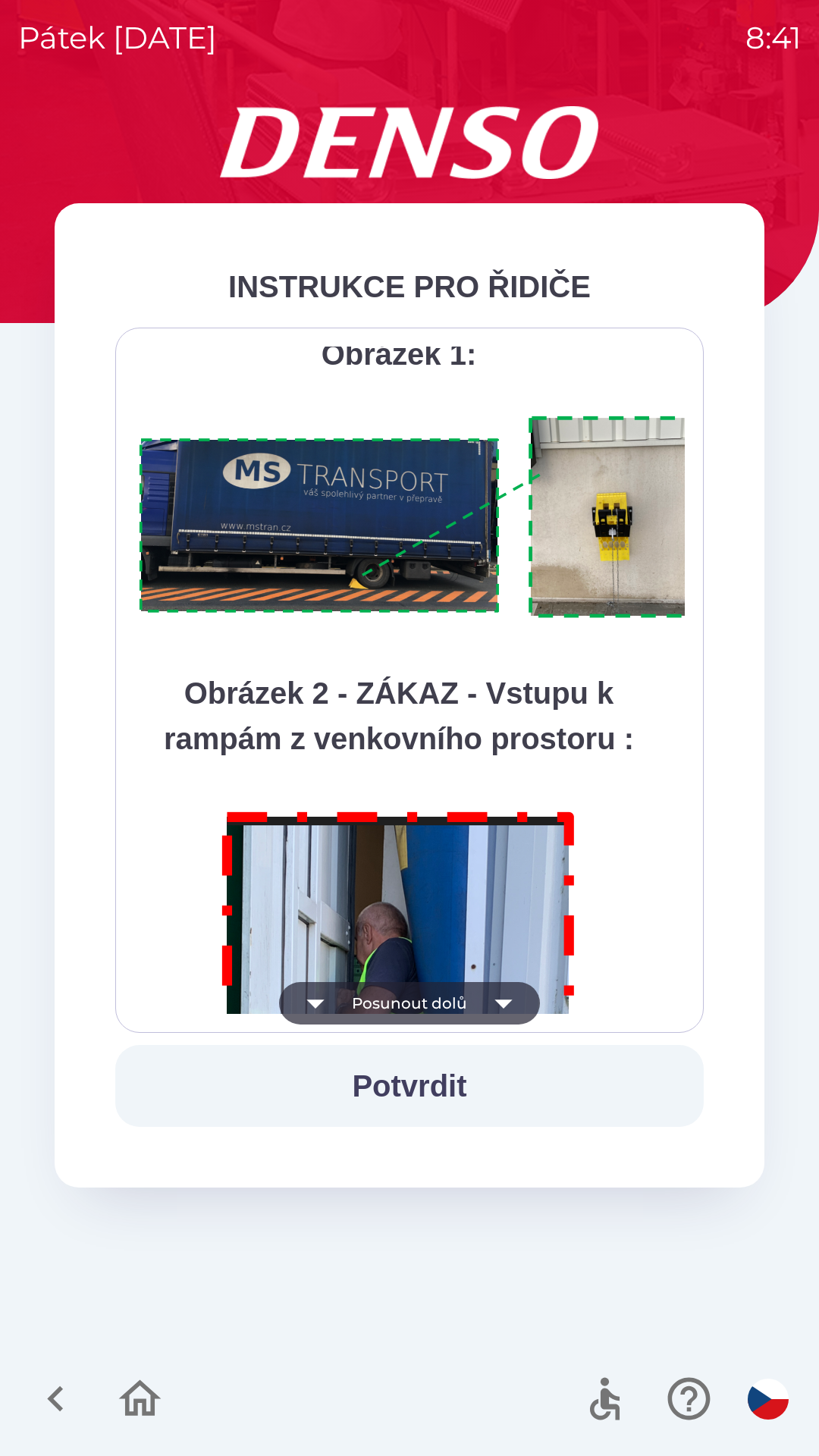
click at [439, 999] on button "Posunout dolů" at bounding box center [410, 1004] width 261 height 43
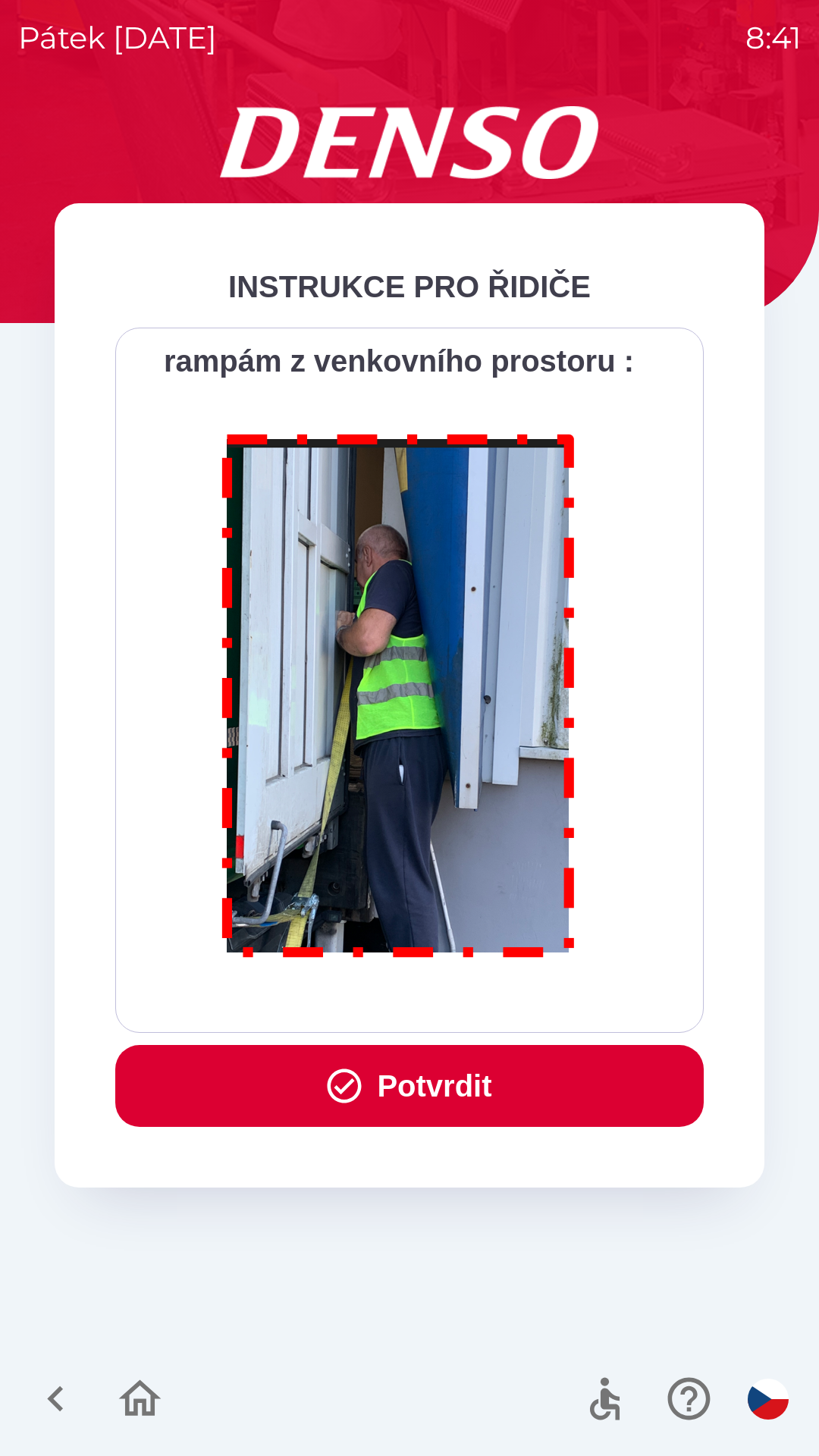
click at [422, 1088] on button "Potvrdit" at bounding box center [409, 1086] width 588 height 82
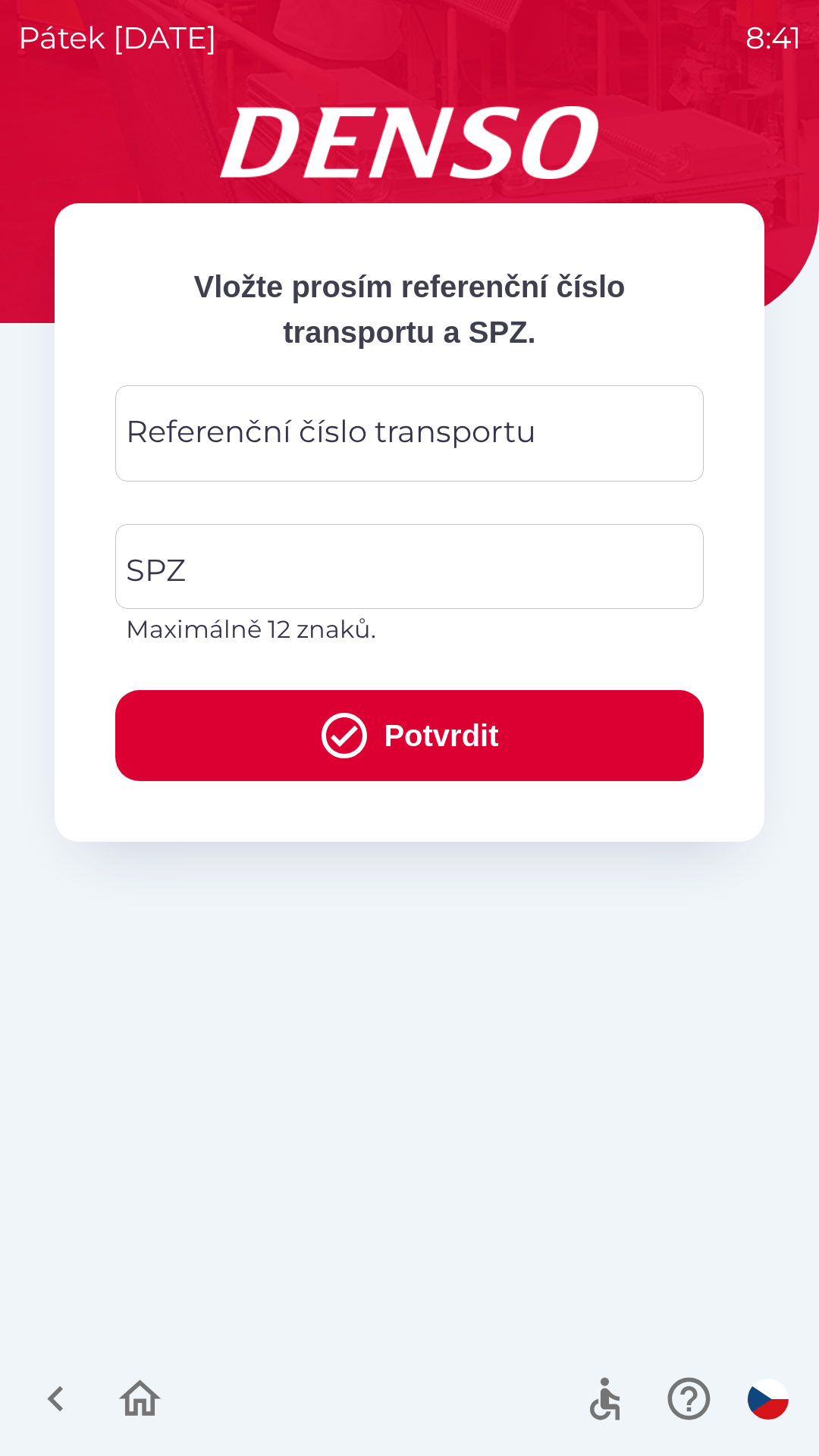
click at [369, 446] on div "Referenční číslo transportu Referenční číslo transportu" at bounding box center [409, 434] width 588 height 97
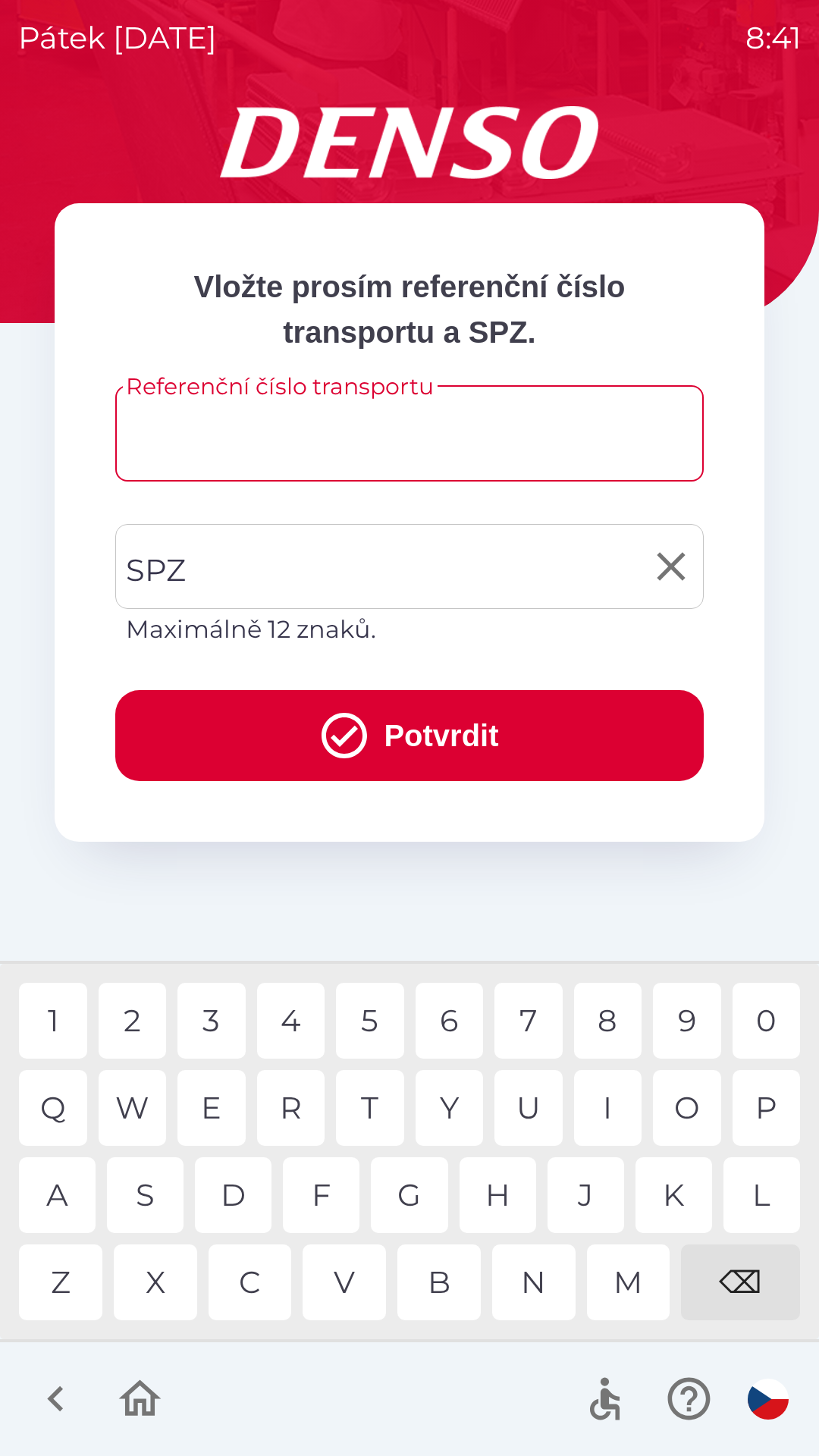
click at [261, 553] on input "SPZ" at bounding box center [398, 567] width 552 height 71
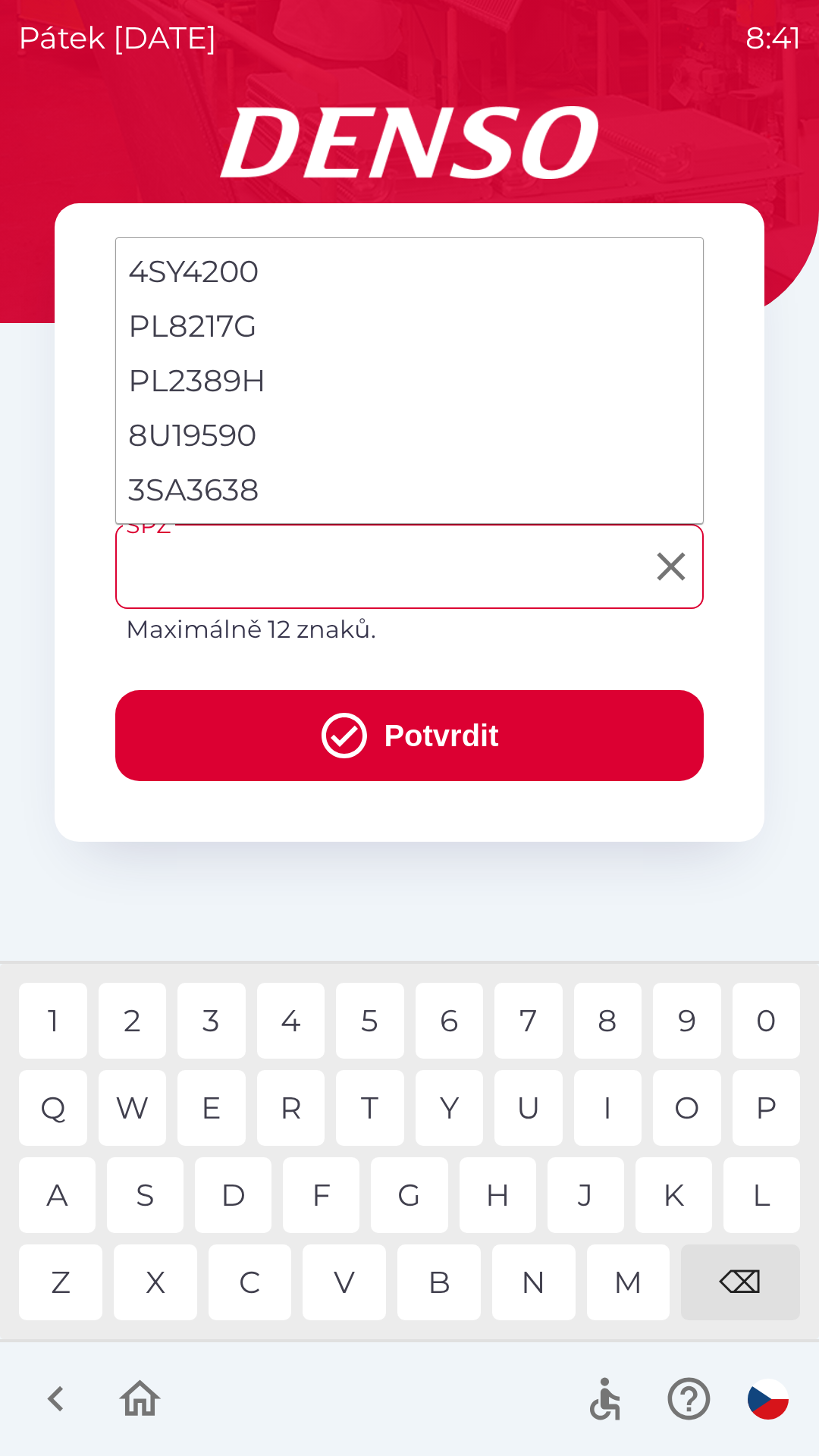
click at [213, 500] on li "3SA3638" at bounding box center [410, 490] width 587 height 55
type input "*******"
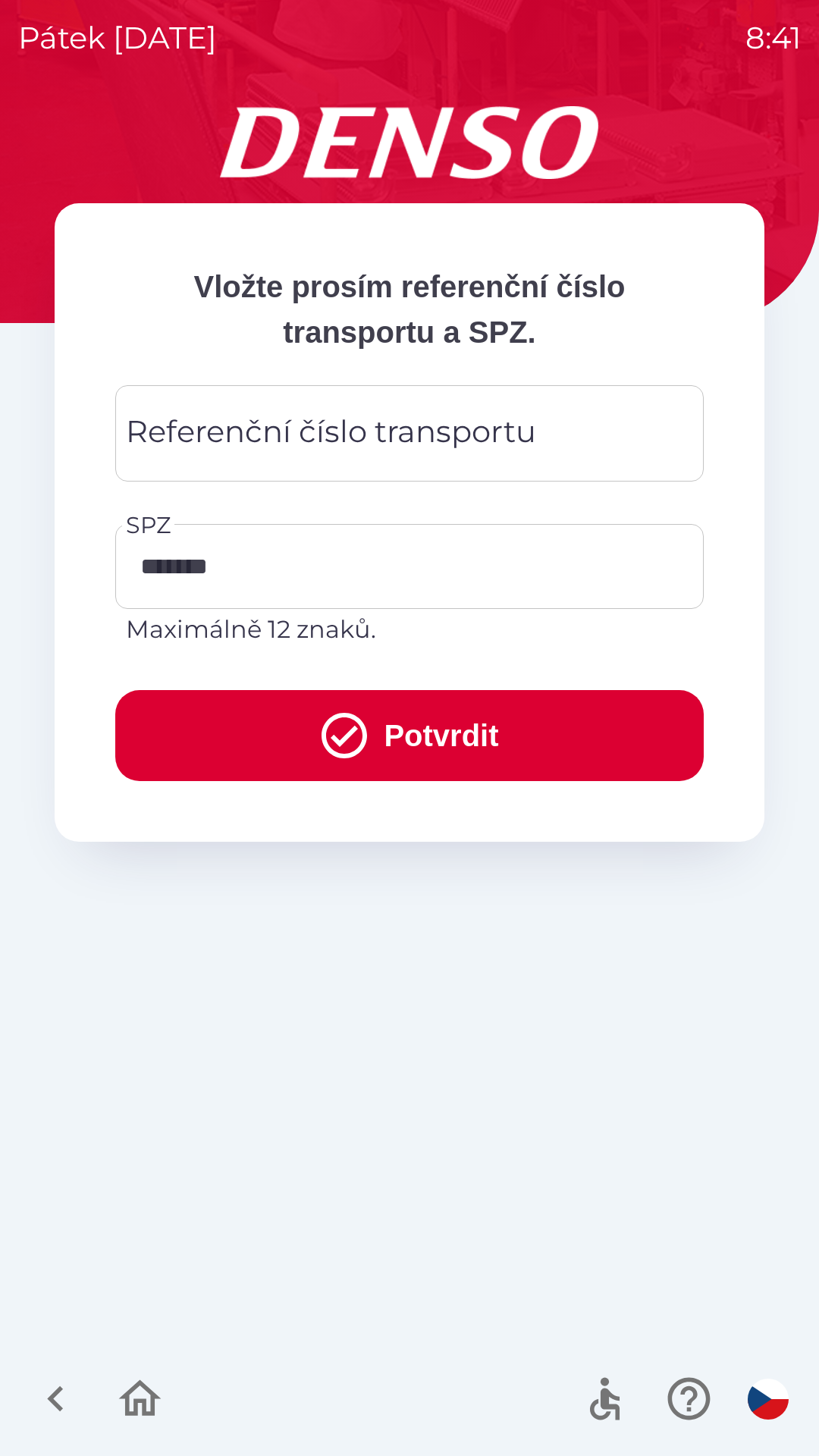
click at [313, 443] on div "Referenční číslo transportu Referenční číslo transportu" at bounding box center [409, 434] width 588 height 97
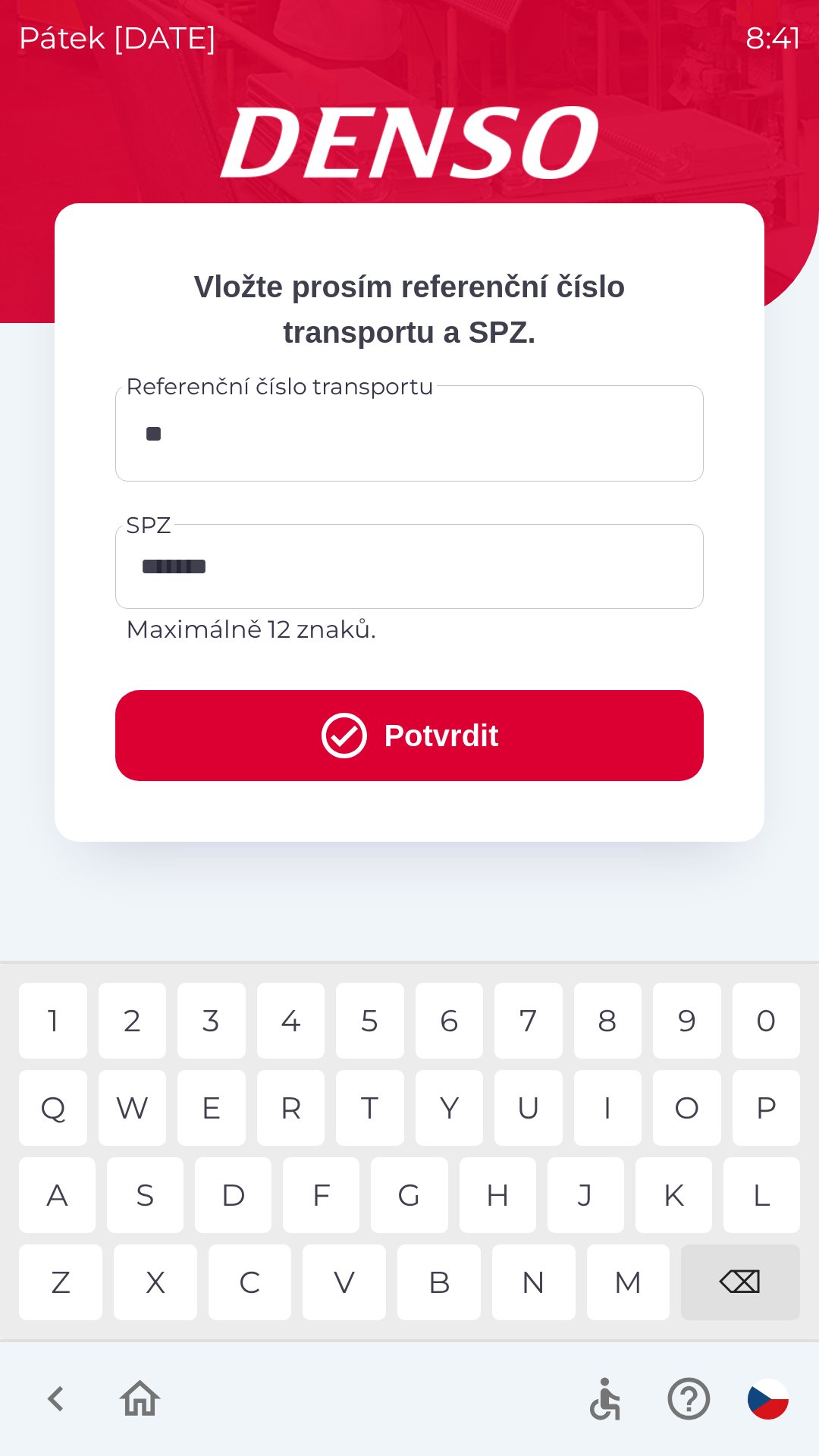
click at [264, 1289] on div "C" at bounding box center [250, 1282] width 83 height 76
click at [154, 1203] on div "S" at bounding box center [145, 1195] width 76 height 76
click at [608, 1030] on div "8" at bounding box center [607, 1020] width 69 height 76
click at [531, 1029] on div "7" at bounding box center [528, 1020] width 69 height 76
click at [774, 1022] on div "0" at bounding box center [766, 1020] width 69 height 76
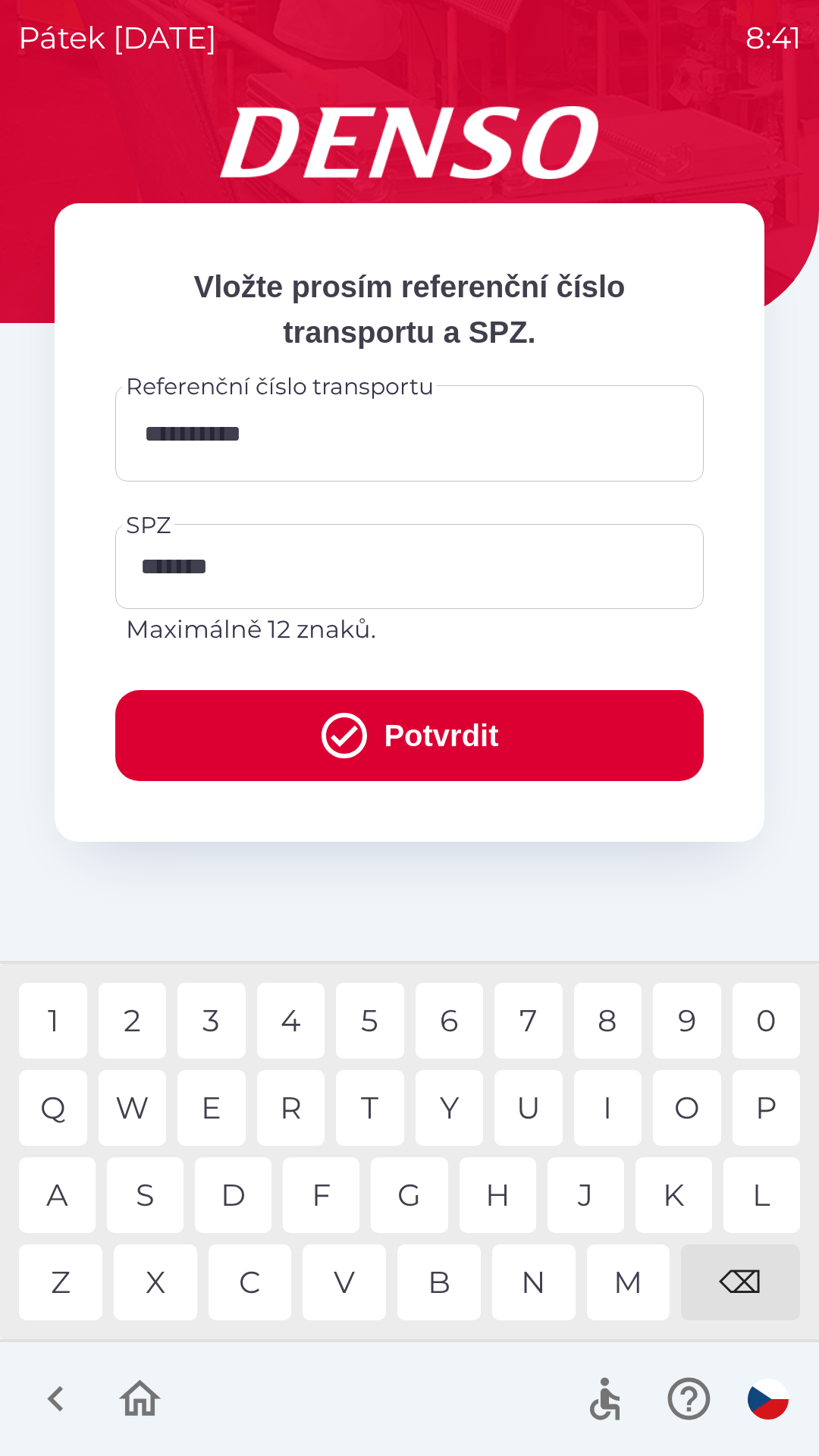
click at [690, 1022] on div "9" at bounding box center [687, 1020] width 69 height 76
type input "**********"
click at [535, 1024] on div "7" at bounding box center [528, 1020] width 69 height 76
click at [467, 745] on button "Potvrdit" at bounding box center [409, 735] width 588 height 91
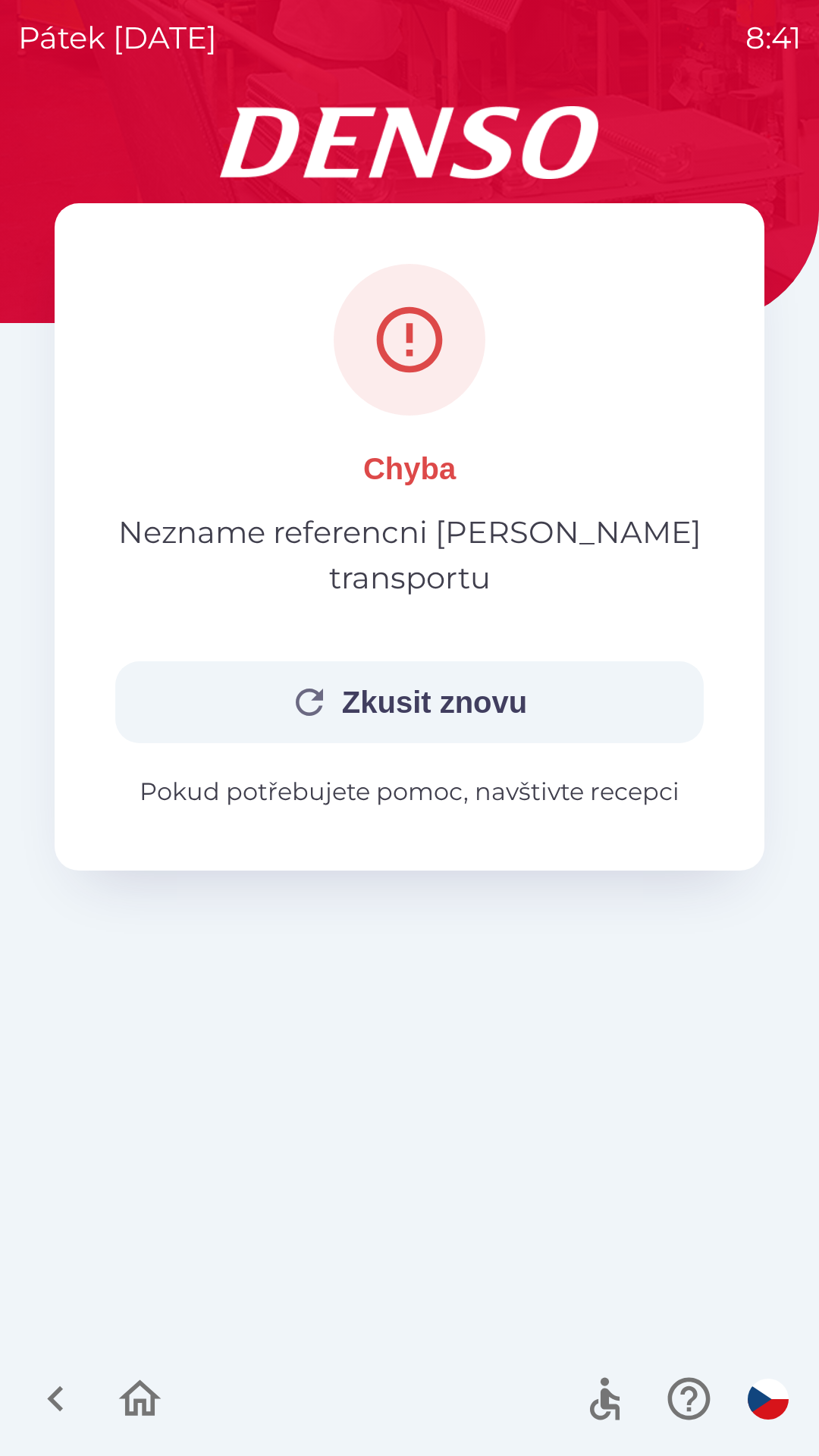
click at [440, 662] on button "Zkusit znovu" at bounding box center [409, 702] width 588 height 82
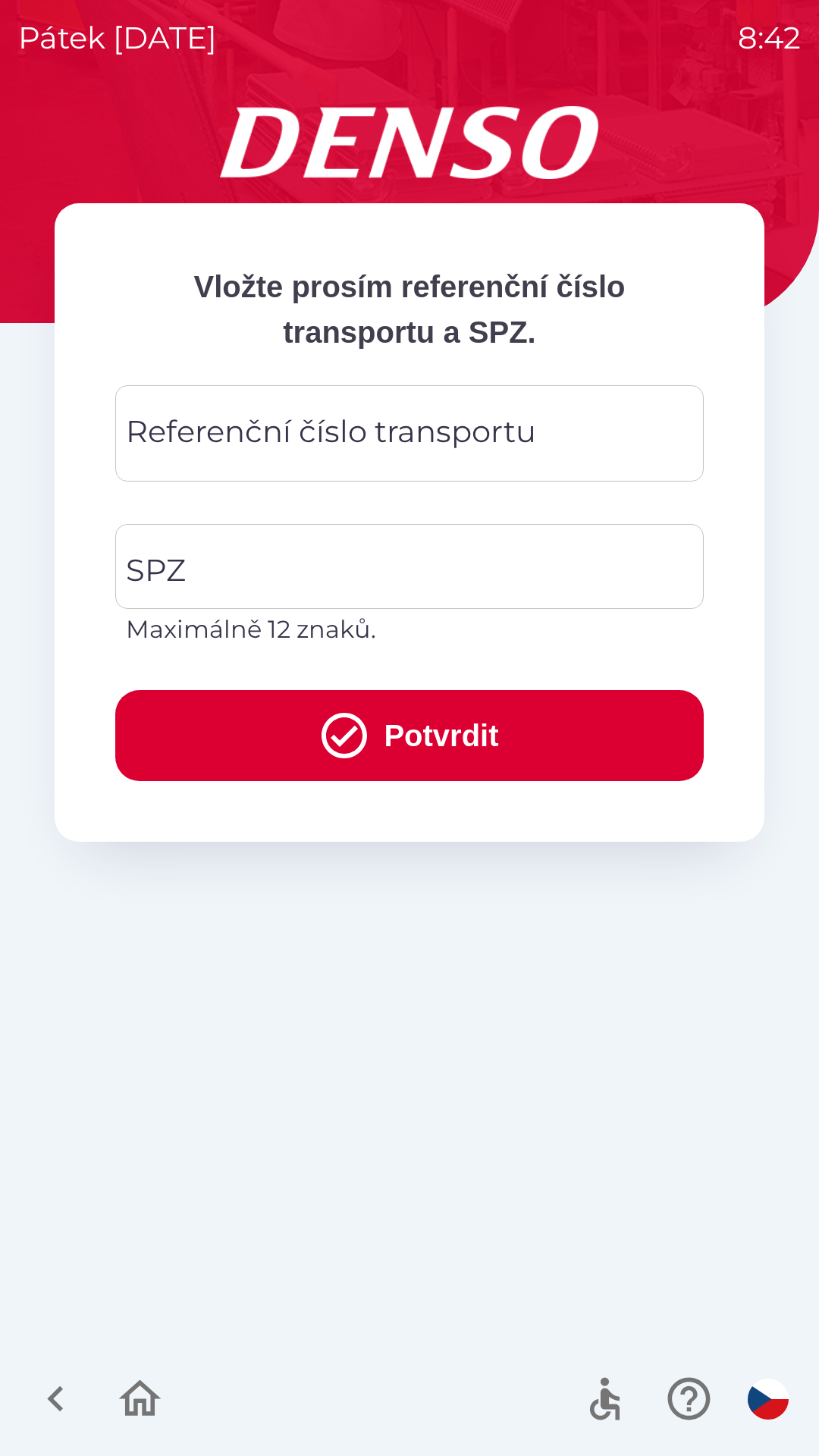
click at [400, 421] on div "Referenční číslo transportu Referenční číslo transportu" at bounding box center [409, 434] width 588 height 97
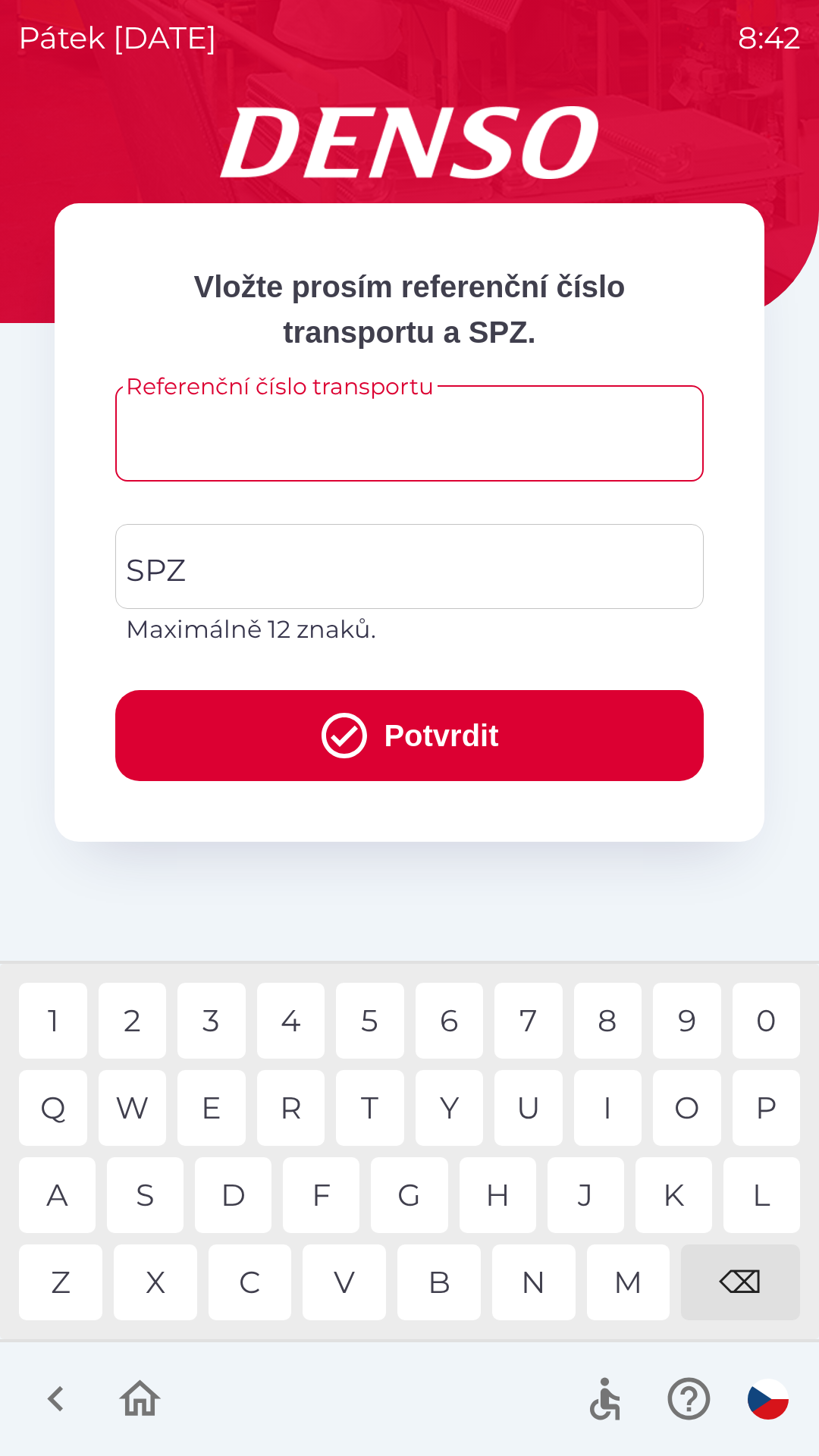
type input "*"
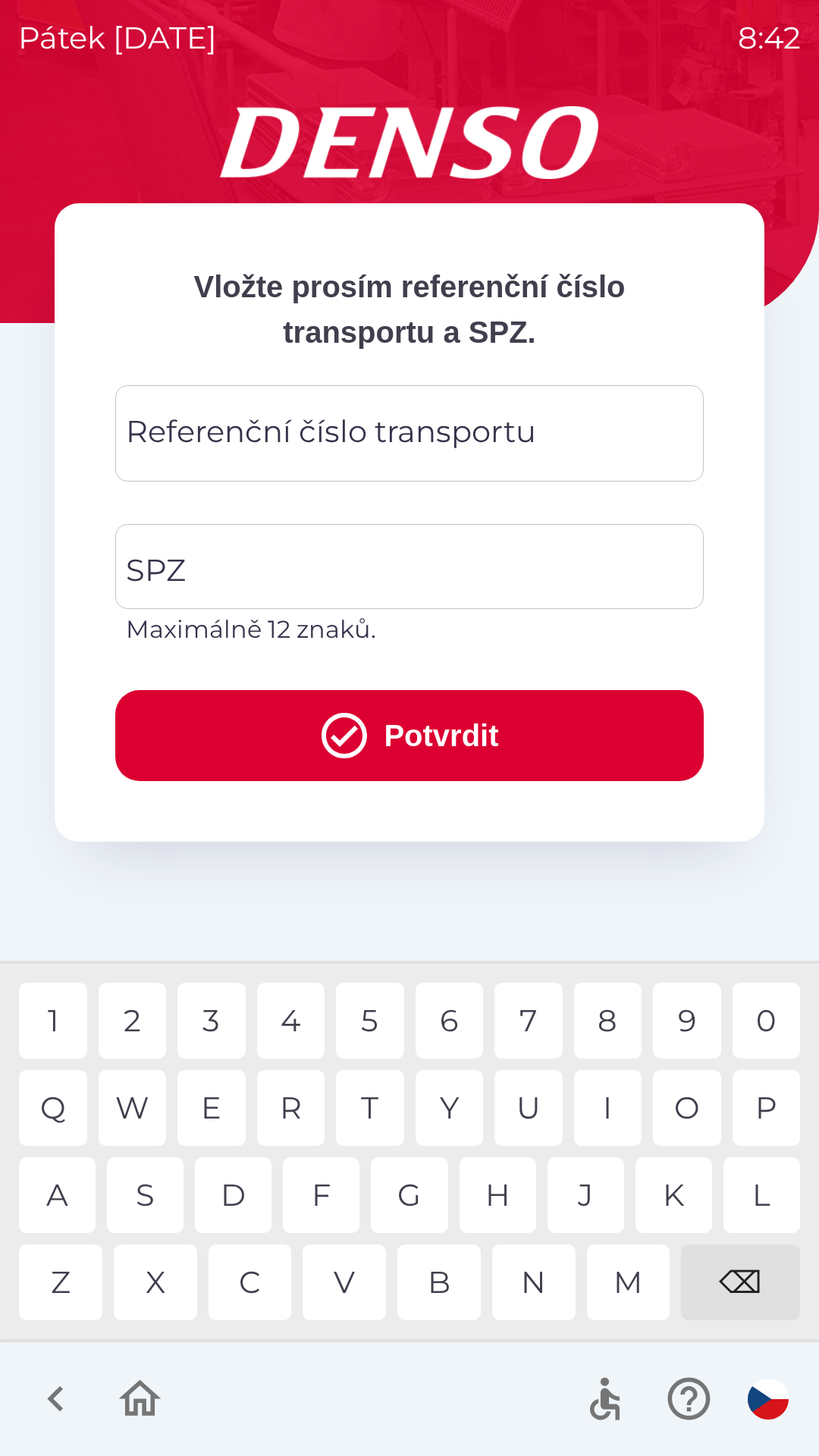
click at [731, 1282] on div "⌫" at bounding box center [740, 1282] width 119 height 76
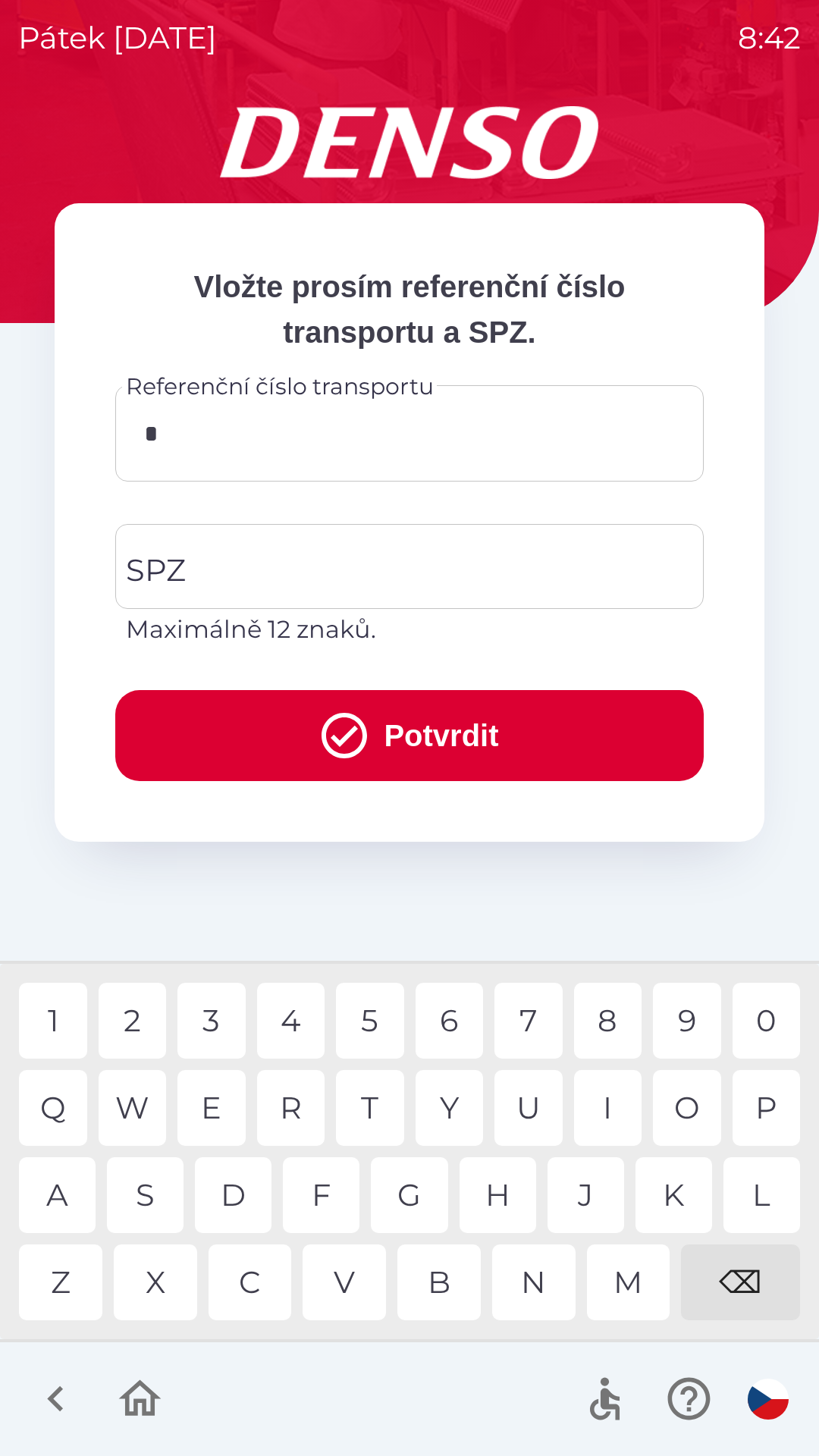
click at [500, 1201] on div "H" at bounding box center [497, 1195] width 76 height 76
click at [450, 1103] on div "Y" at bounding box center [449, 1108] width 69 height 76
click at [533, 1118] on div "U" at bounding box center [528, 1108] width 69 height 76
click at [471, 735] on button "Potvrdit" at bounding box center [409, 735] width 588 height 91
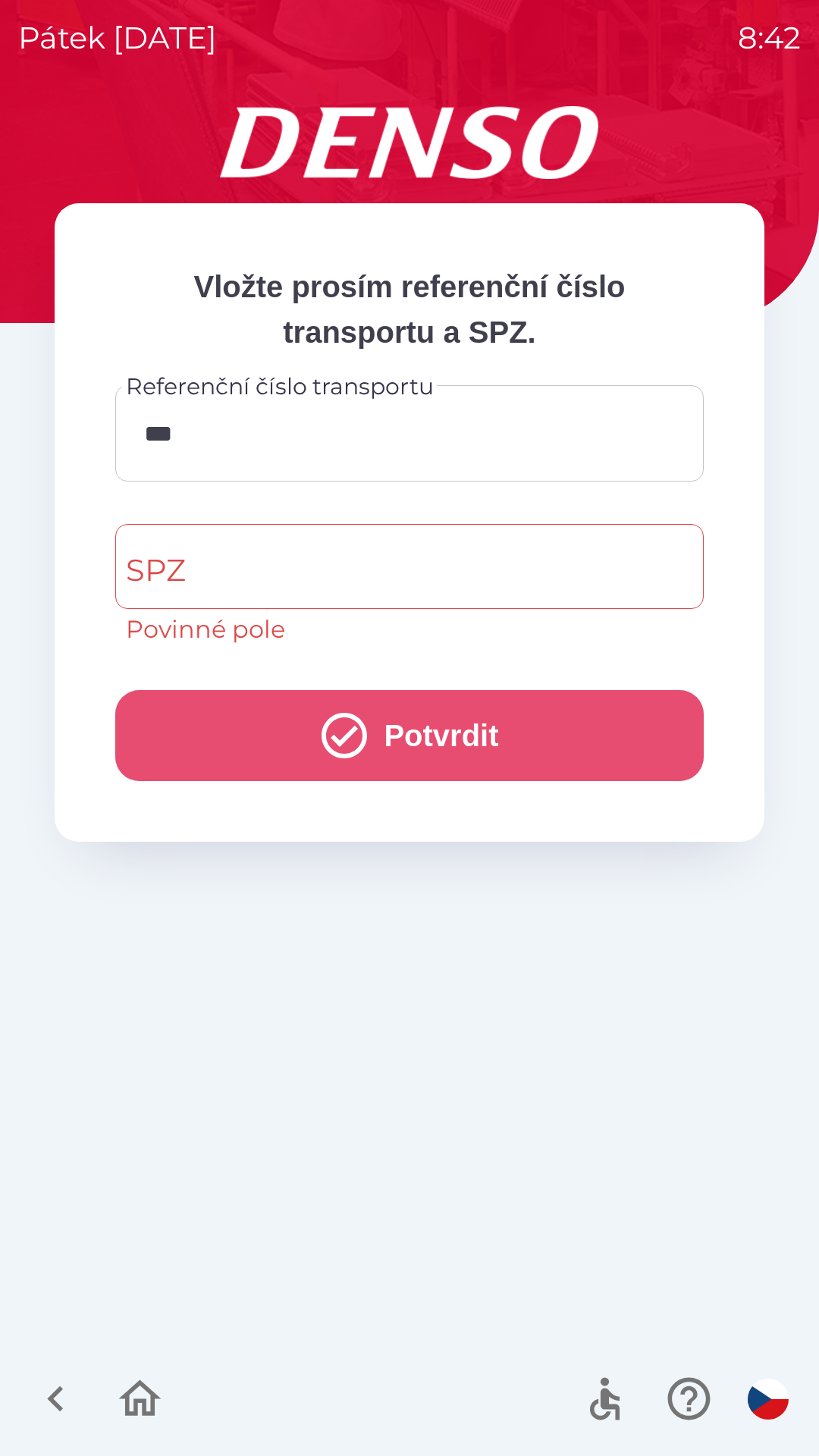
click at [398, 737] on button "Potvrdit" at bounding box center [409, 735] width 588 height 91
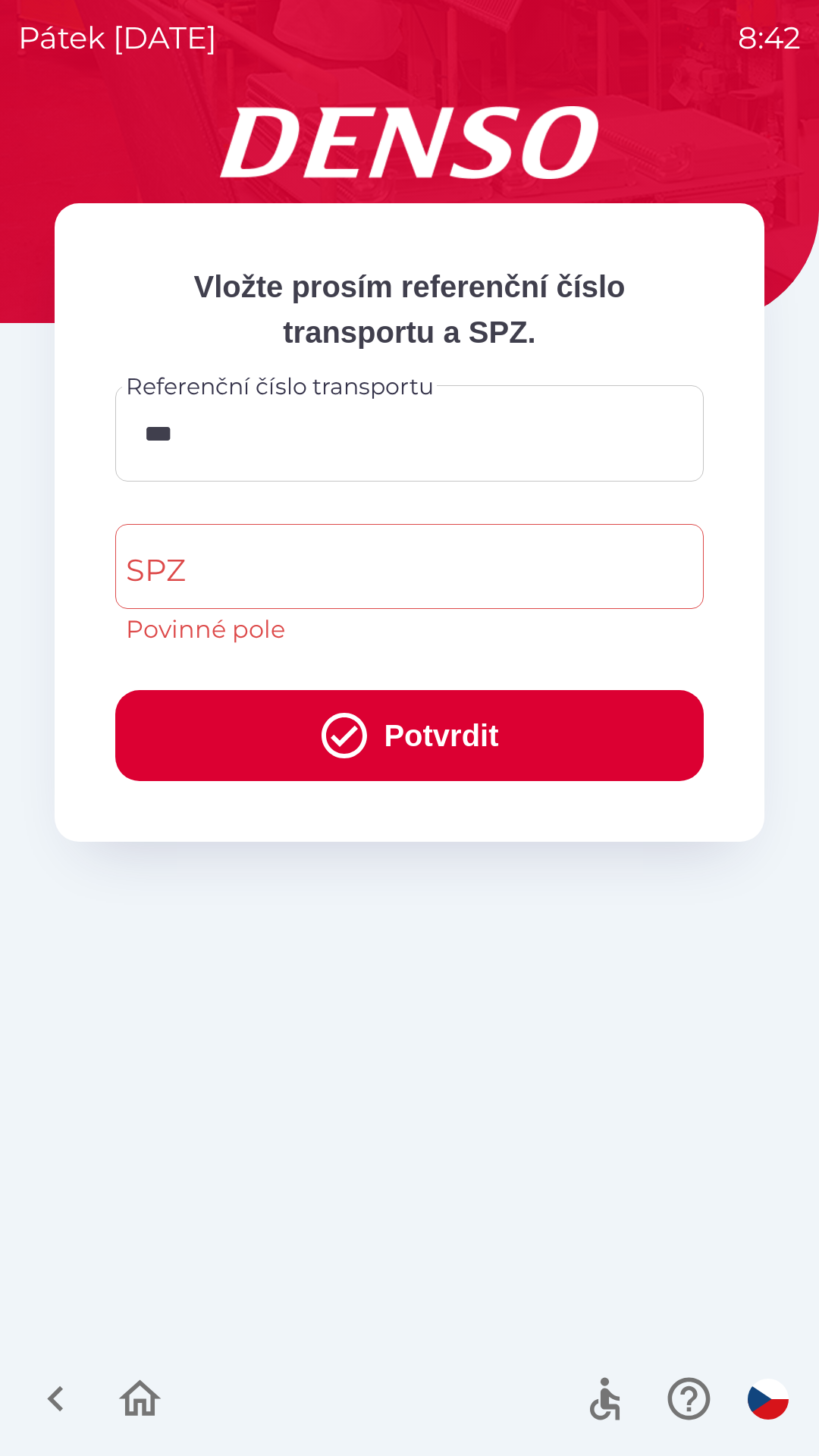
click at [239, 425] on input "***" at bounding box center [410, 434] width 552 height 60
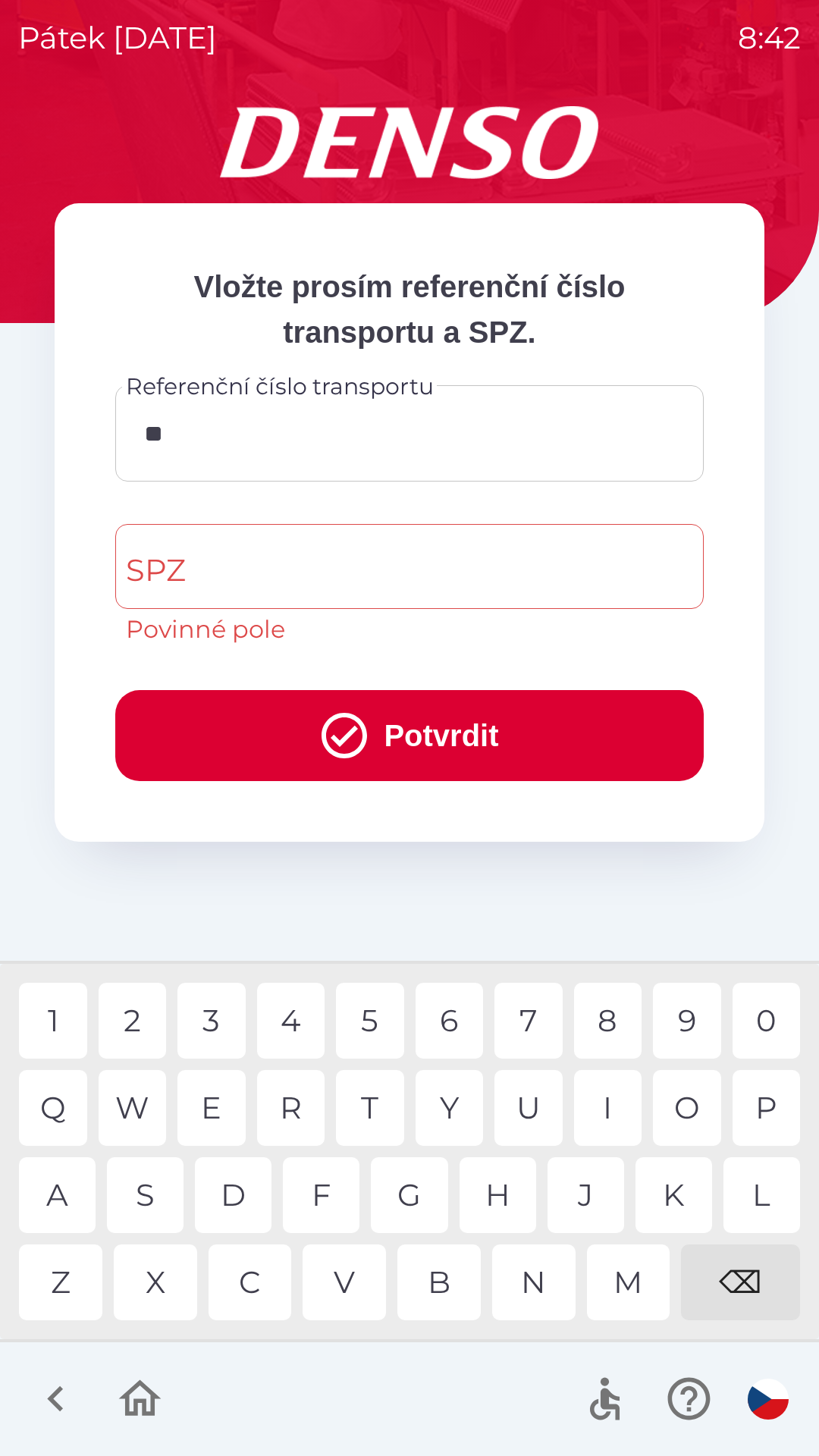
type input "*"
click at [663, 1201] on div "K" at bounding box center [673, 1195] width 76 height 76
click at [264, 1290] on div "C" at bounding box center [250, 1282] width 83 height 76
click at [296, 1026] on div "4" at bounding box center [291, 1020] width 69 height 76
click at [68, 1017] on div "1" at bounding box center [53, 1020] width 69 height 76
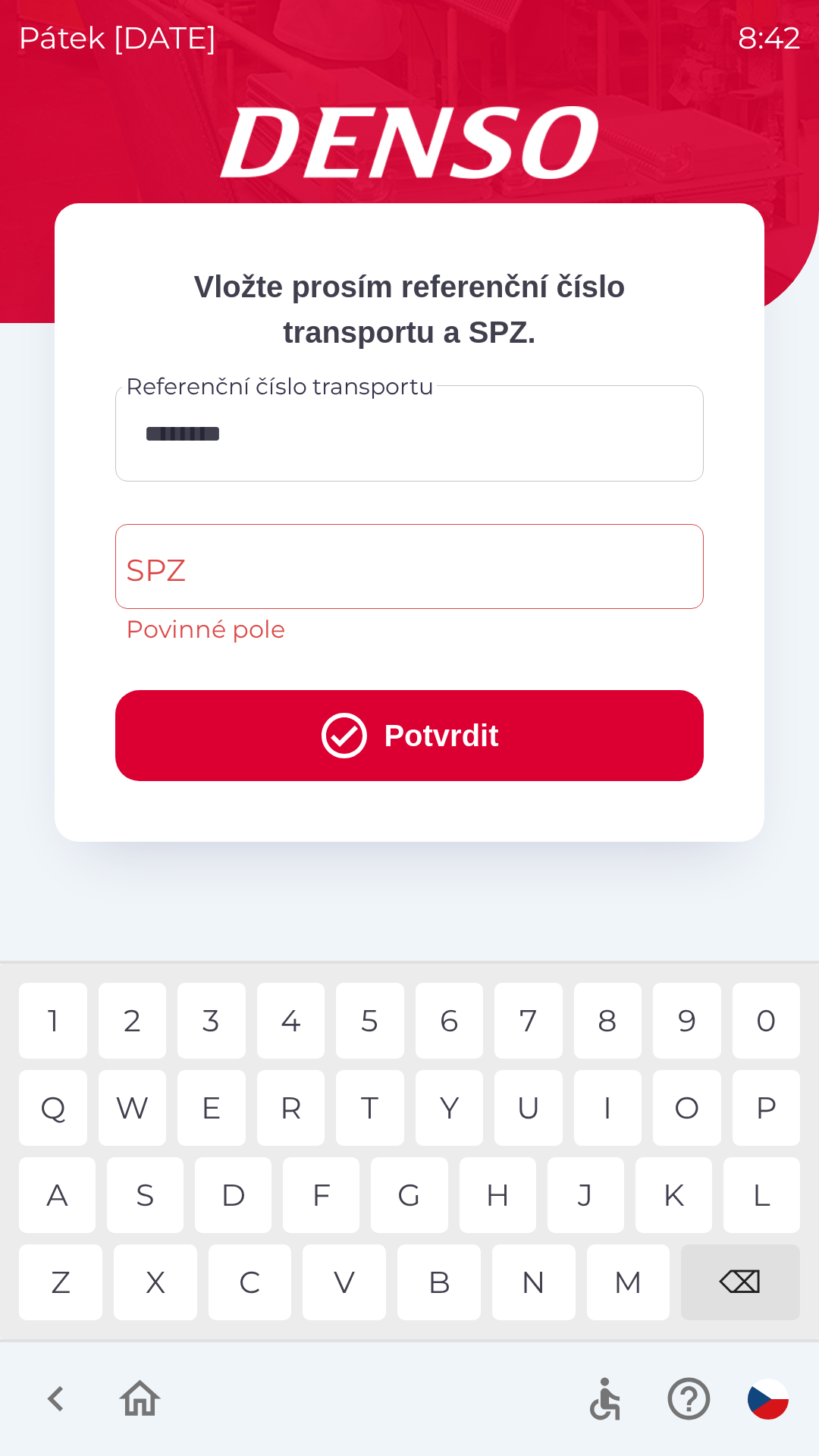
click at [66, 1034] on div "1" at bounding box center [53, 1020] width 69 height 76
click at [455, 1026] on div "6" at bounding box center [449, 1020] width 69 height 76
click at [59, 1036] on div "1" at bounding box center [53, 1020] width 69 height 76
type input "**********"
click at [307, 581] on input "SPZ" at bounding box center [398, 567] width 552 height 71
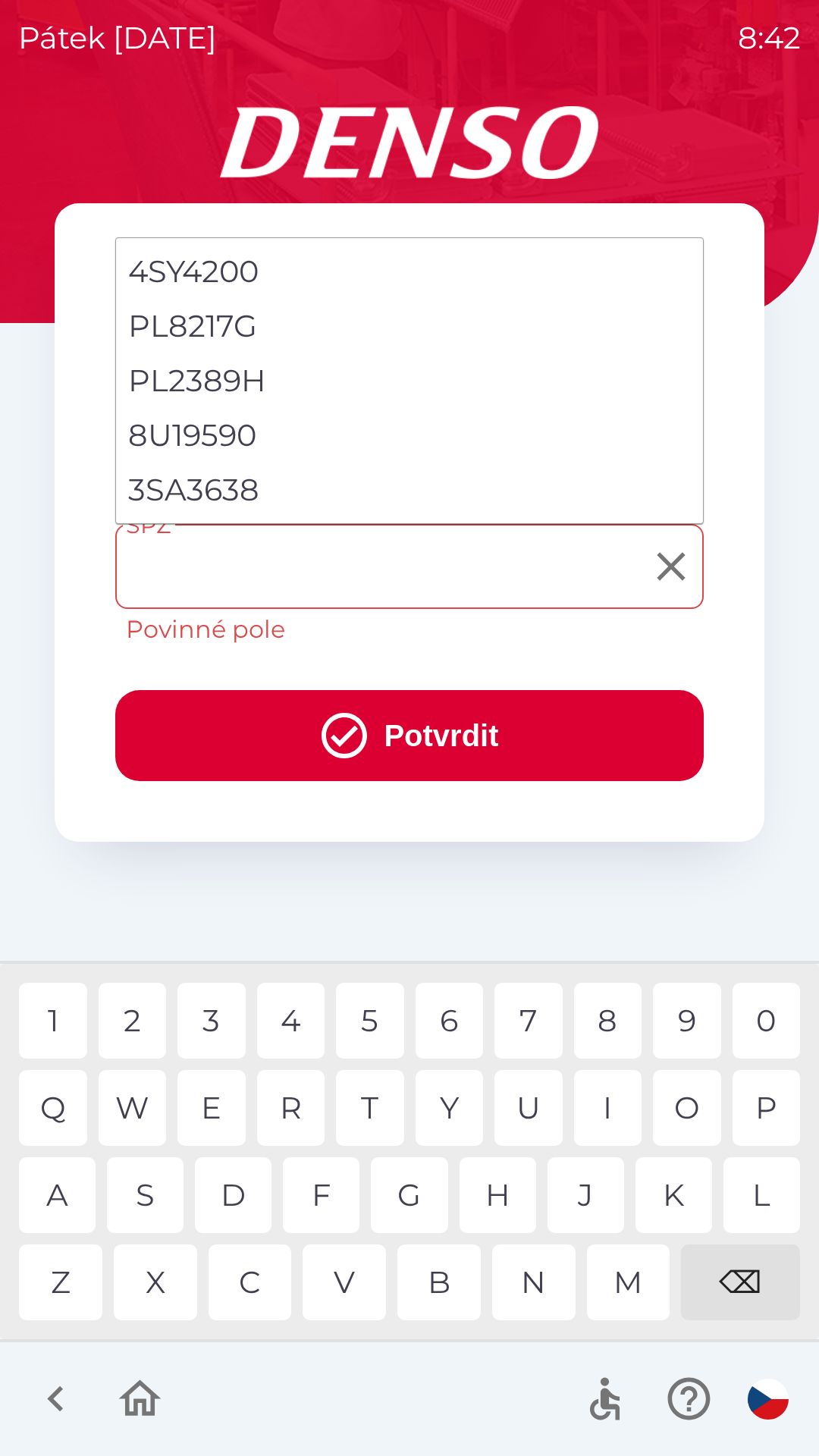
click at [215, 491] on li "3SA3638" at bounding box center [410, 490] width 587 height 55
type input "*******"
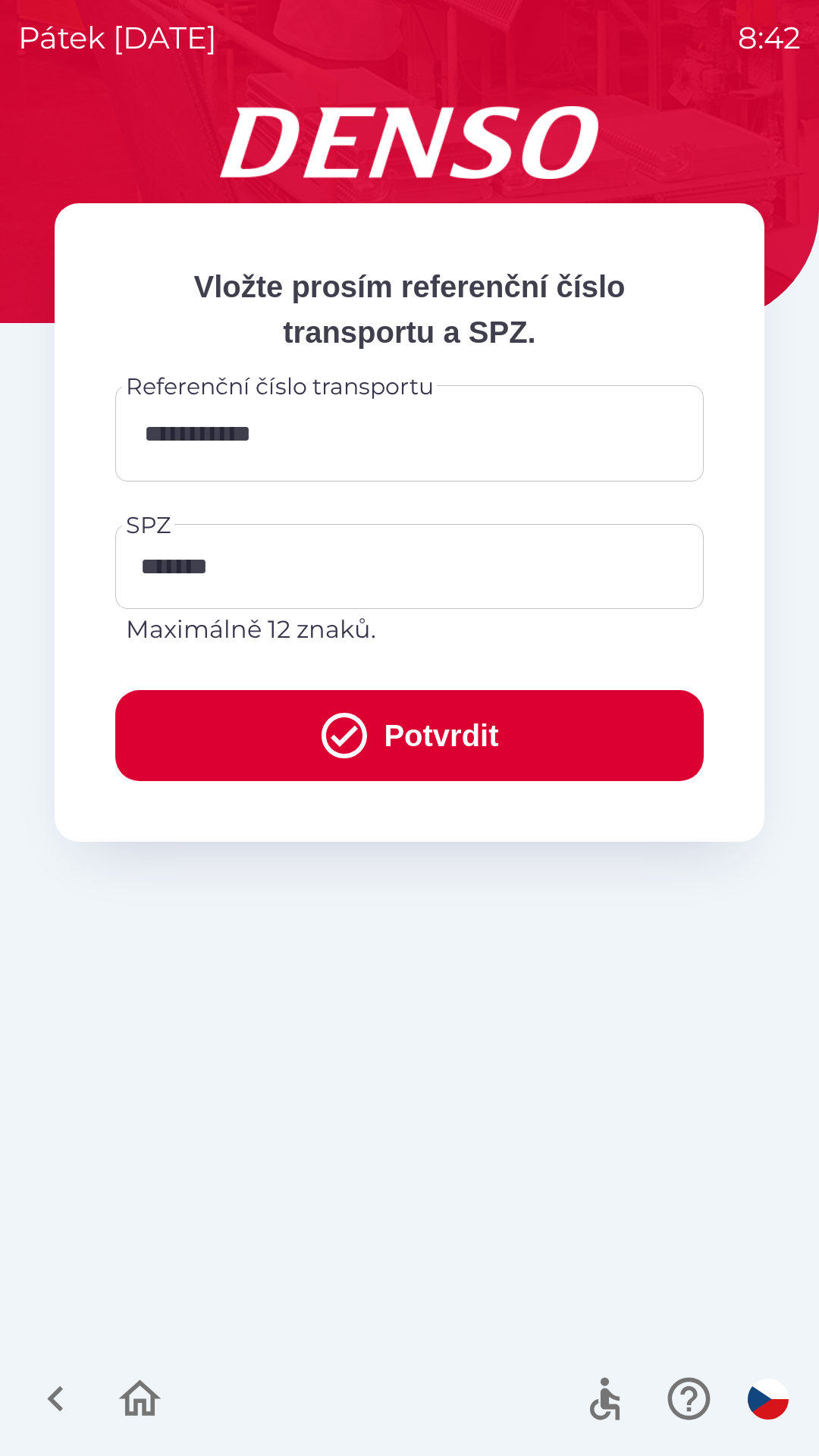
click at [450, 740] on button "Potvrdit" at bounding box center [409, 735] width 588 height 91
